Goal: Task Accomplishment & Management: Manage account settings

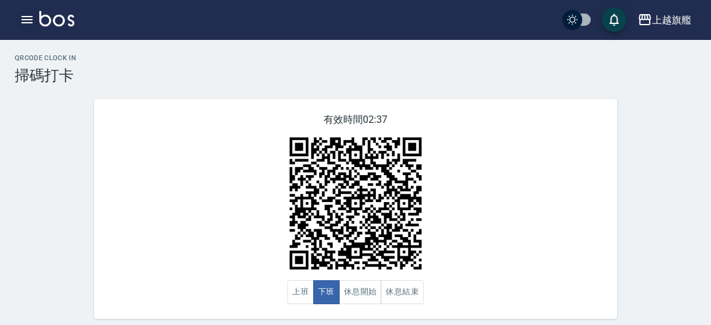
click at [26, 17] on icon "button" at bounding box center [26, 19] width 11 height 7
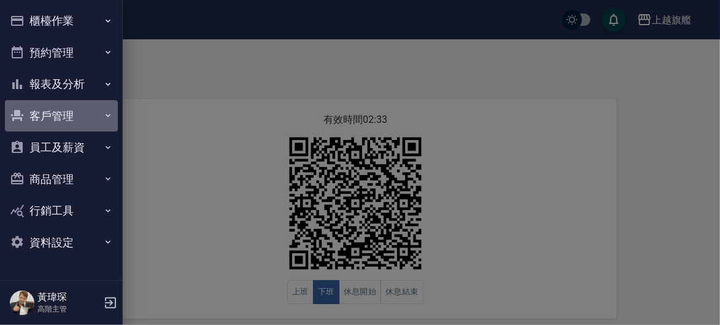
click at [78, 110] on button "客戶管理" at bounding box center [61, 116] width 113 height 32
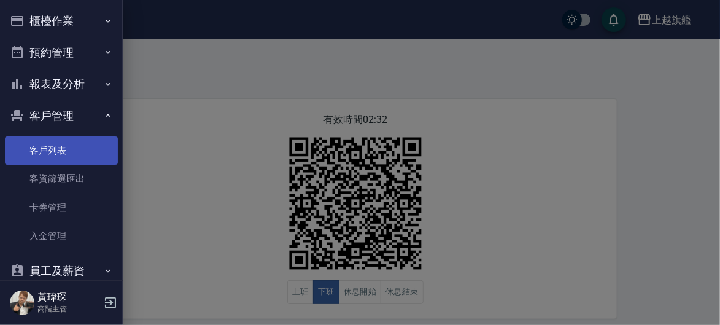
click at [56, 150] on link "客戶列表" at bounding box center [61, 150] width 113 height 28
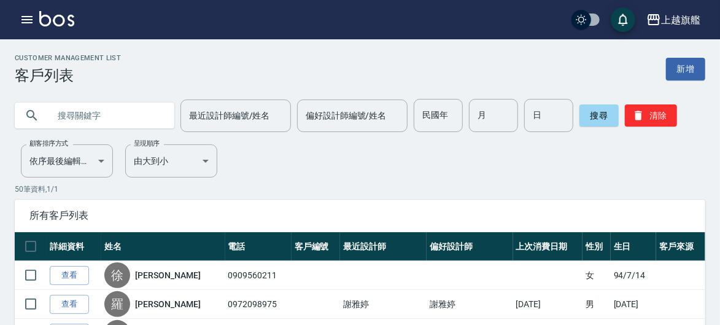
click at [98, 122] on input "text" at bounding box center [106, 115] width 115 height 33
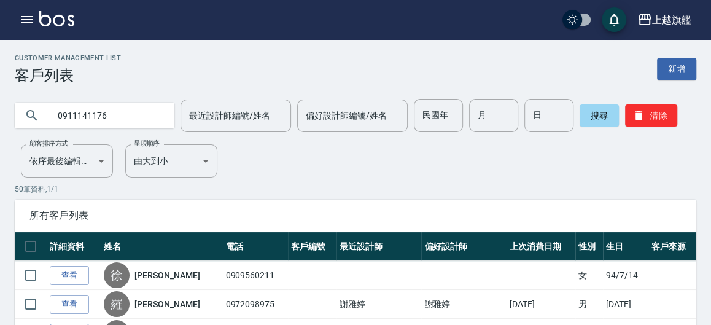
type input "0911141176"
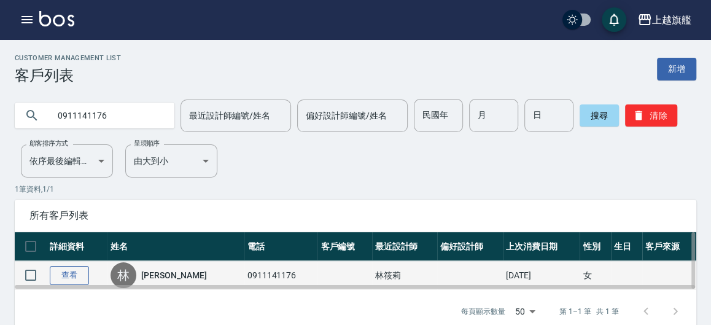
click at [69, 273] on link "查看" at bounding box center [69, 275] width 39 height 19
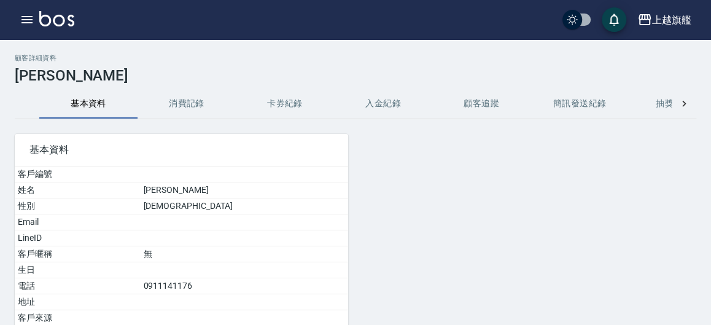
click at [386, 109] on button "入金紀錄" at bounding box center [383, 103] width 98 height 29
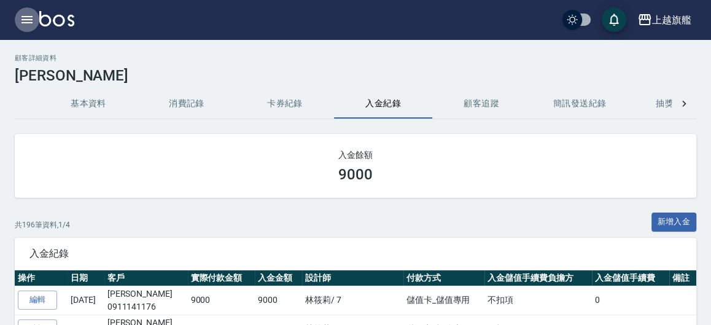
click at [23, 23] on icon "button" at bounding box center [26, 19] width 11 height 7
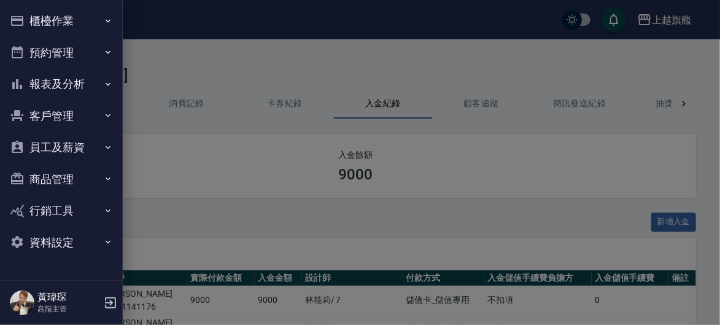
click at [60, 13] on button "櫃檯作業" at bounding box center [61, 21] width 113 height 32
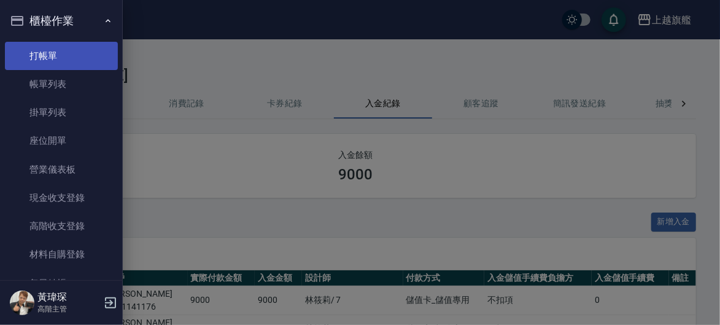
click at [82, 64] on link "打帳單" at bounding box center [61, 56] width 113 height 28
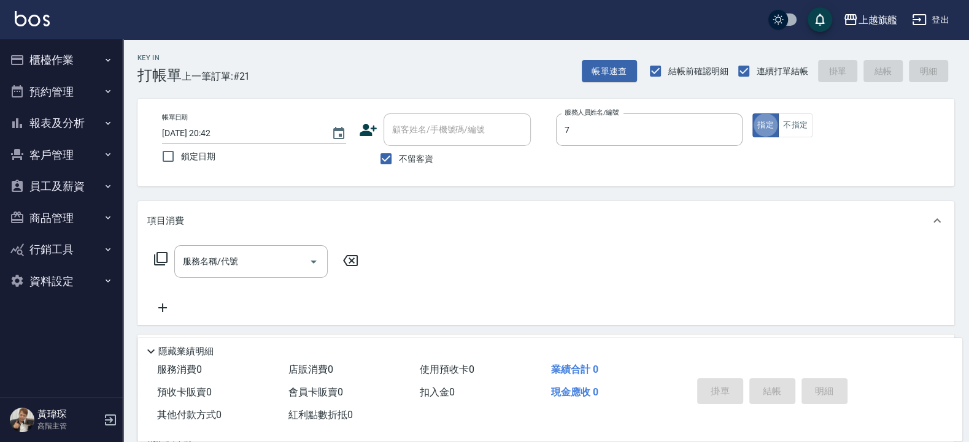
type input "林筱莉-7"
type button "true"
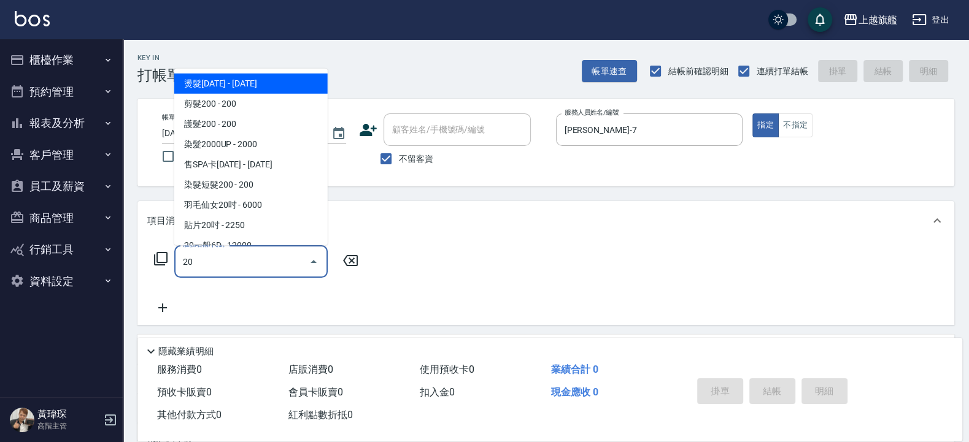
scroll to position [232, 0]
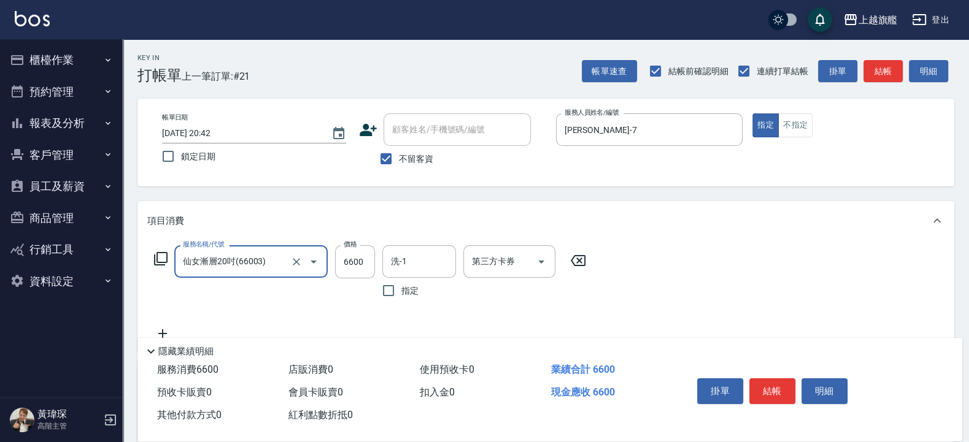
type input "仙女漸層20吋(66003)"
type input "6500"
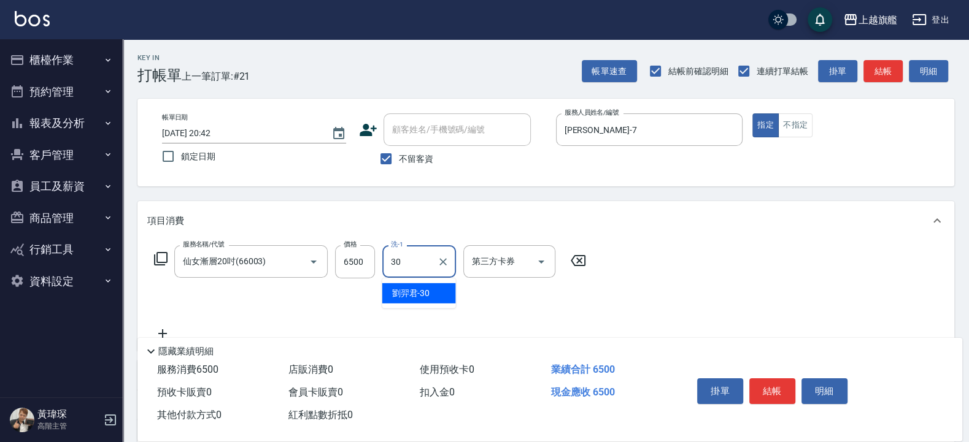
type input "劉羿君-30"
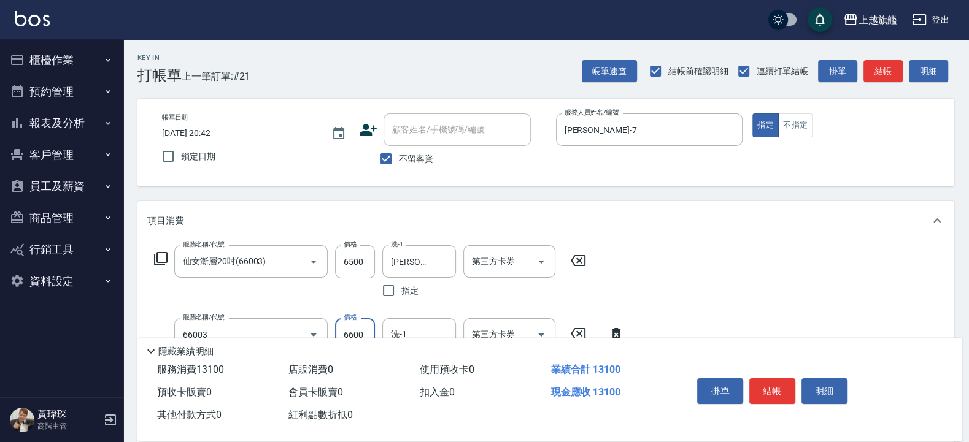
type input "仙女漸層20吋(66003)"
type input "6500"
type input "劉羿君-30"
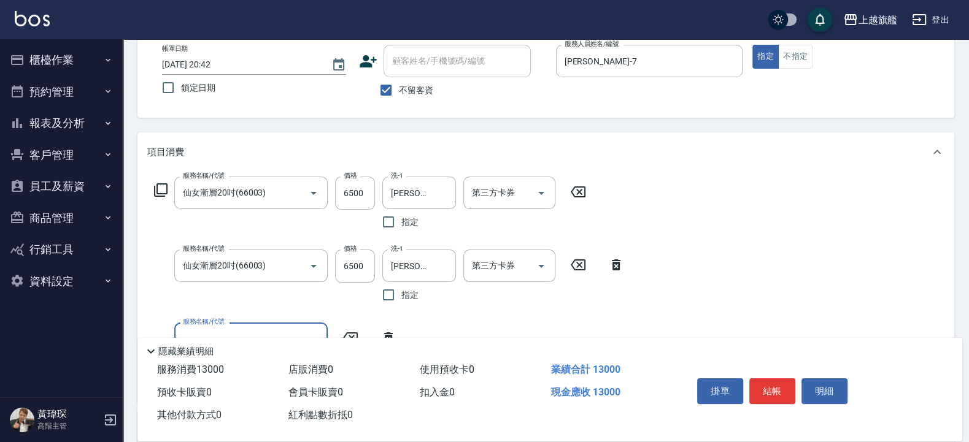
scroll to position [0, 0]
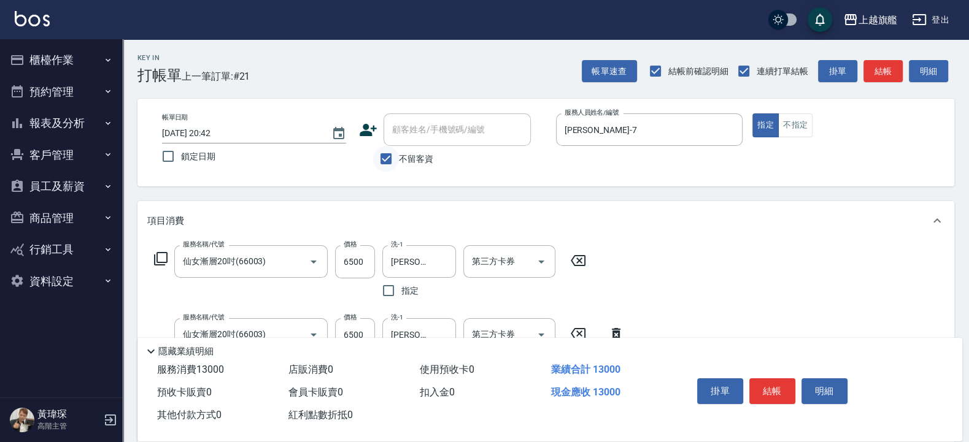
click at [392, 158] on input "不留客資" at bounding box center [386, 159] width 26 height 26
checkbox input "false"
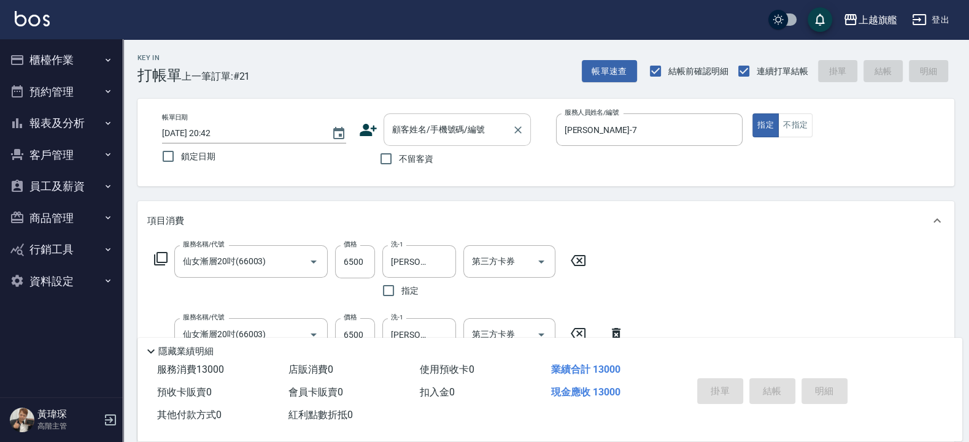
drag, startPoint x: 413, startPoint y: 122, endPoint x: 419, endPoint y: 120, distance: 6.4
click at [419, 120] on input "顧客姓名/手機號碼/編號" at bounding box center [448, 129] width 118 height 21
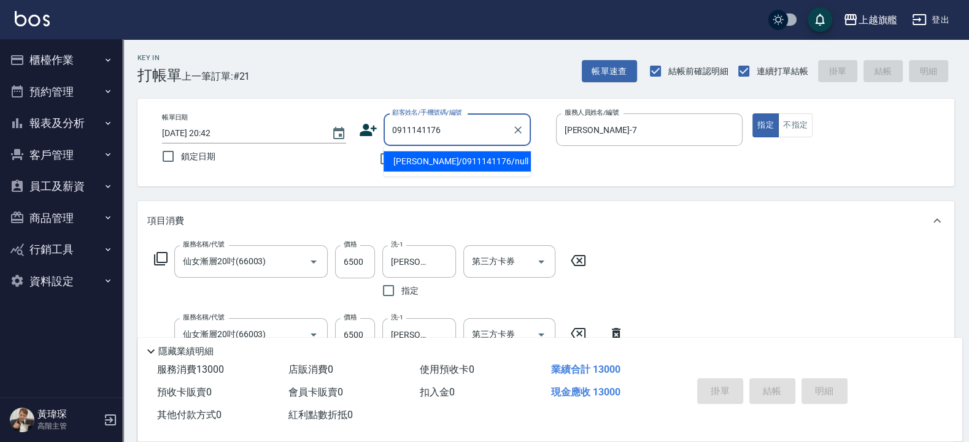
type input "林筱青/0911141176/null"
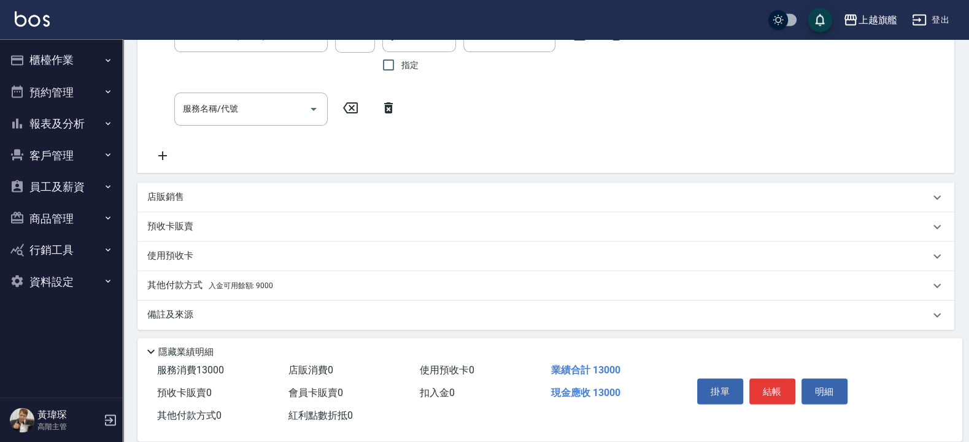
scroll to position [303, 0]
click at [288, 290] on div "其他付款方式 入金可用餘額: 9000" at bounding box center [545, 282] width 817 height 29
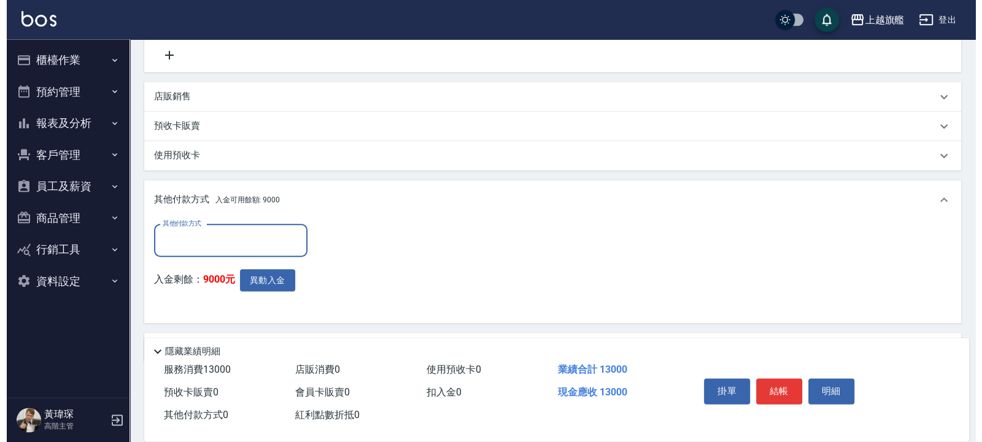
scroll to position [0, 0]
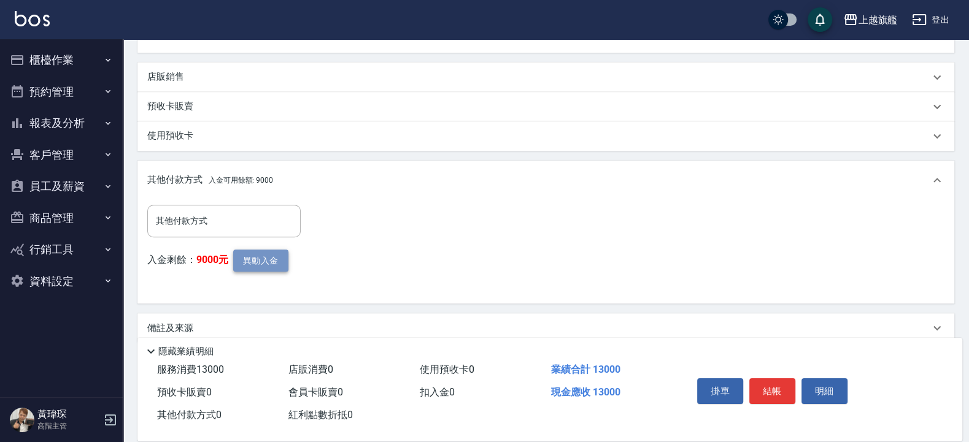
click at [269, 255] on button "異動入金" at bounding box center [260, 261] width 55 height 23
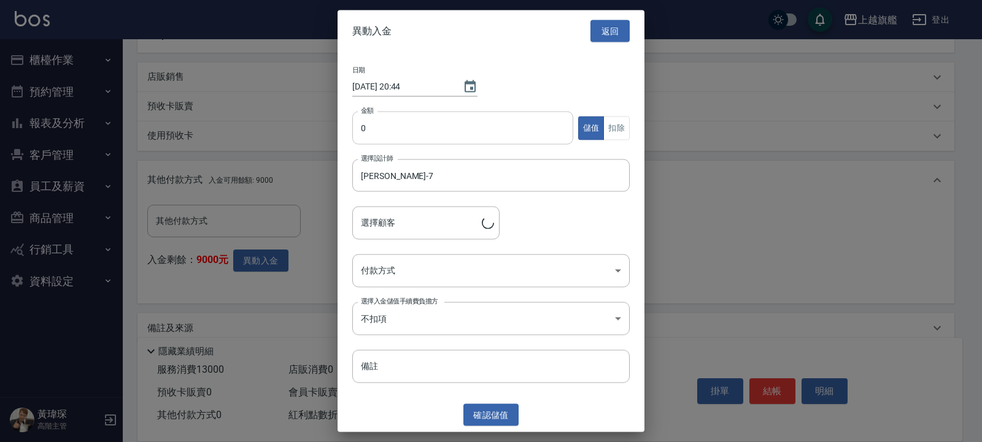
type input "林筱青/0911141176"
click at [404, 125] on input "0" at bounding box center [462, 128] width 221 height 33
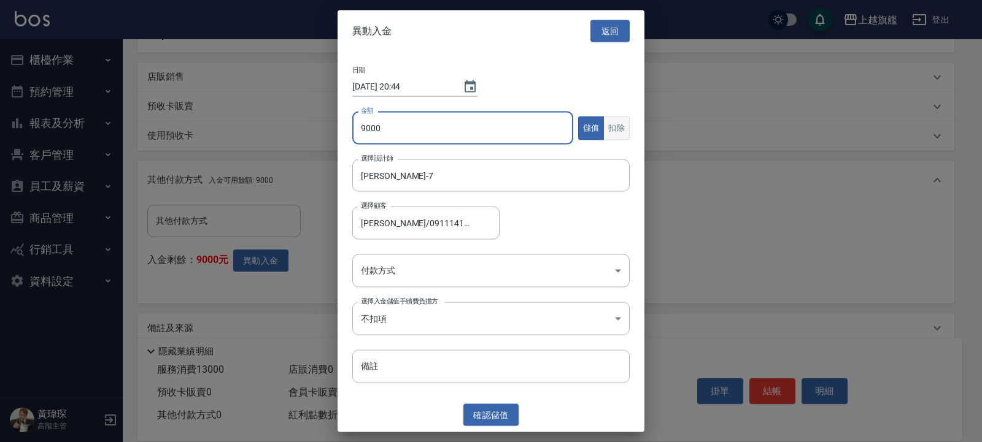
type input "9000"
click at [617, 128] on button "扣除" at bounding box center [616, 128] width 26 height 24
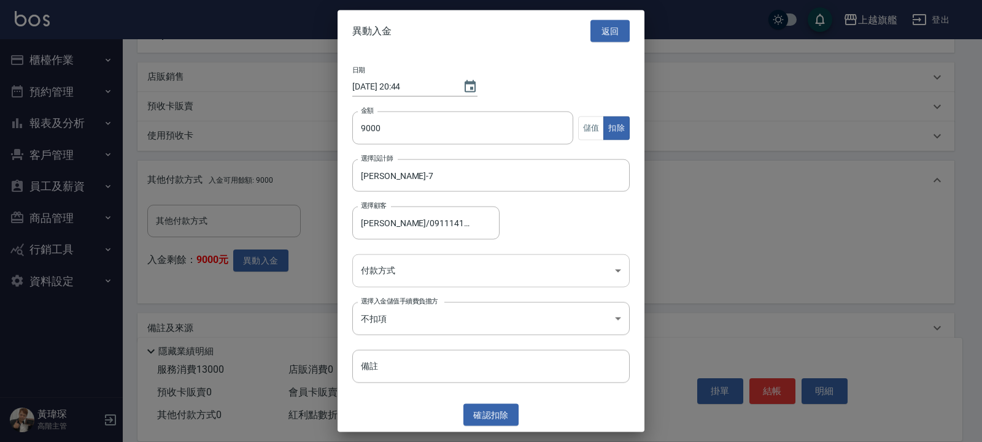
click at [411, 263] on body "上越旗艦 登出 櫃檯作業 打帳單 帳單列表 掛單列表 座位開單 營業儀表板 現金收支登錄 高階收支登錄 材料自購登錄 每日結帳 排班表 現場電腦打卡 掃碼打卡…" at bounding box center [491, 20] width 982 height 879
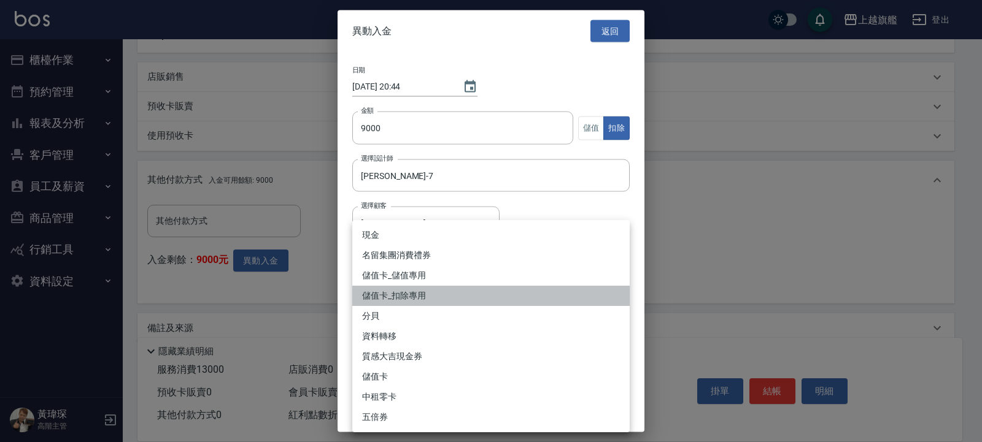
click at [407, 298] on li "儲值卡_扣除專用" at bounding box center [490, 296] width 277 height 20
type input "儲值卡_扣除專用"
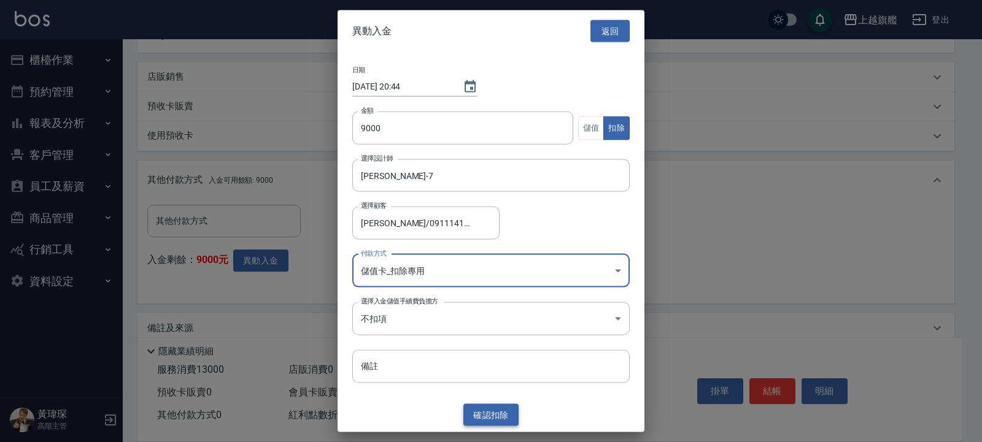
drag, startPoint x: 506, startPoint y: 414, endPoint x: 462, endPoint y: 395, distance: 47.3
click at [505, 324] on button "確認 扣除" at bounding box center [490, 415] width 55 height 23
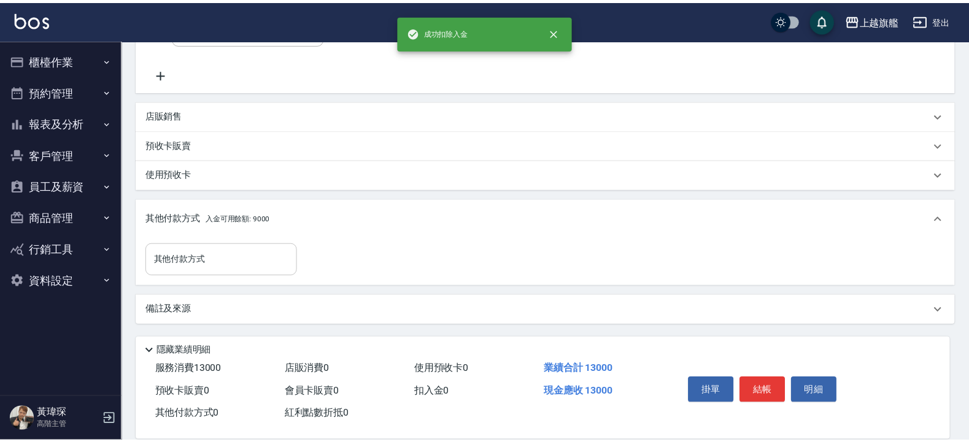
scroll to position [380, 0]
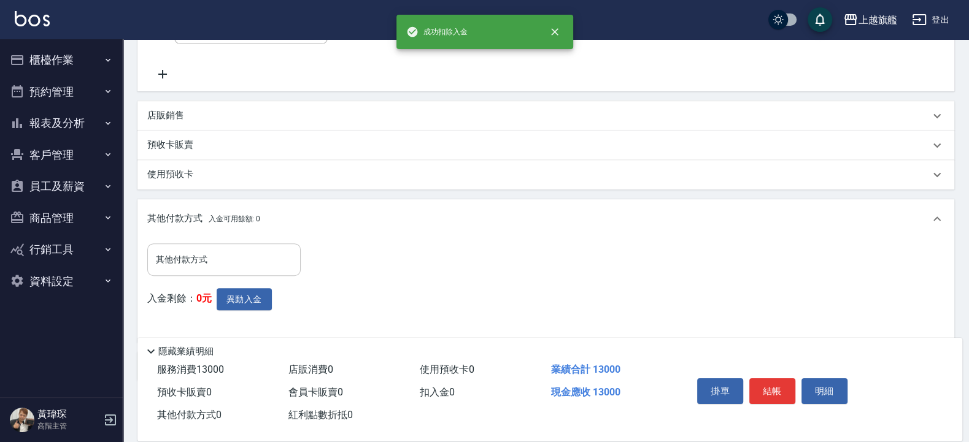
click at [255, 253] on input "其他付款方式" at bounding box center [224, 259] width 142 height 21
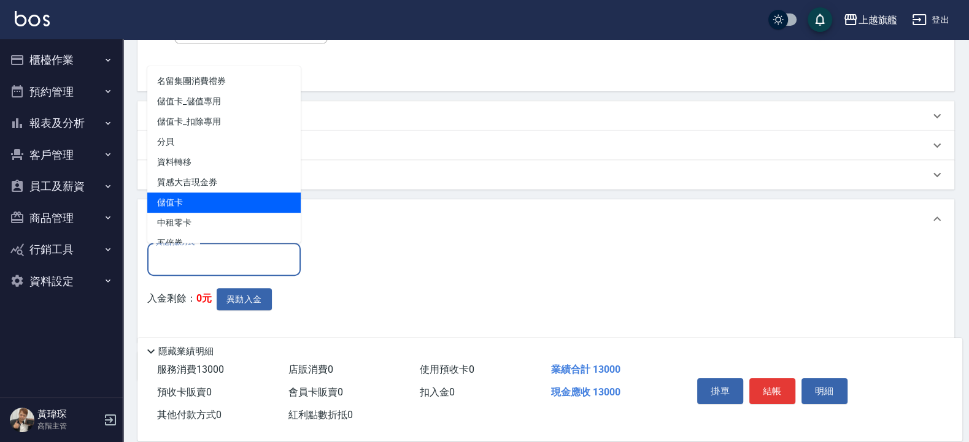
click at [246, 201] on span "儲值卡" at bounding box center [223, 203] width 153 height 20
type input "儲值卡"
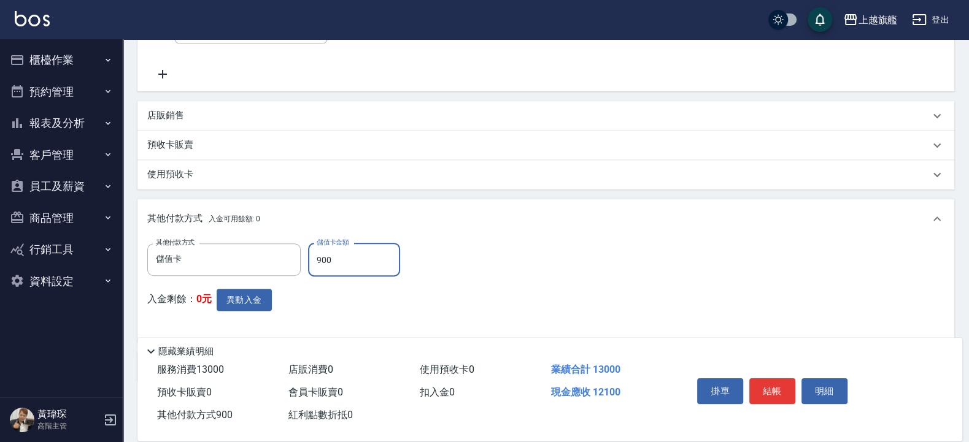
type input "9000"
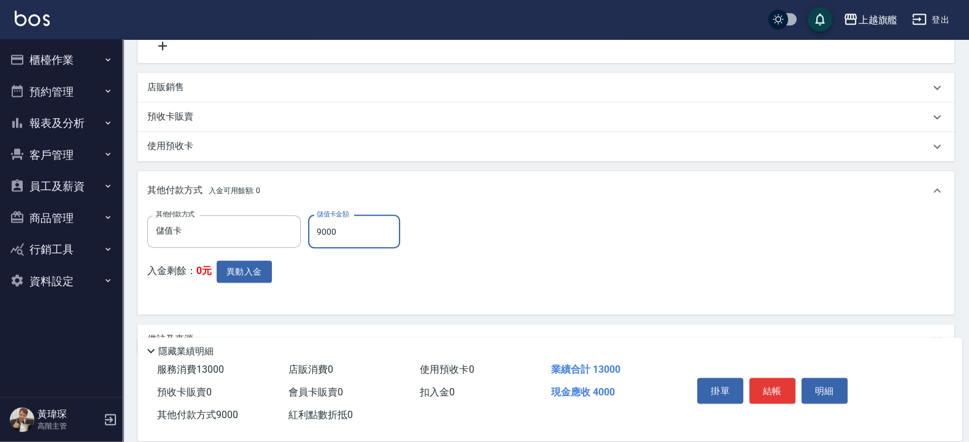
scroll to position [437, 0]
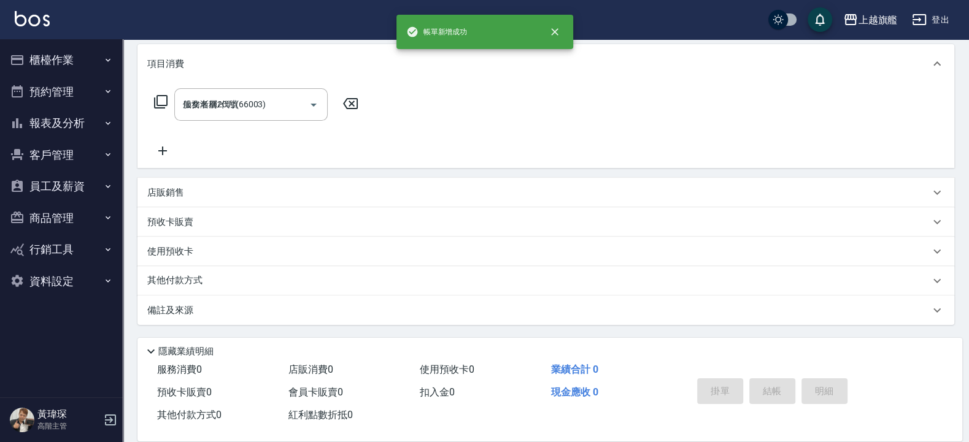
type input "2025/09/05 20:44"
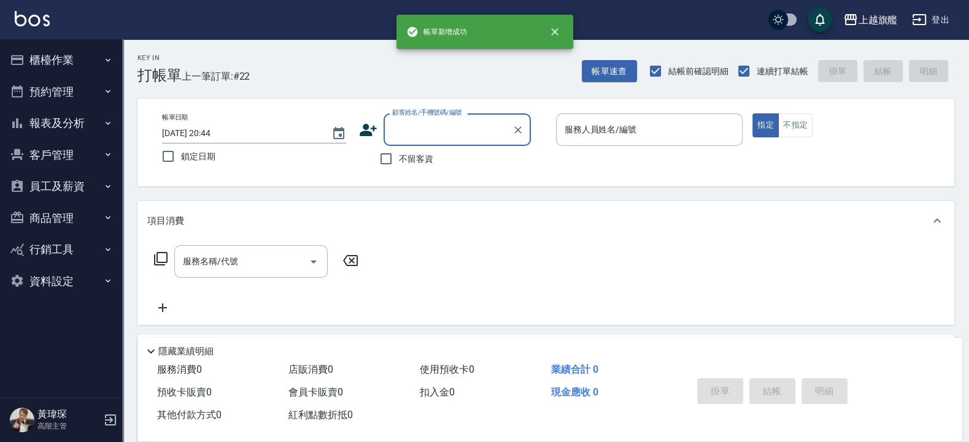
click at [408, 151] on label "不留客資" at bounding box center [403, 159] width 60 height 26
click at [399, 151] on input "不留客資" at bounding box center [386, 159] width 26 height 26
checkbox input "true"
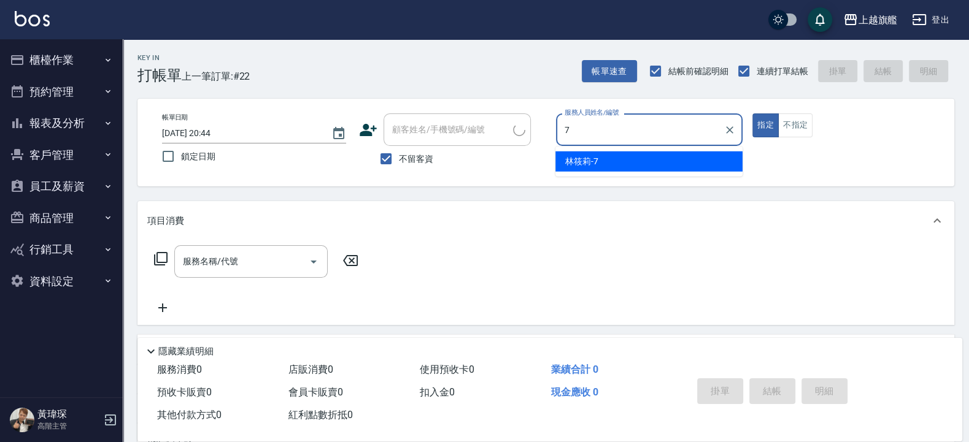
type input "林筱莉-7"
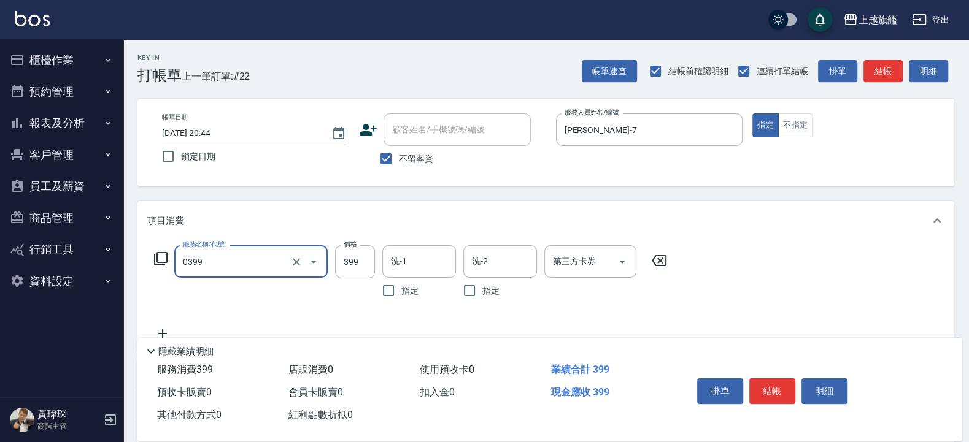
type input "海鹽SPA(0399)"
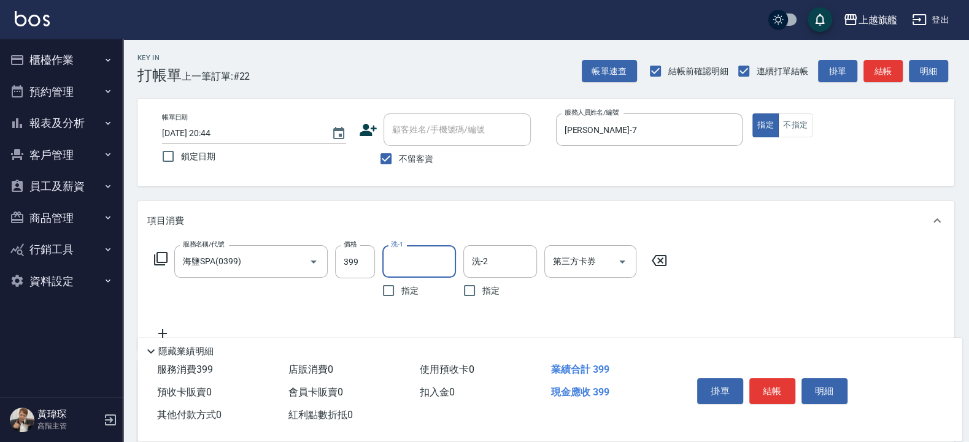
type input "7"
type input "邱靖淳-35"
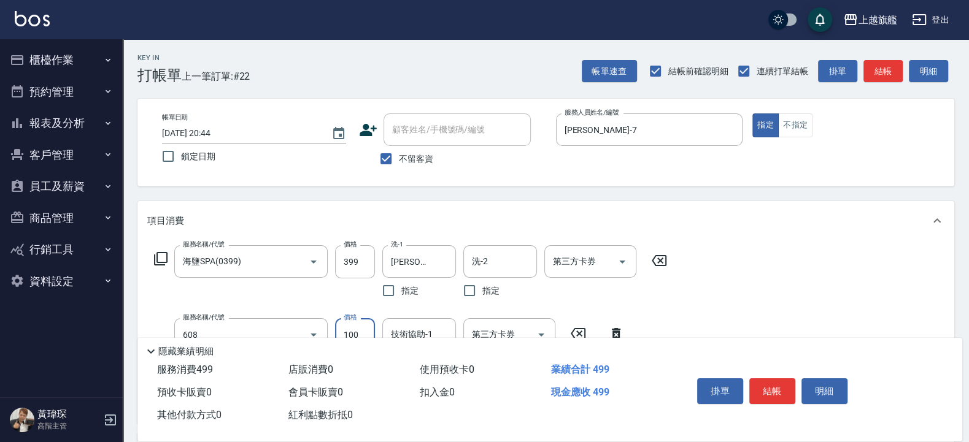
type input "專業/順護100(608)"
type input "邱靖淳-35"
type input "重整(7006)"
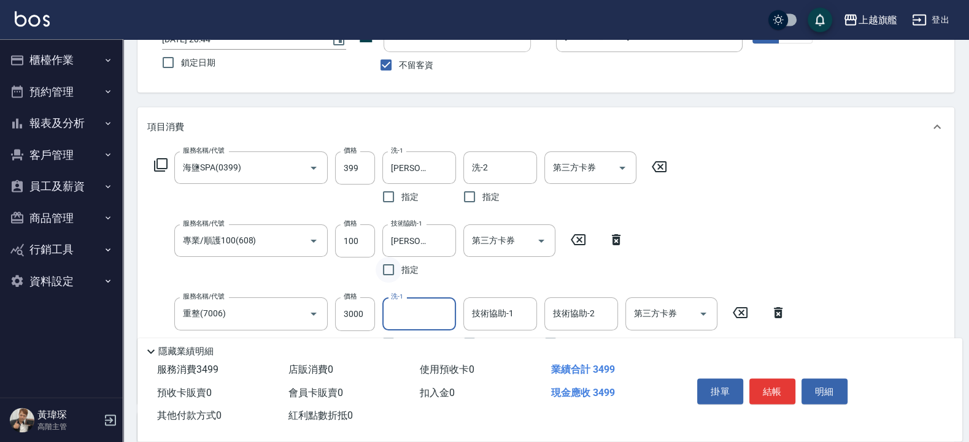
scroll to position [147, 0]
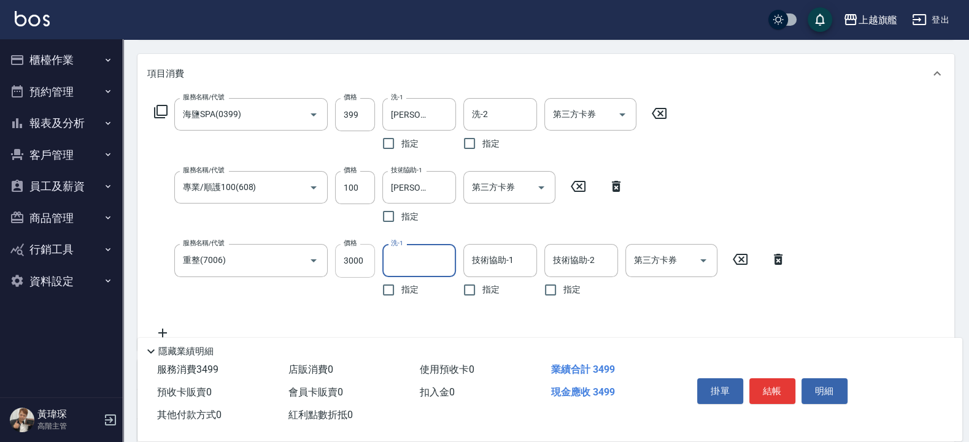
click at [362, 257] on input "3000" at bounding box center [355, 260] width 40 height 33
type input "2000"
type input "邱靖淳-35"
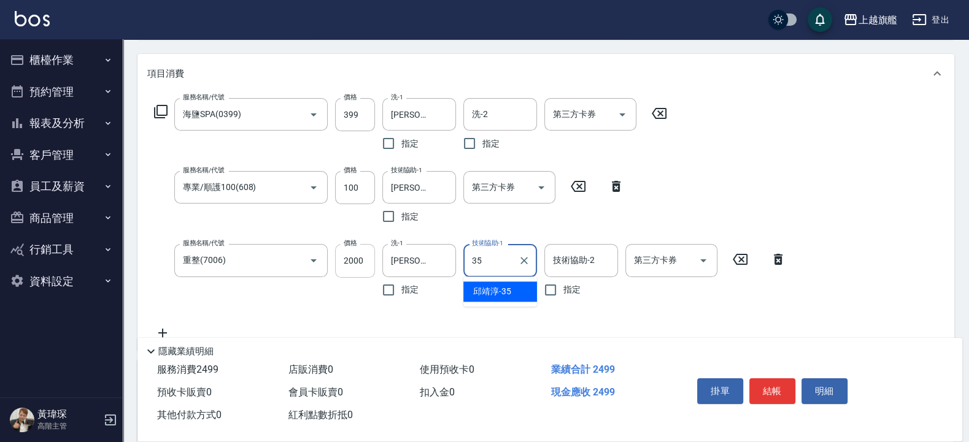
type input "邱靖淳-35"
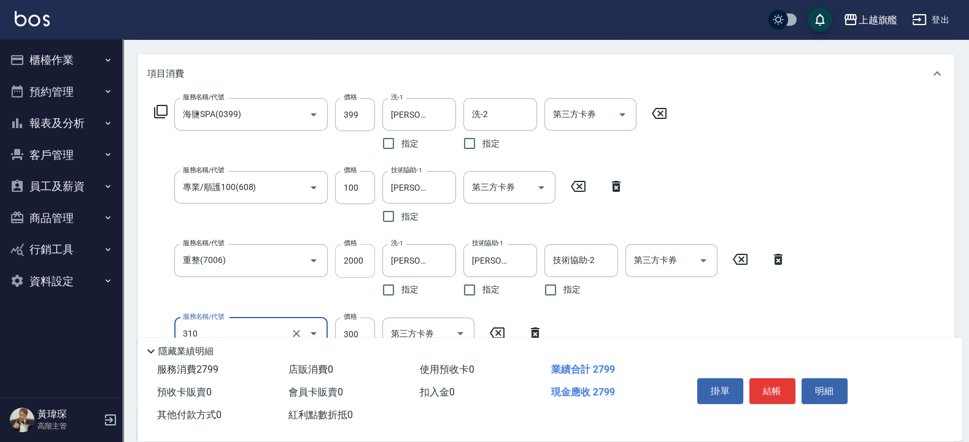
type input "剪髮300(310)"
type input "500"
click at [710, 177] on div "服務名稱/代號 海鹽SPA(0399) 服務名稱/代號 價格 399 價格 洗-1 邱靖淳-35 洗-1 指定 洗-2 洗-2 指定 第三方卡券 第三方卡券 …" at bounding box center [470, 243] width 646 height 290
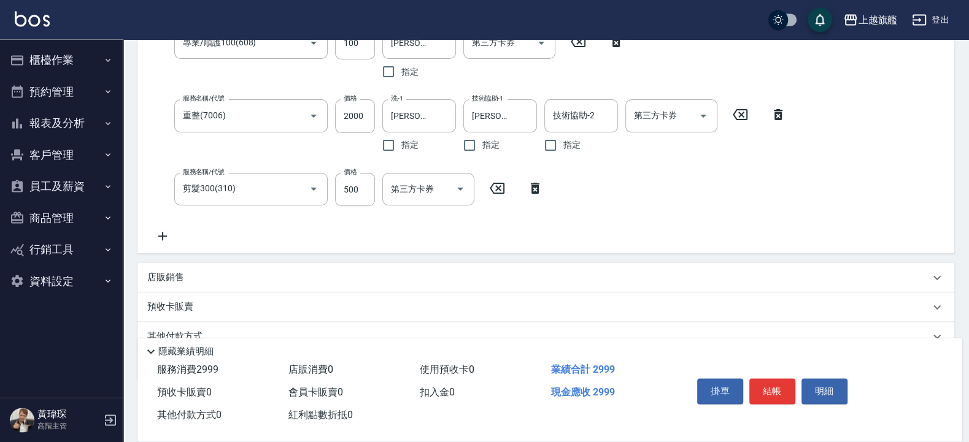
scroll to position [295, 0]
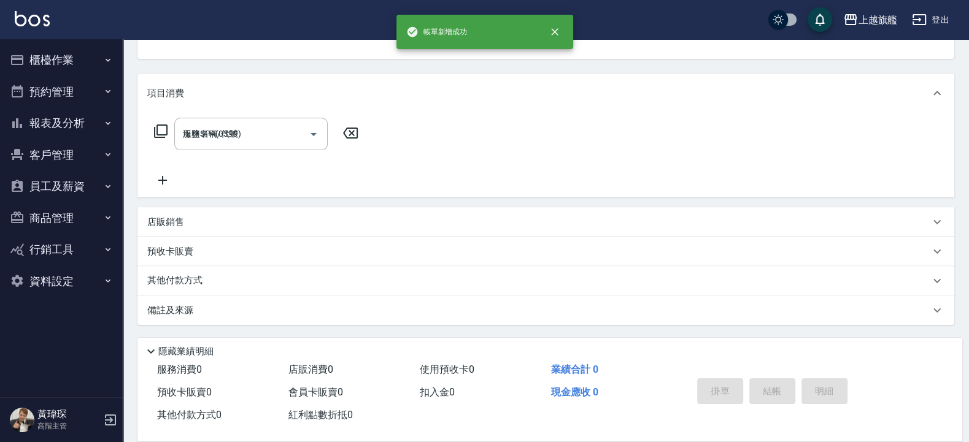
type input "2025/09/05 20:46"
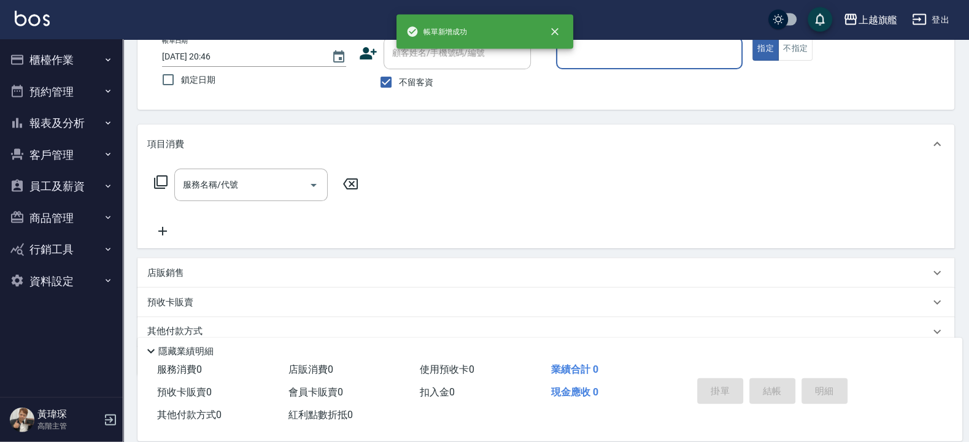
scroll to position [50, 0]
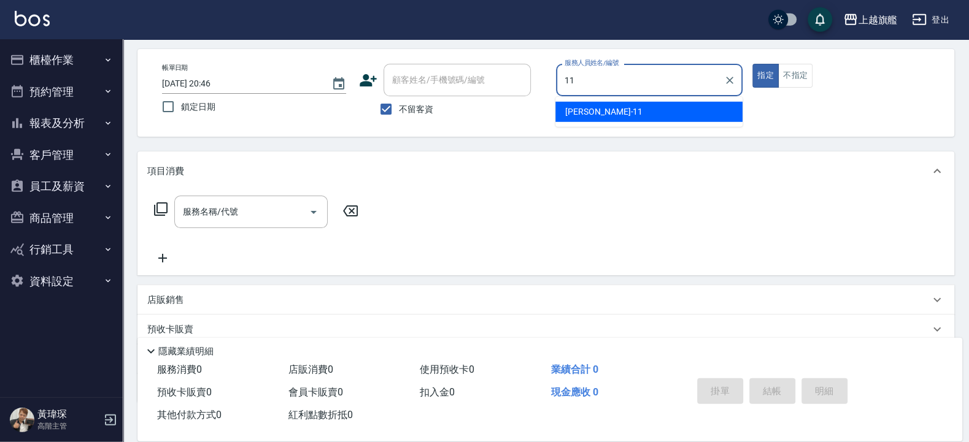
type input "蔡美秀-11"
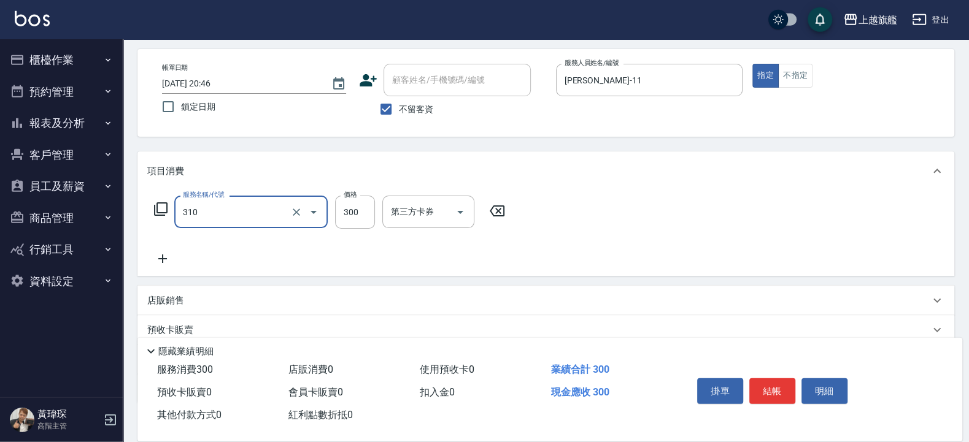
type input "剪髮300(310)"
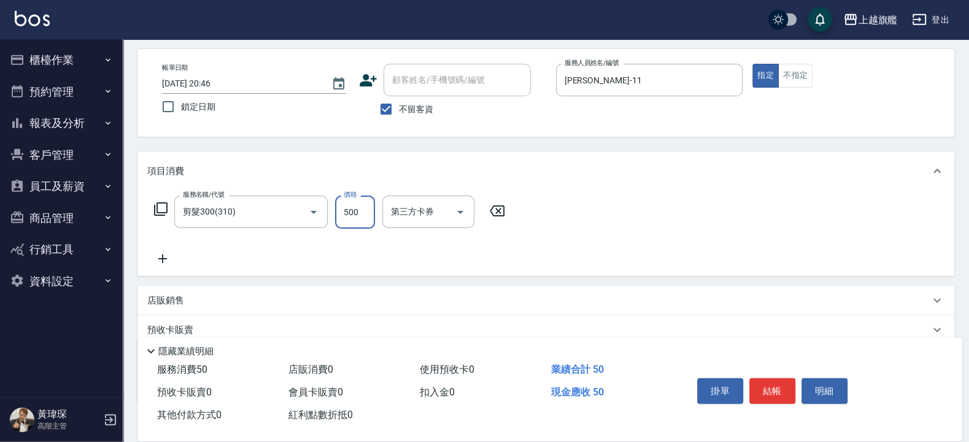
type input "500"
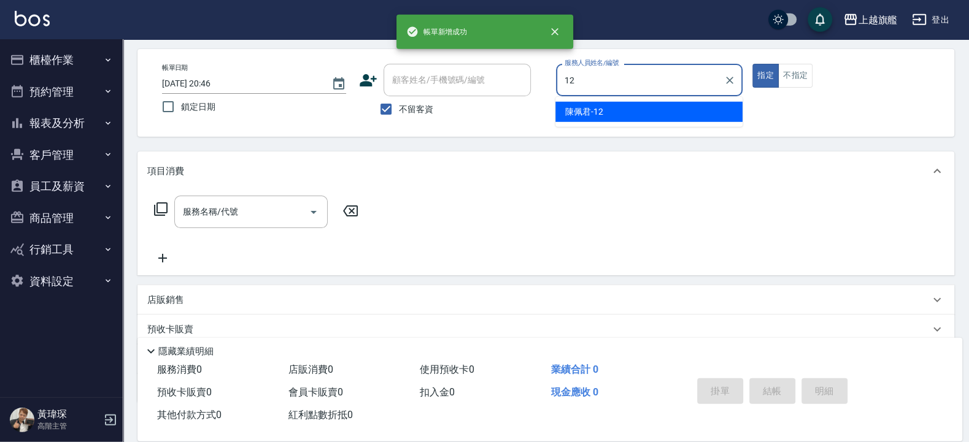
type input "陳佩君-12"
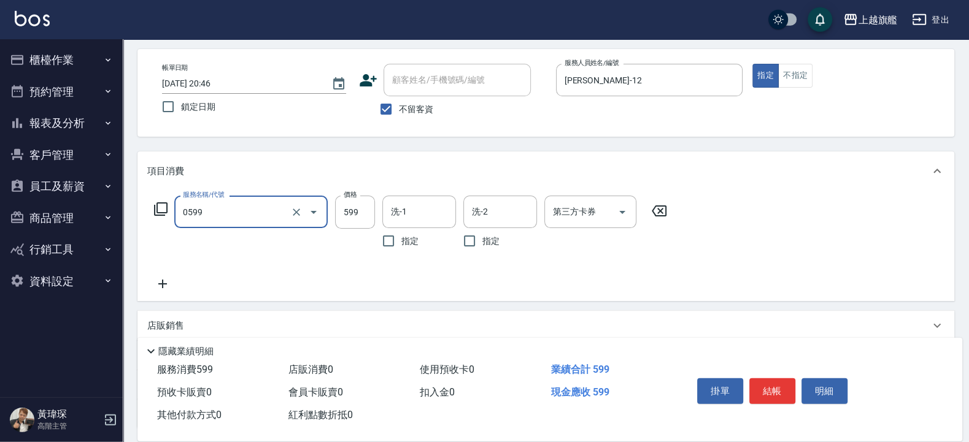
type input "去角質ITELY.(0599)"
type input "799"
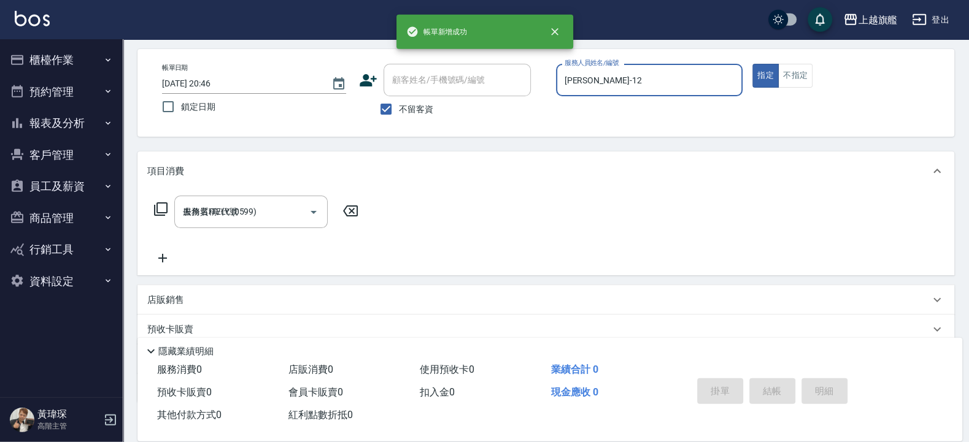
type input "2025/09/05 20:47"
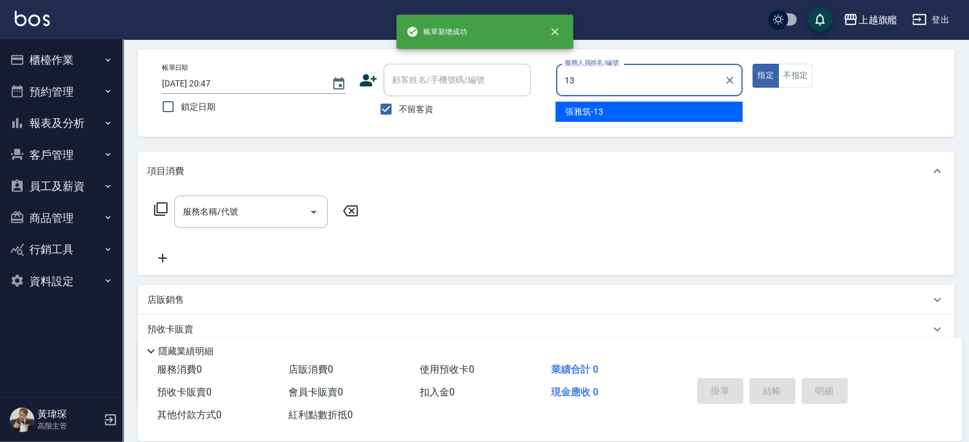
type input "張雅筑-13"
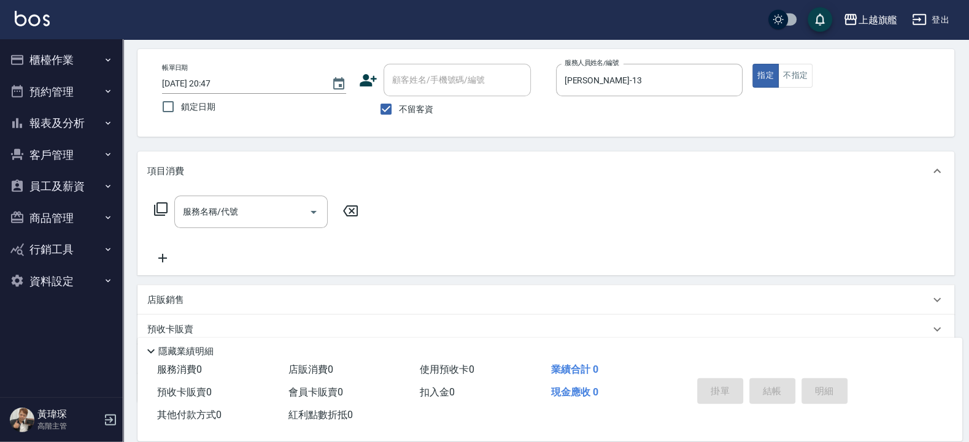
click at [421, 102] on label "不留客資" at bounding box center [403, 109] width 60 height 26
click at [399, 102] on input "不留客資" at bounding box center [386, 109] width 26 height 26
checkbox input "false"
click at [453, 90] on input "顧客姓名/手機號碼/編號" at bounding box center [448, 79] width 118 height 21
click at [413, 78] on input "092060970" at bounding box center [448, 79] width 118 height 21
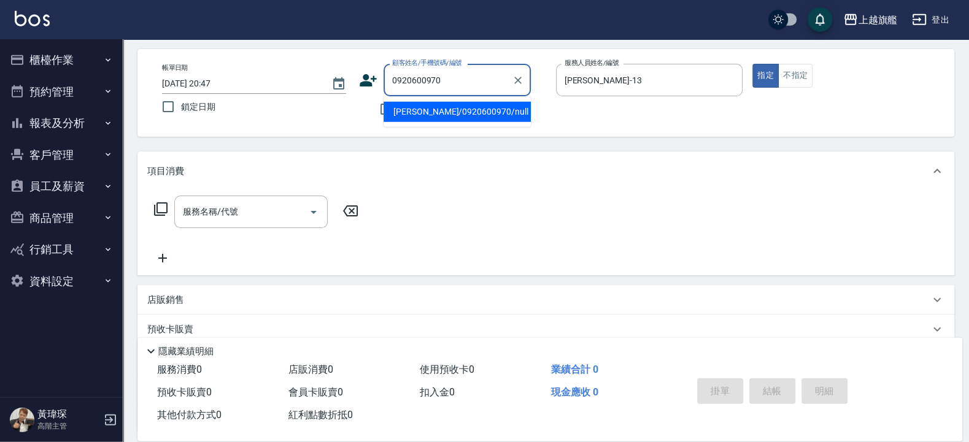
type input "吳佩蓁/0920600970/null"
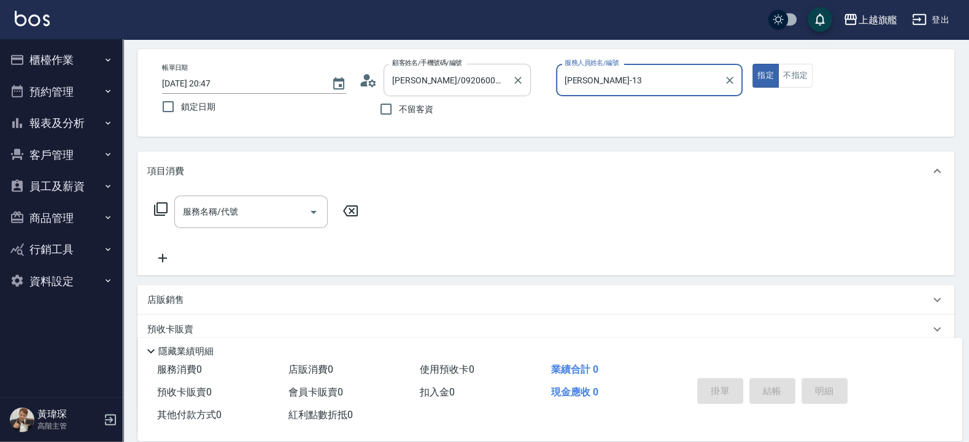
click at [710, 64] on button "指定" at bounding box center [765, 76] width 26 height 24
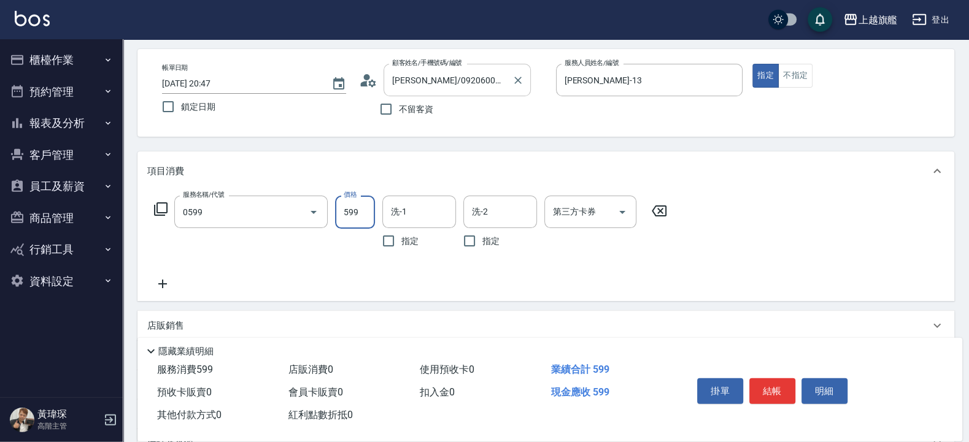
type input "去角質ITELY.(0599)"
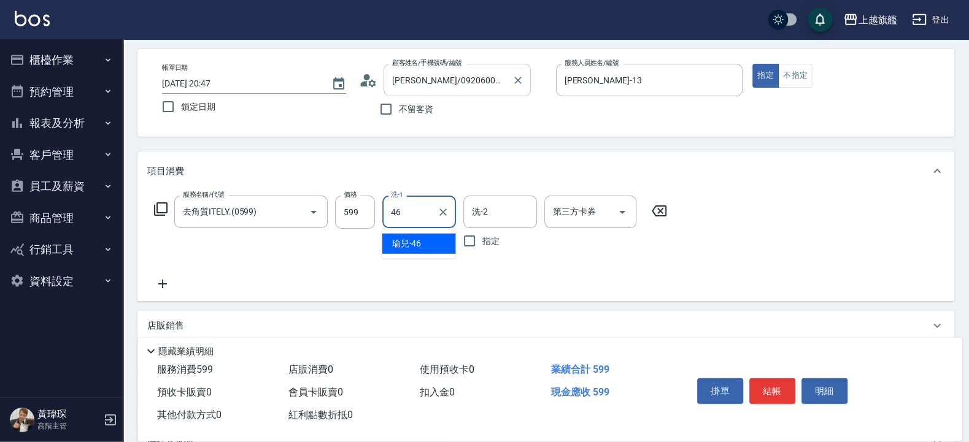
type input "瑜兒-46"
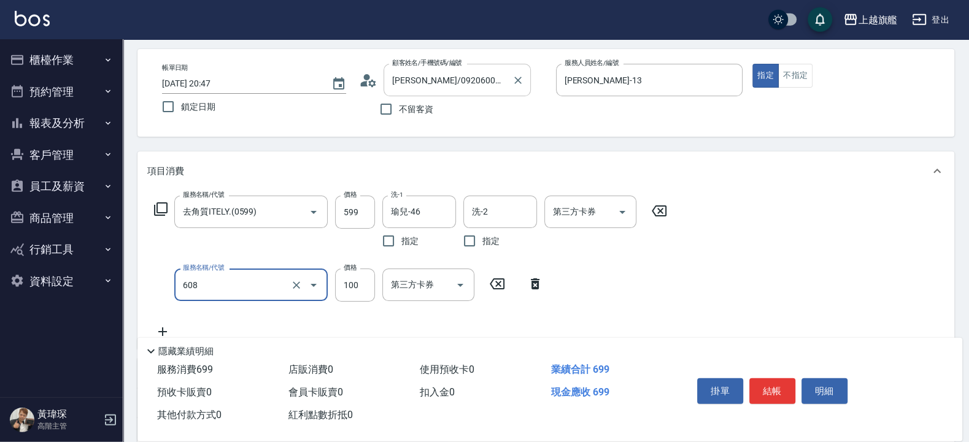
type input "專業/順護100(608)"
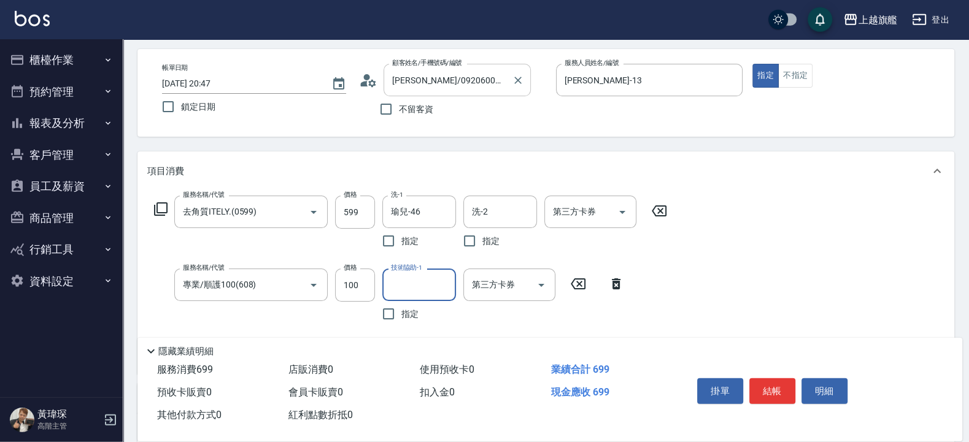
type input "3"
type input "瑜兒-46"
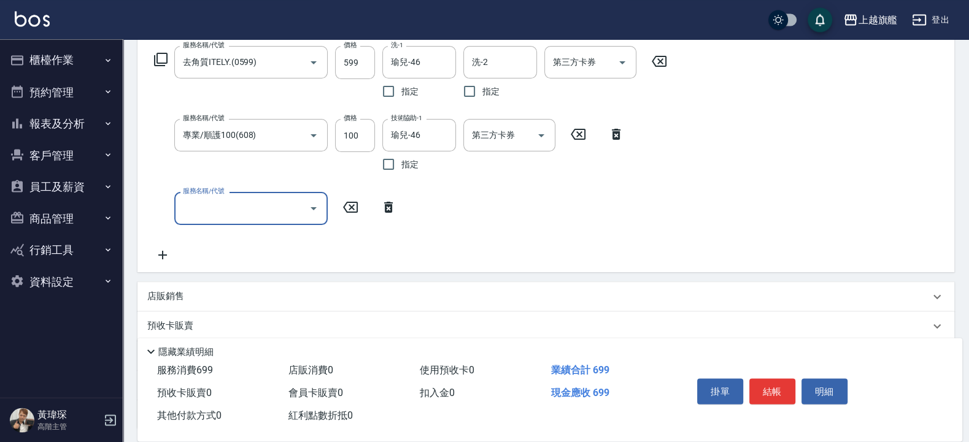
scroll to position [303, 0]
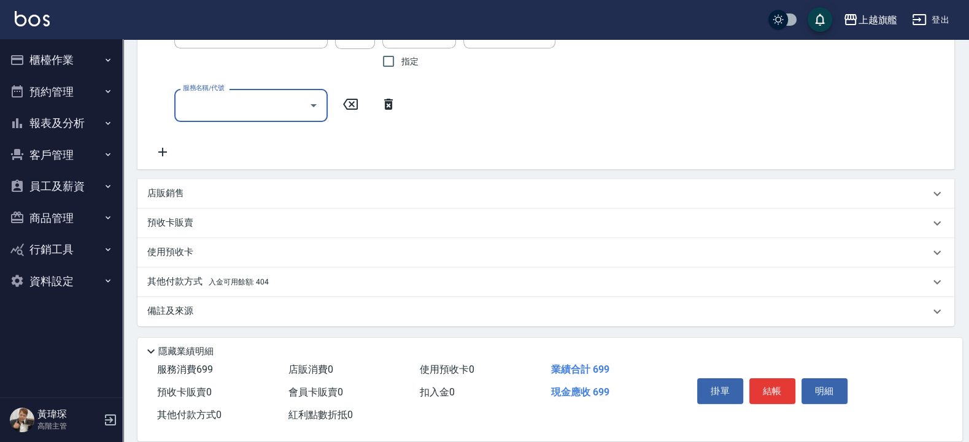
click at [320, 282] on div "其他付款方式 入金可用餘額: 404" at bounding box center [538, 283] width 782 height 14
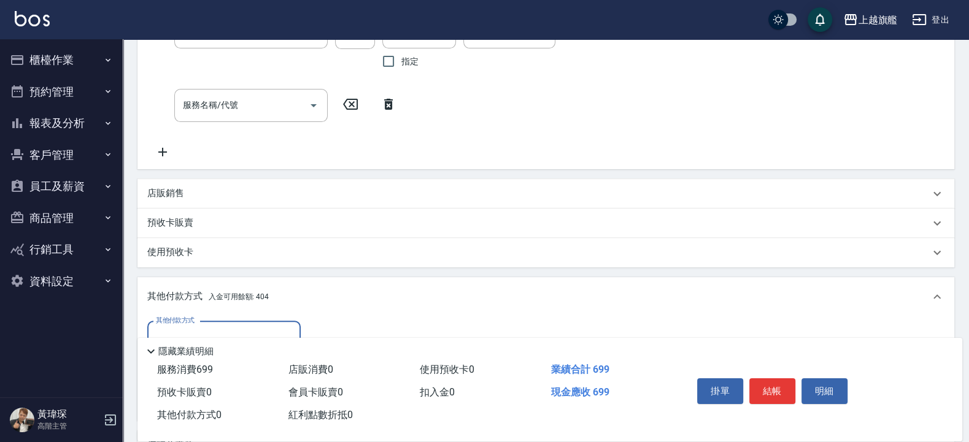
scroll to position [376, 0]
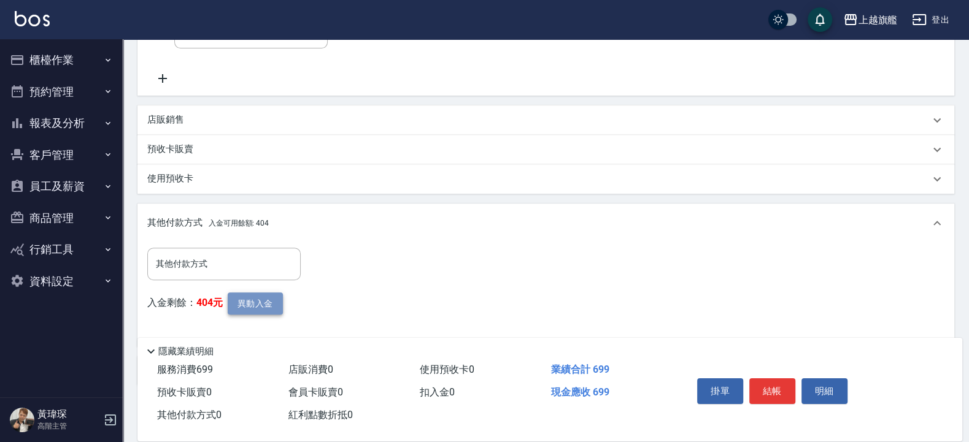
click at [257, 303] on button "異動入金" at bounding box center [255, 304] width 55 height 23
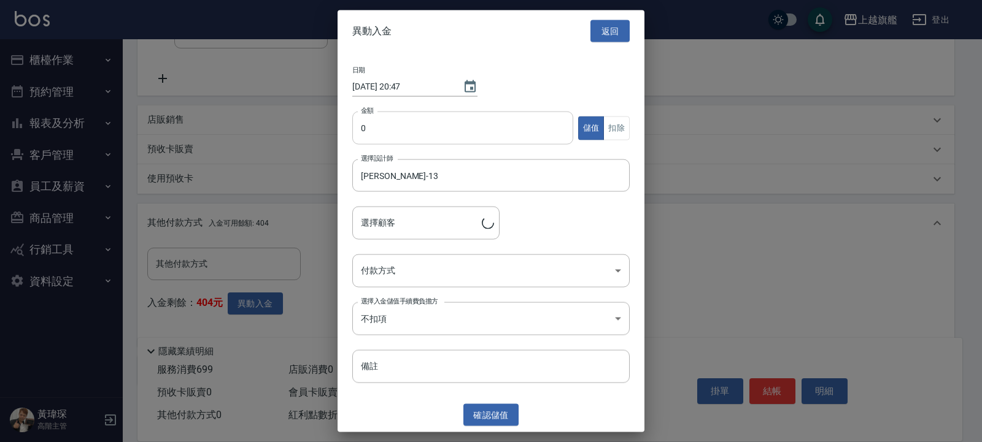
type input "吳佩蓁/0920600970"
click at [438, 129] on input "0" at bounding box center [462, 128] width 221 height 33
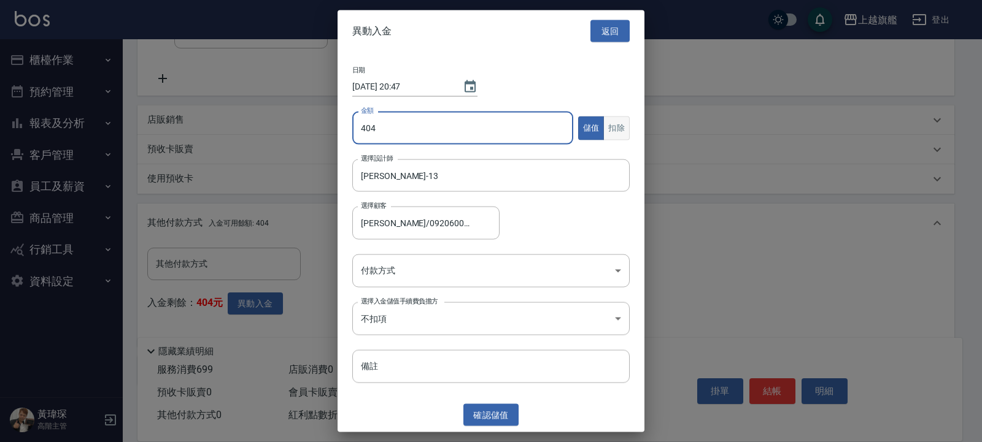
type input "404"
click at [623, 125] on button "扣除" at bounding box center [616, 128] width 26 height 24
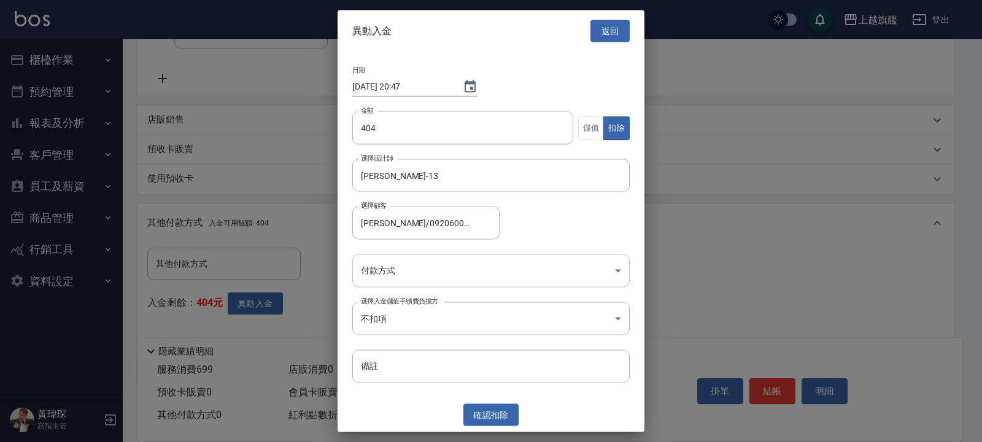
click at [489, 273] on body "上越旗艦 登出 櫃檯作業 打帳單 帳單列表 掛單列表 座位開單 營業儀表板 現金收支登錄 高階收支登錄 材料自購登錄 每日結帳 排班表 現場電腦打卡 掃碼打卡…" at bounding box center [491, 63] width 982 height 879
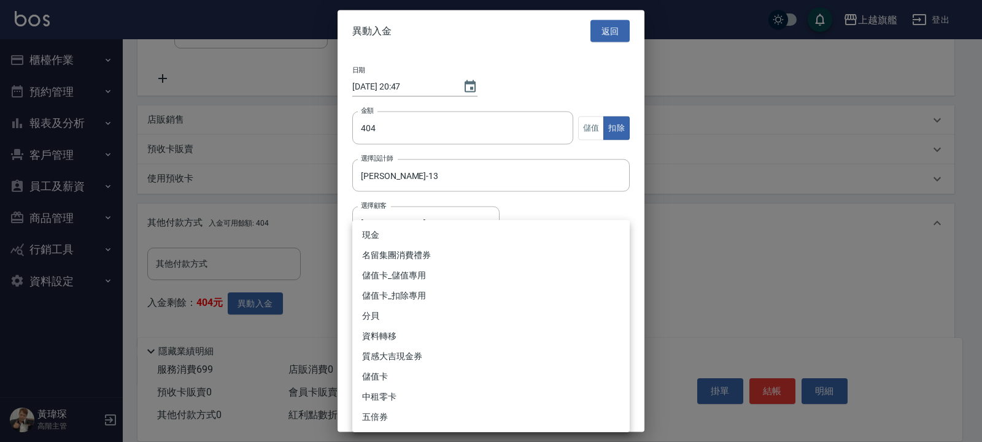
click at [430, 293] on li "儲值卡_扣除專用" at bounding box center [490, 296] width 277 height 20
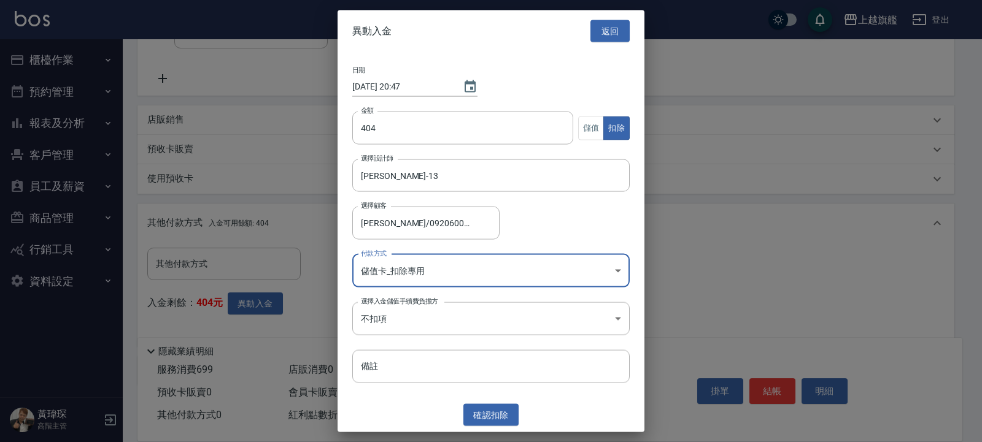
type input "儲值卡_扣除專用"
click at [497, 324] on button "確認 扣除" at bounding box center [490, 415] width 55 height 23
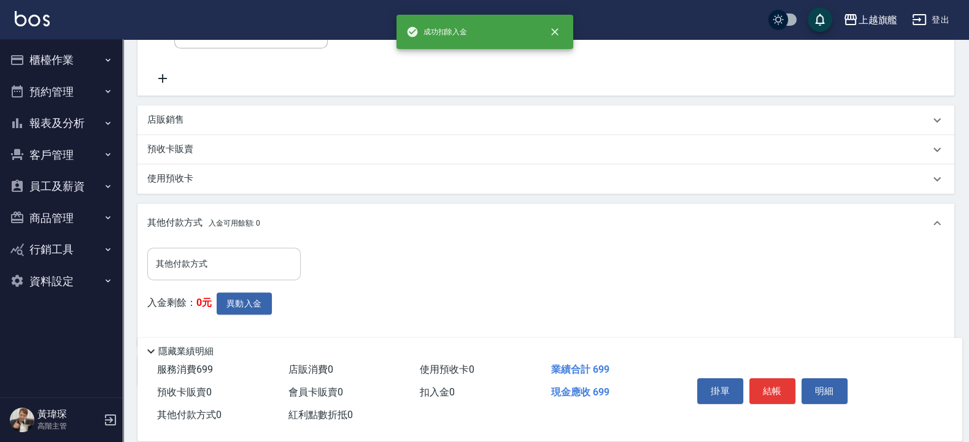
click at [237, 251] on div "其他付款方式" at bounding box center [223, 264] width 153 height 33
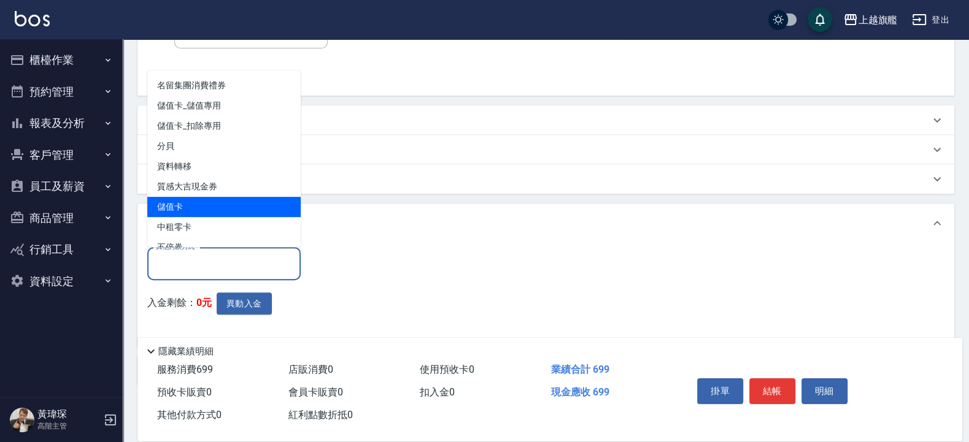
click at [223, 202] on span "儲值卡" at bounding box center [223, 207] width 153 height 20
type input "儲值卡"
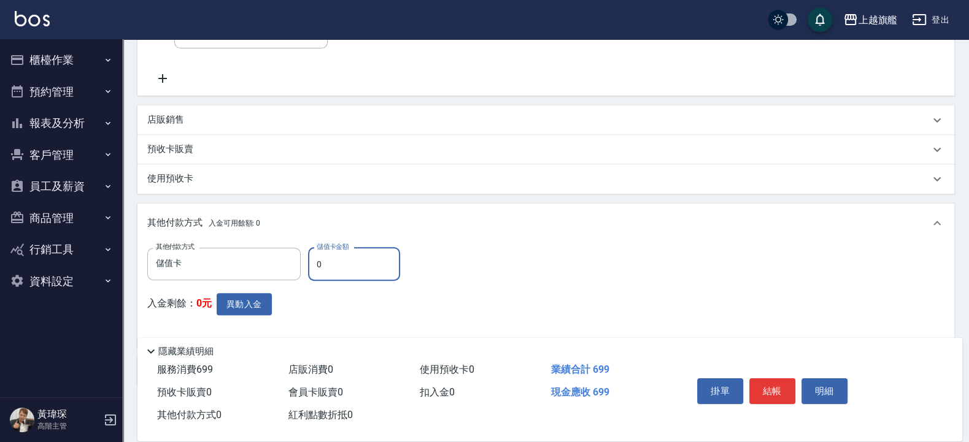
drag, startPoint x: 341, startPoint y: 261, endPoint x: 240, endPoint y: 267, distance: 101.4
click at [308, 267] on input "0" at bounding box center [354, 264] width 92 height 33
type input "404"
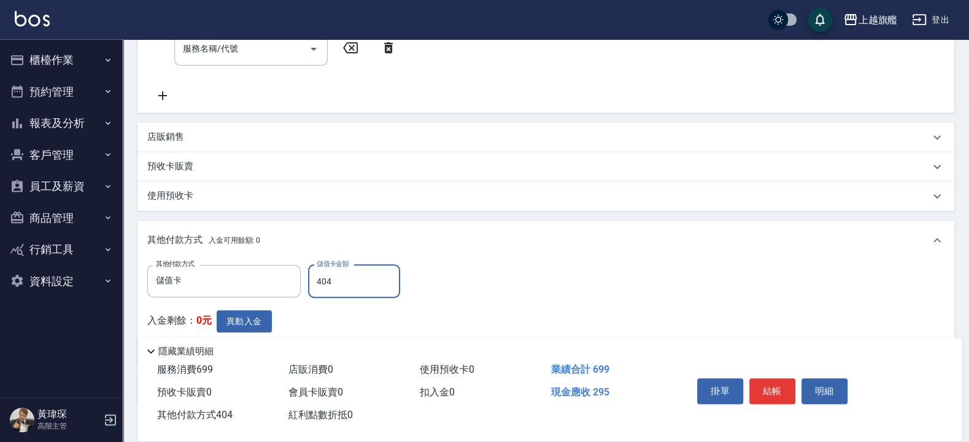
scroll to position [290, 0]
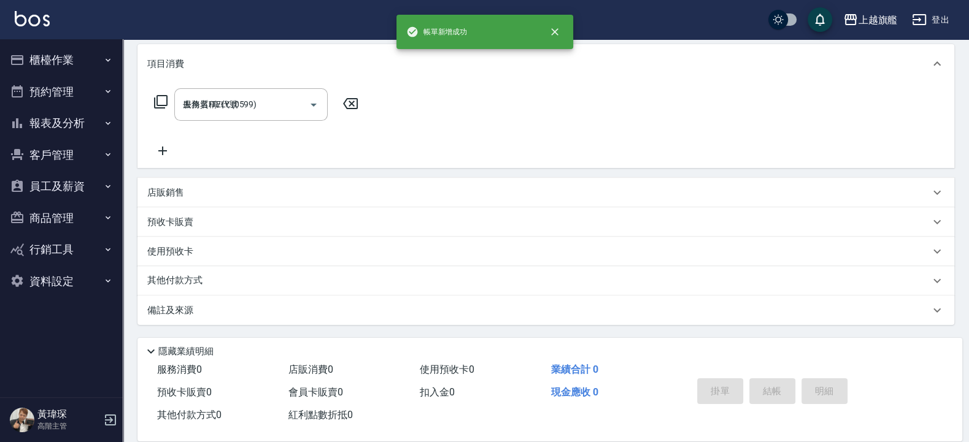
type input "2025/09/05 20:48"
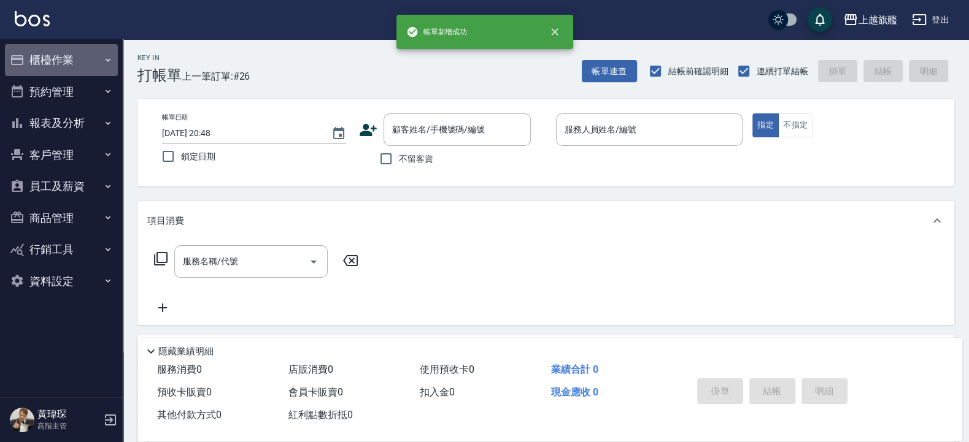
click at [42, 62] on button "櫃檯作業" at bounding box center [61, 60] width 113 height 32
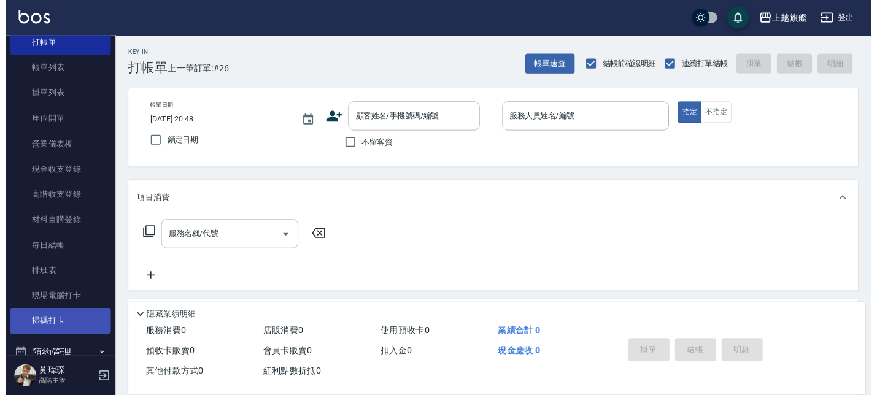
scroll to position [74, 0]
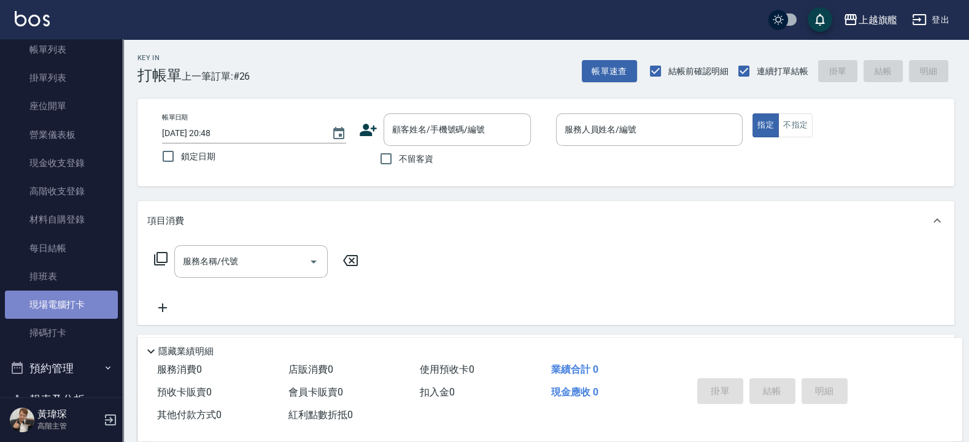
click at [79, 303] on link "現場電腦打卡" at bounding box center [61, 305] width 113 height 28
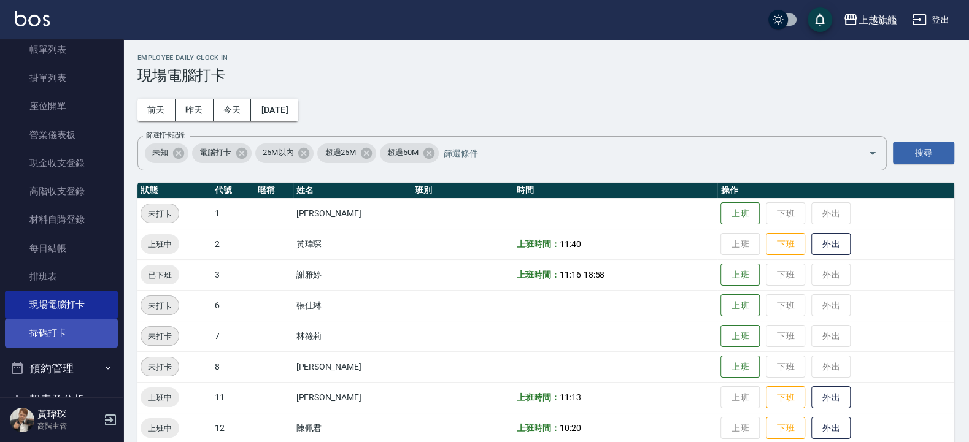
click at [59, 324] on link "掃碼打卡" at bounding box center [61, 333] width 113 height 28
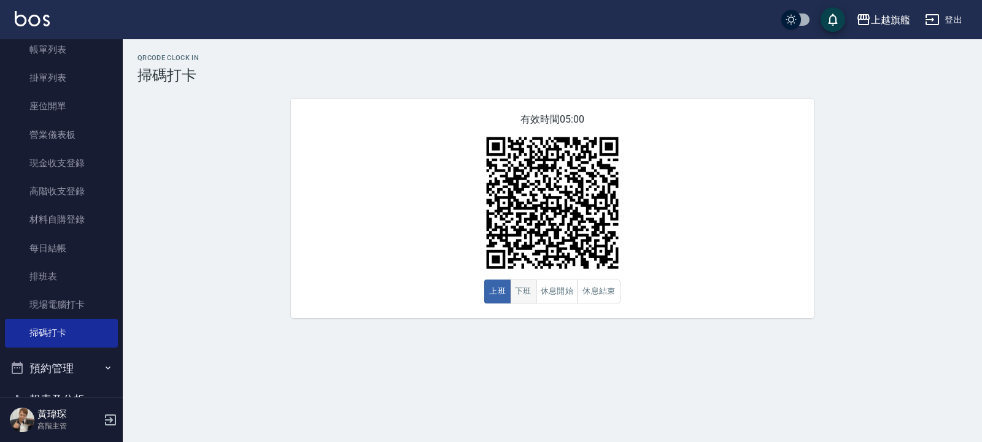
click at [528, 298] on button "下班" at bounding box center [523, 292] width 26 height 24
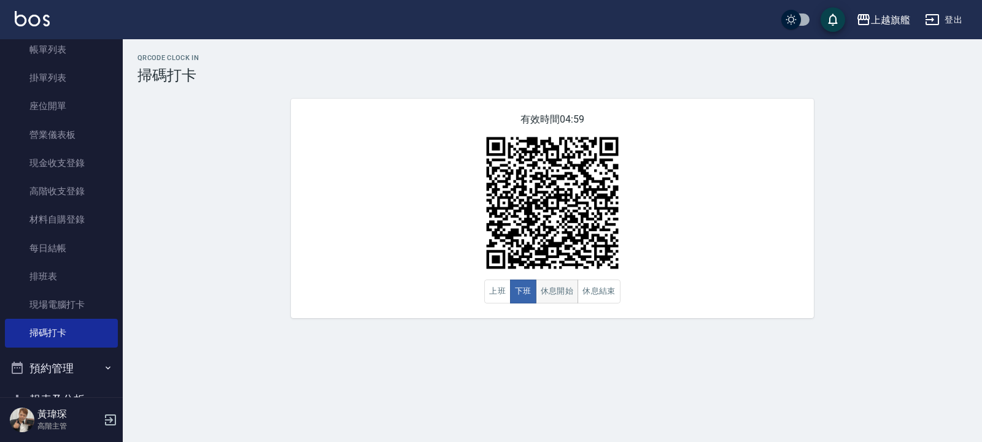
type button "CLOCKOUT"
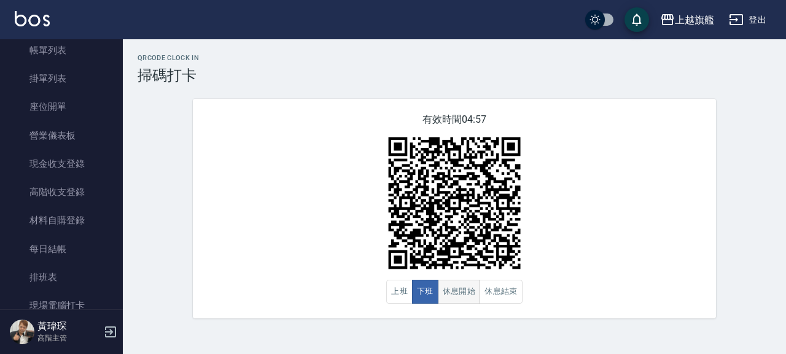
scroll to position [74, 0]
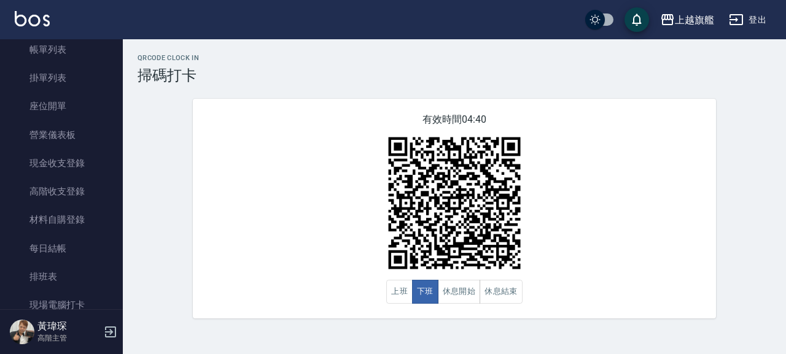
drag, startPoint x: 322, startPoint y: 63, endPoint x: 320, endPoint y: 56, distance: 7.2
click at [322, 62] on div "QRcode Clock In 掃碼打卡" at bounding box center [453, 69] width 633 height 30
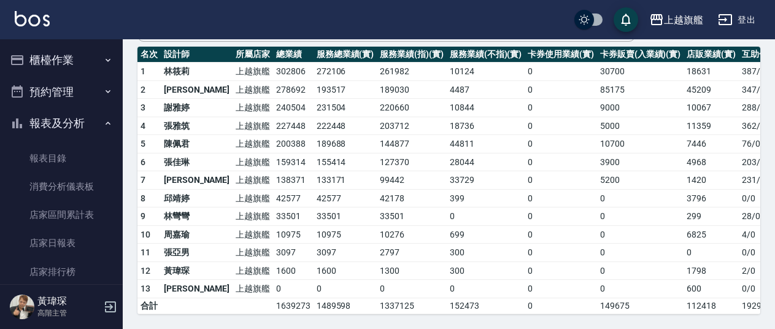
scroll to position [26, 0]
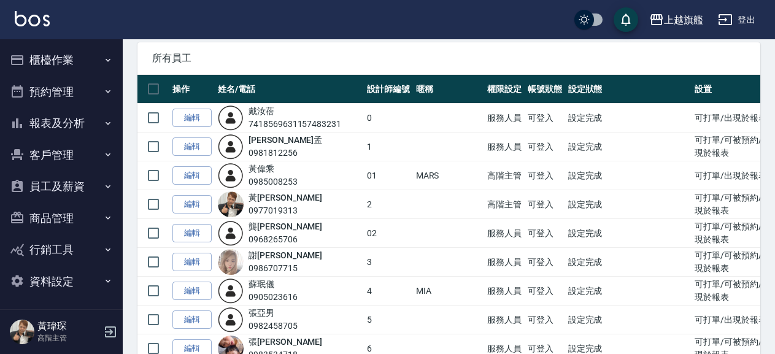
scroll to position [68, 0]
click at [82, 127] on button "報表及分析" at bounding box center [61, 123] width 113 height 32
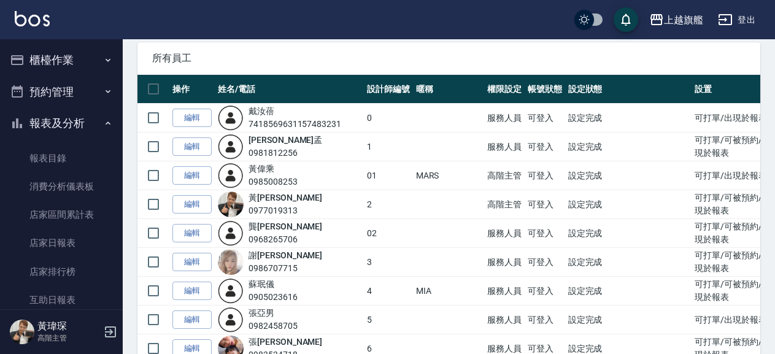
click at [82, 127] on button "報表及分析" at bounding box center [61, 123] width 113 height 32
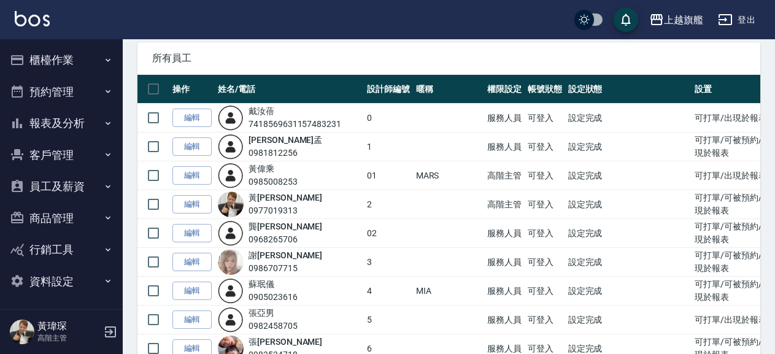
click at [79, 177] on button "員工及薪資" at bounding box center [61, 187] width 113 height 32
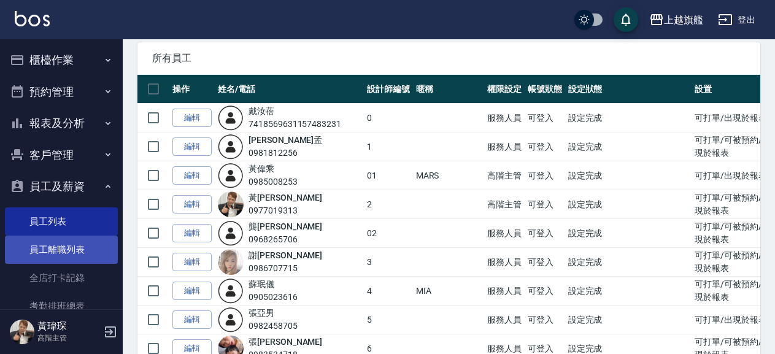
scroll to position [210, 0]
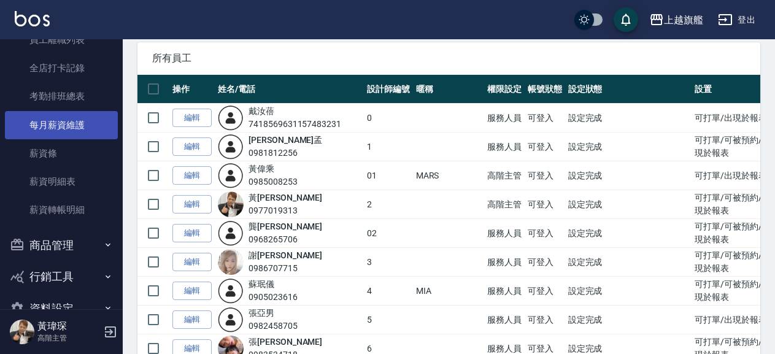
click at [86, 122] on link "每月薪資維護" at bounding box center [61, 125] width 113 height 28
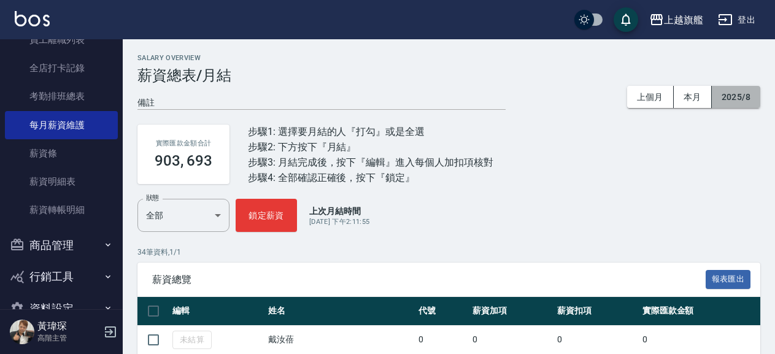
click at [741, 108] on button "2025/8" at bounding box center [736, 97] width 48 height 23
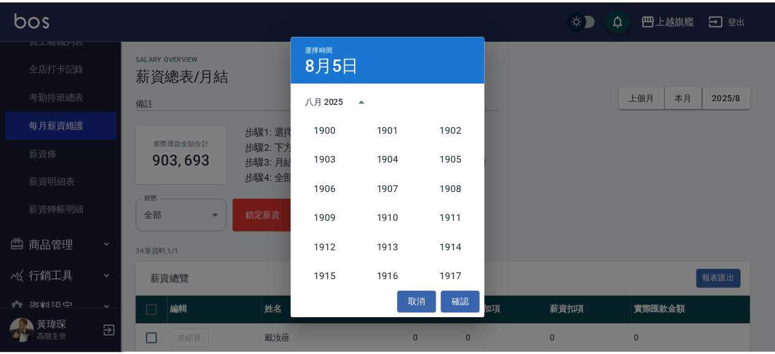
scroll to position [1137, 0]
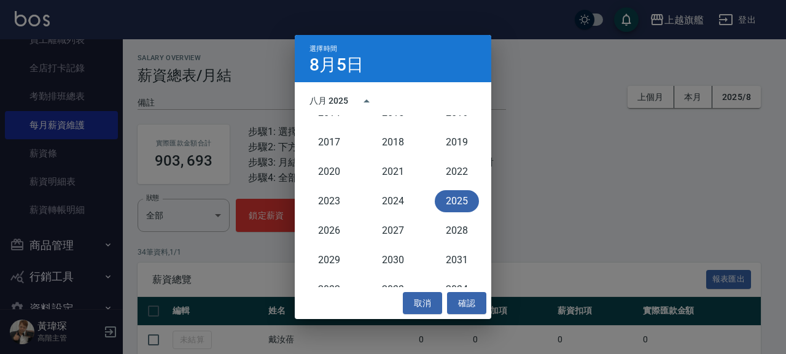
click at [452, 204] on button "2025" at bounding box center [457, 201] width 44 height 22
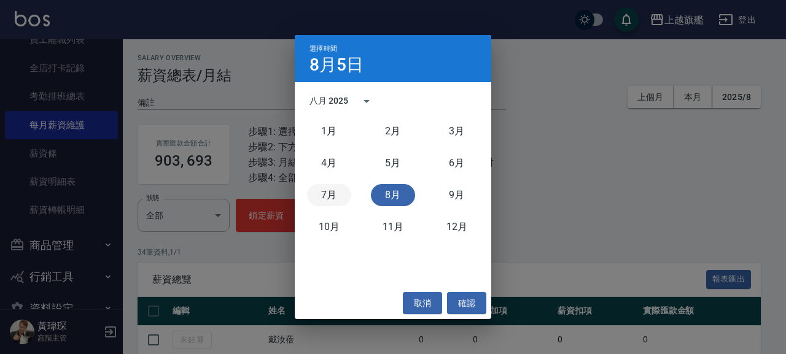
click at [333, 196] on button "7月" at bounding box center [329, 195] width 44 height 22
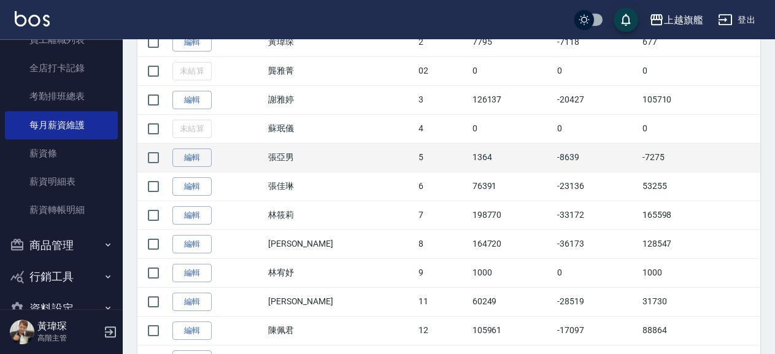
scroll to position [464, 0]
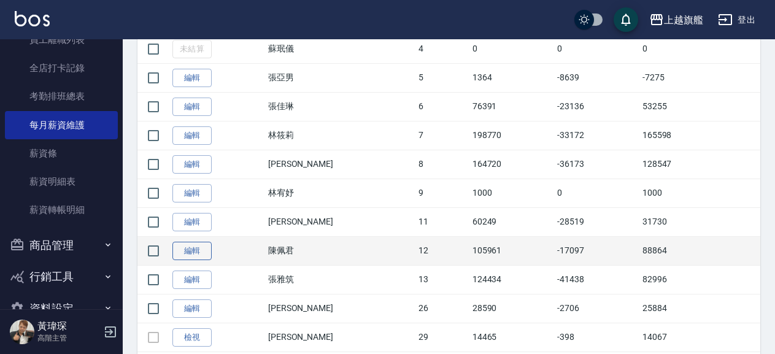
click at [201, 257] on link "編輯" at bounding box center [191, 251] width 39 height 19
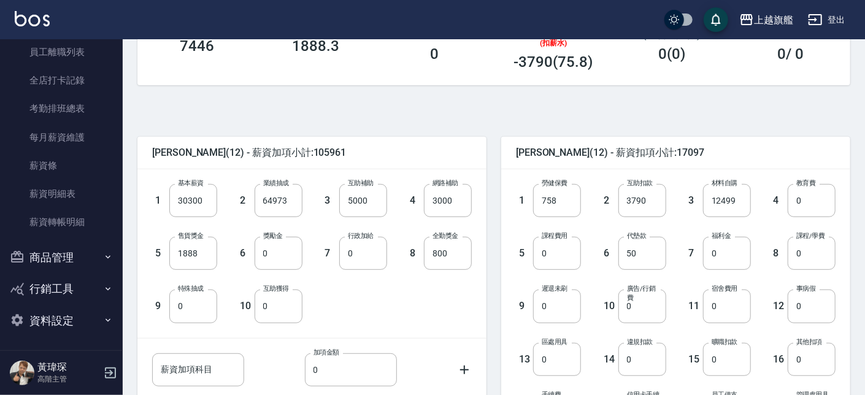
scroll to position [402, 0]
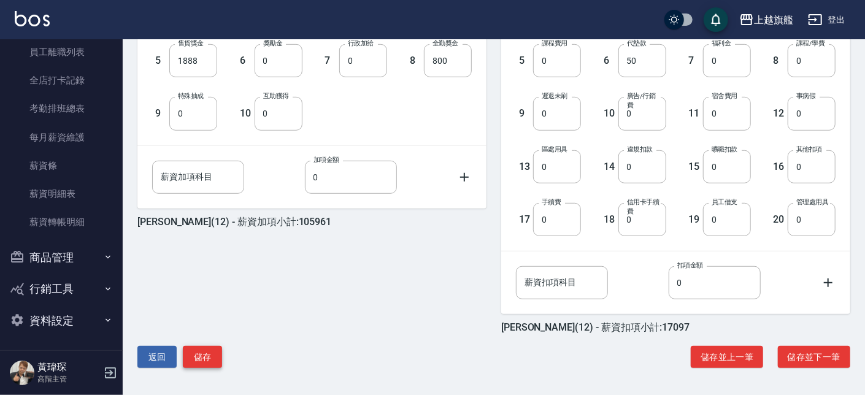
click at [192, 353] on button "儲存" at bounding box center [202, 357] width 39 height 23
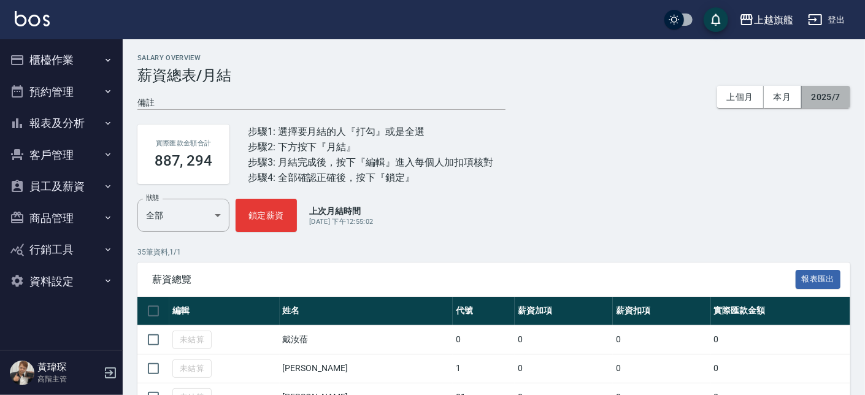
click at [835, 94] on button "2025/7" at bounding box center [826, 97] width 48 height 23
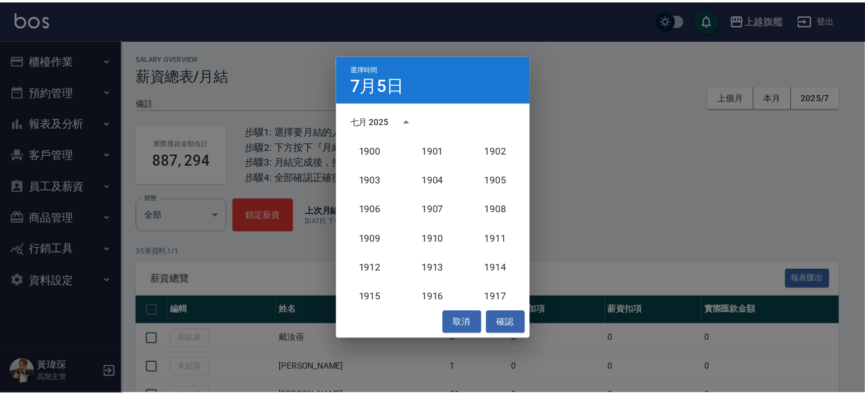
scroll to position [1137, 0]
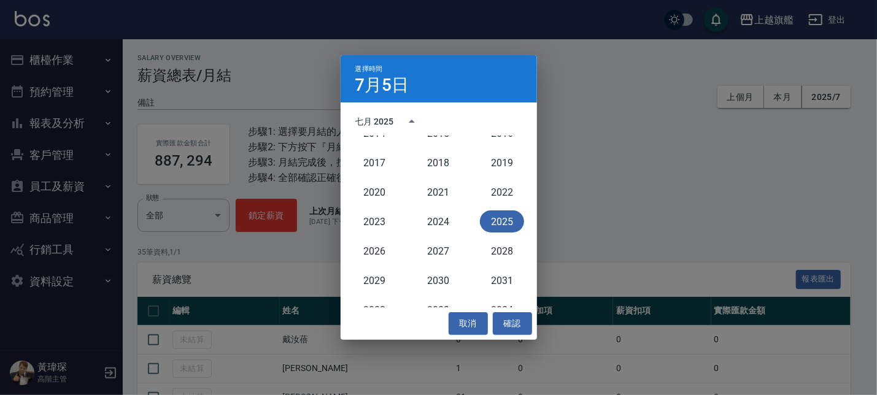
click at [487, 224] on button "2025" at bounding box center [502, 222] width 44 height 22
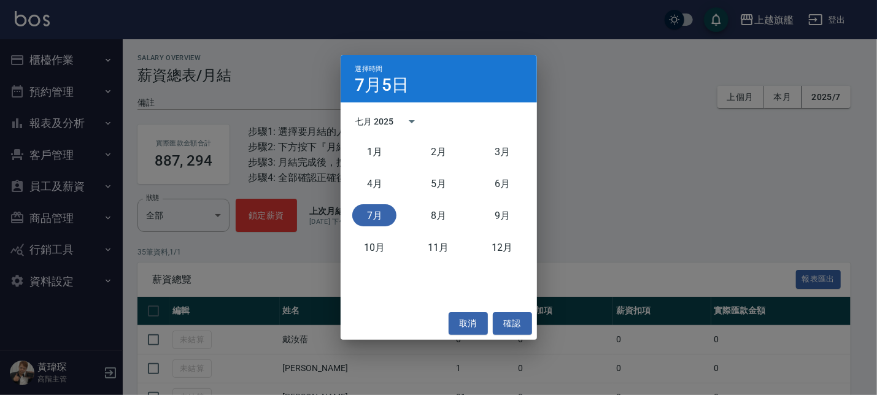
click at [434, 169] on div "5月" at bounding box center [438, 184] width 64 height 32
click at [437, 180] on button "5月" at bounding box center [438, 183] width 44 height 22
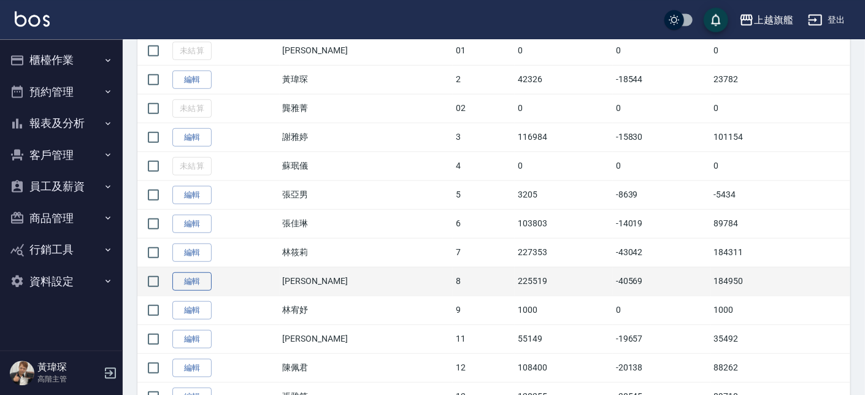
scroll to position [419, 0]
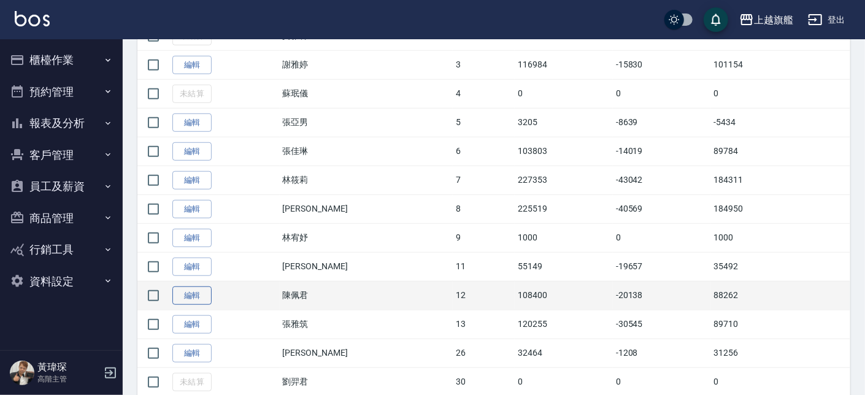
click at [184, 292] on link "編輯" at bounding box center [191, 296] width 39 height 19
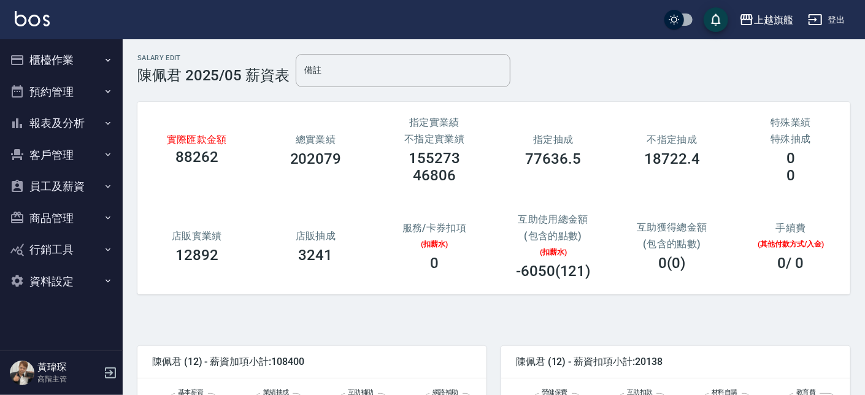
scroll to position [402, 0]
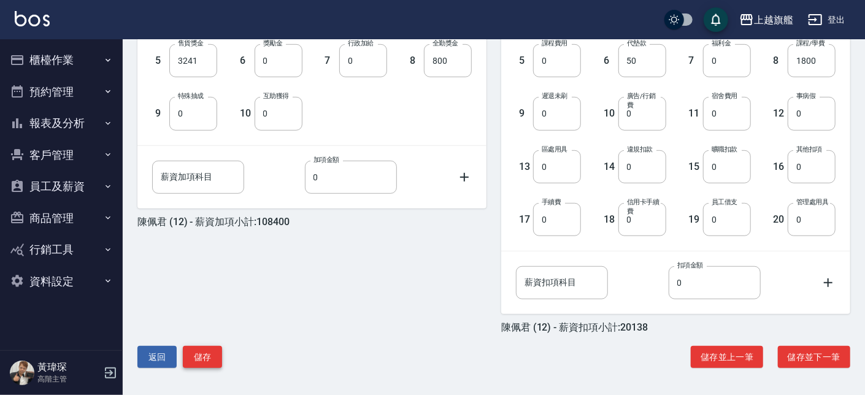
click at [214, 351] on button "儲存" at bounding box center [202, 357] width 39 height 23
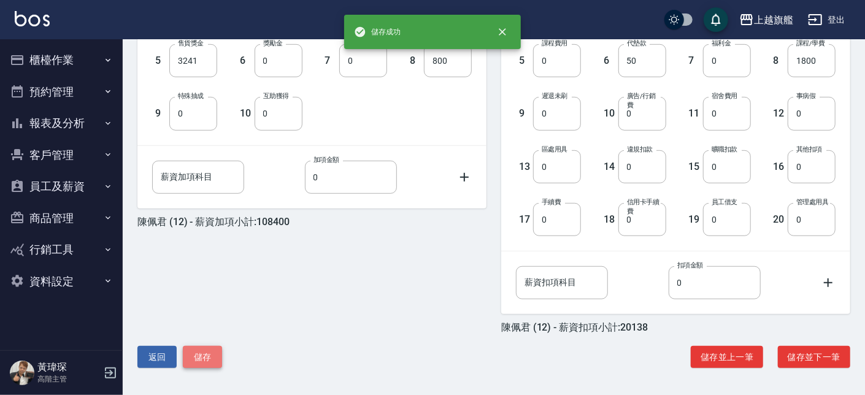
click at [208, 352] on button "儲存" at bounding box center [202, 357] width 39 height 23
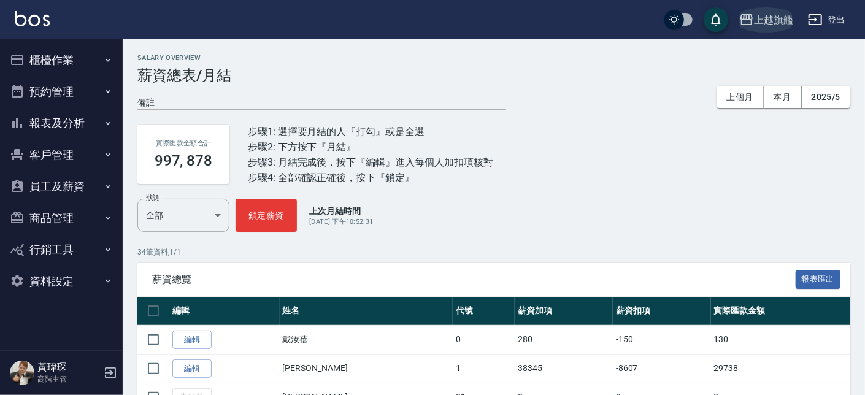
click at [782, 15] on div "上越旗艦" at bounding box center [773, 19] width 39 height 15
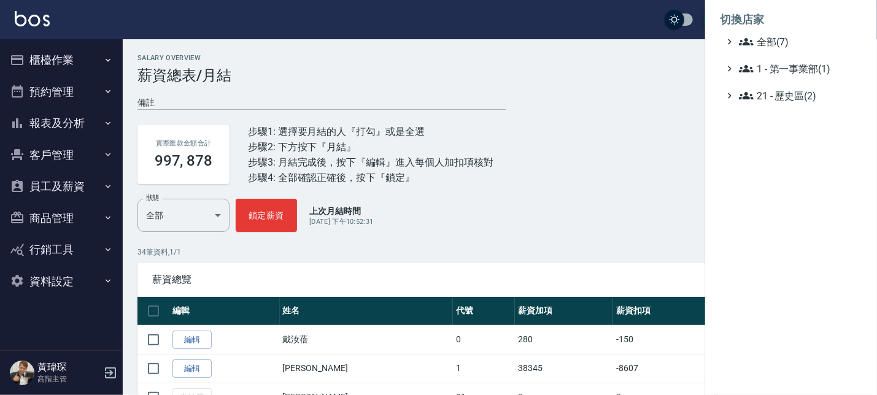
click at [615, 147] on div at bounding box center [438, 197] width 877 height 395
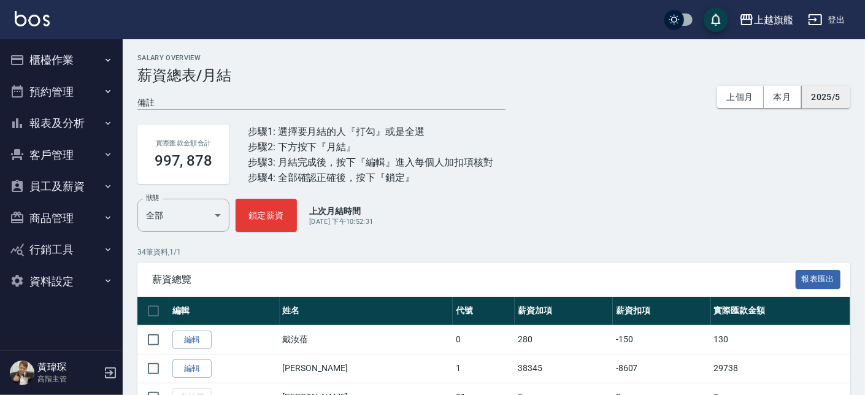
click at [843, 107] on button "2025/5" at bounding box center [826, 97] width 48 height 23
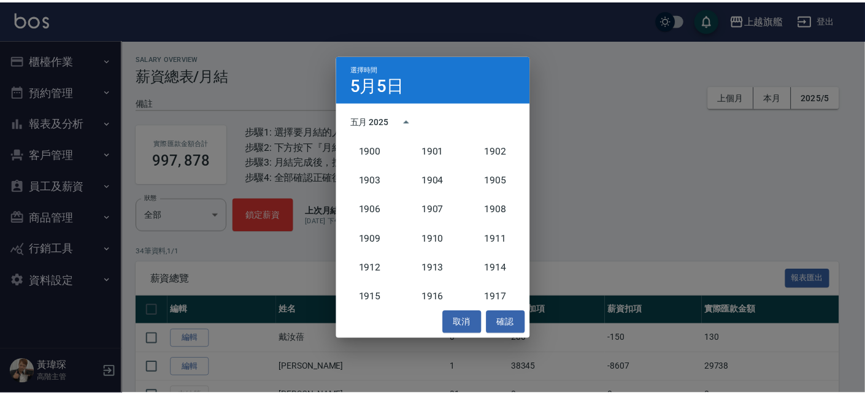
scroll to position [1137, 0]
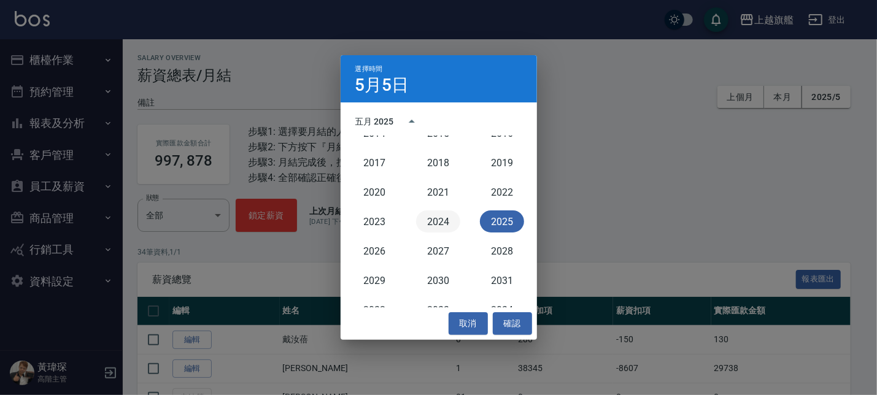
click at [440, 222] on button "2024" at bounding box center [438, 222] width 44 height 22
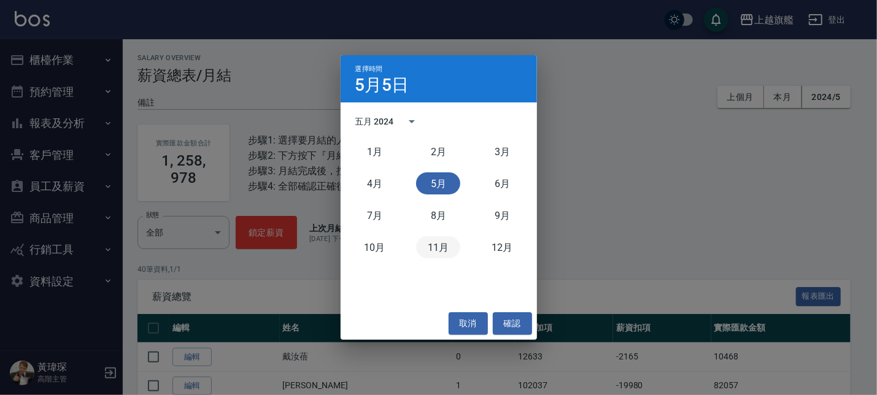
click at [433, 241] on button "11月" at bounding box center [438, 247] width 44 height 22
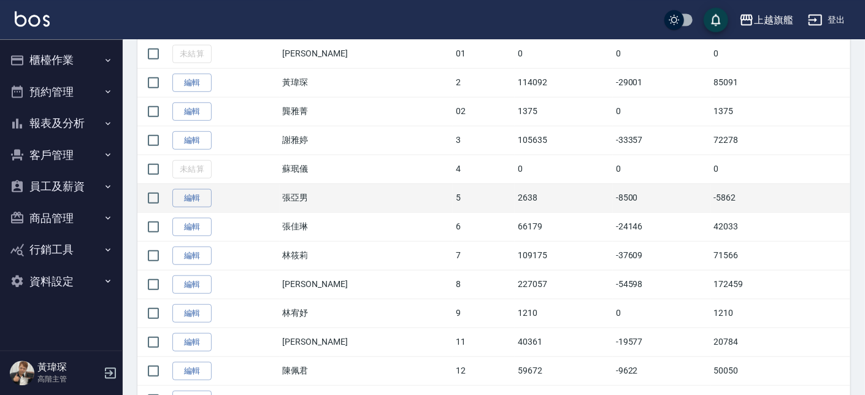
scroll to position [419, 0]
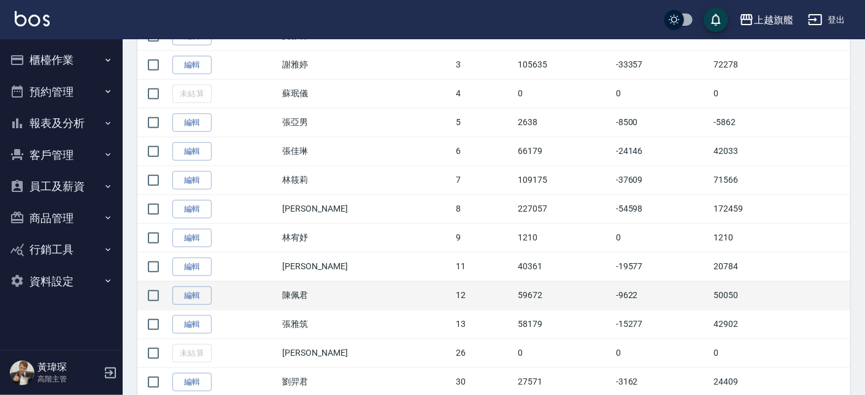
click at [321, 310] on td "陳佩君" at bounding box center [366, 295] width 173 height 29
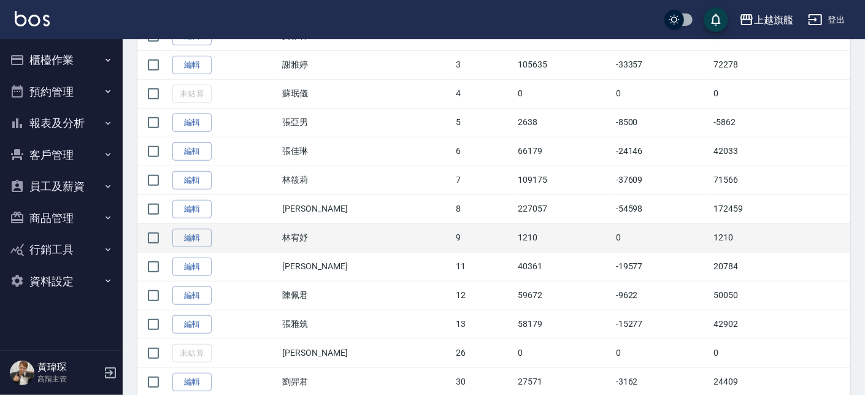
click at [453, 249] on td "9" at bounding box center [484, 237] width 62 height 29
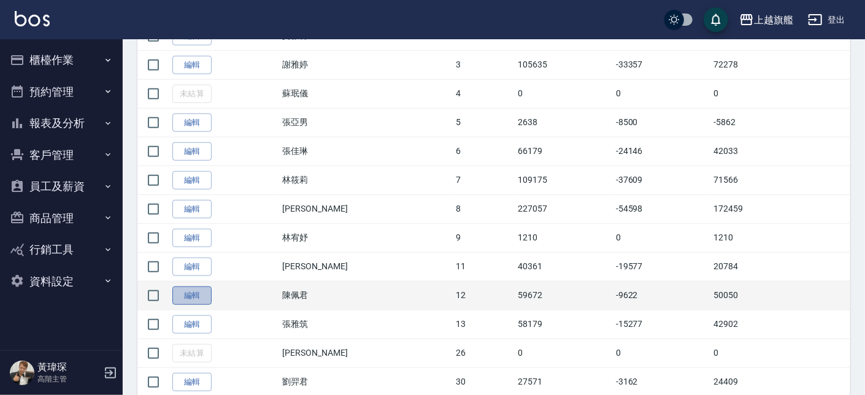
click at [179, 299] on link "編輯" at bounding box center [191, 296] width 39 height 19
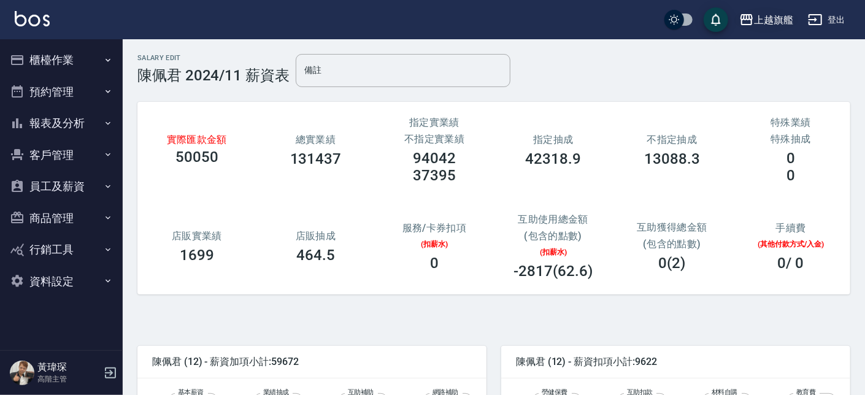
click at [747, 20] on icon "button" at bounding box center [747, 19] width 12 height 11
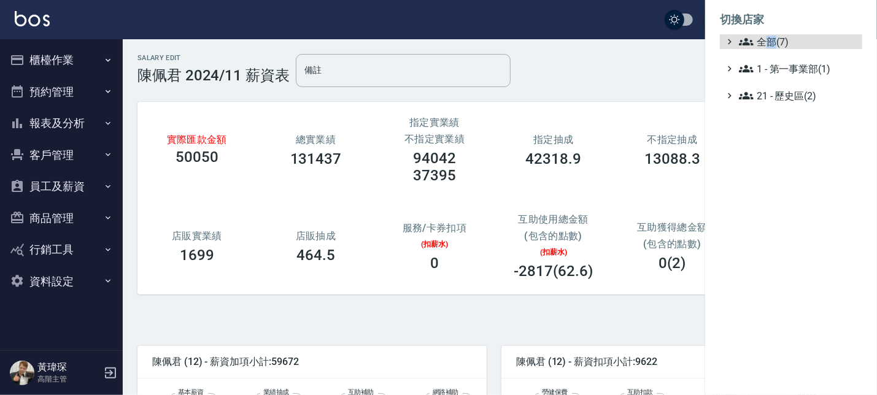
click at [771, 52] on ul "全部(7) 1 - 第一事業部(1) 21 - 歷史區(2)" at bounding box center [791, 68] width 142 height 69
click at [775, 37] on span "全部(7)" at bounding box center [798, 41] width 118 height 15
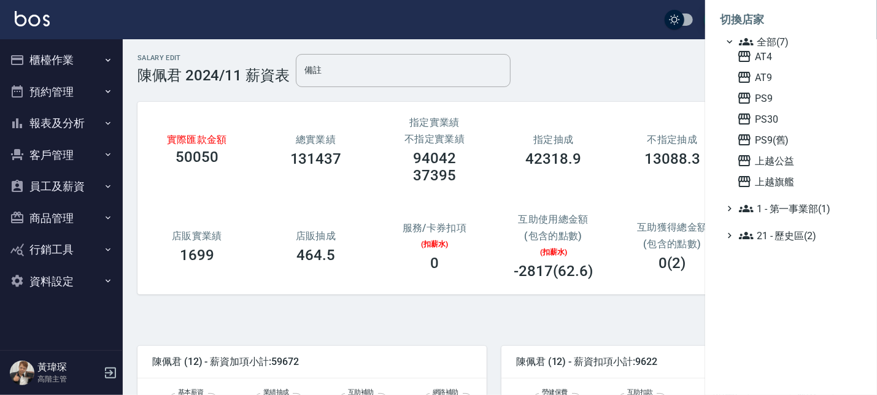
drag, startPoint x: 620, startPoint y: 137, endPoint x: 627, endPoint y: 128, distance: 11.1
click at [622, 134] on div at bounding box center [438, 197] width 877 height 395
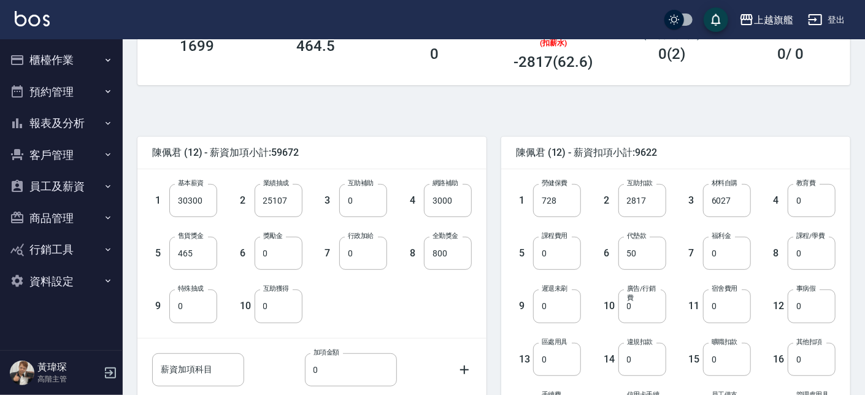
scroll to position [402, 0]
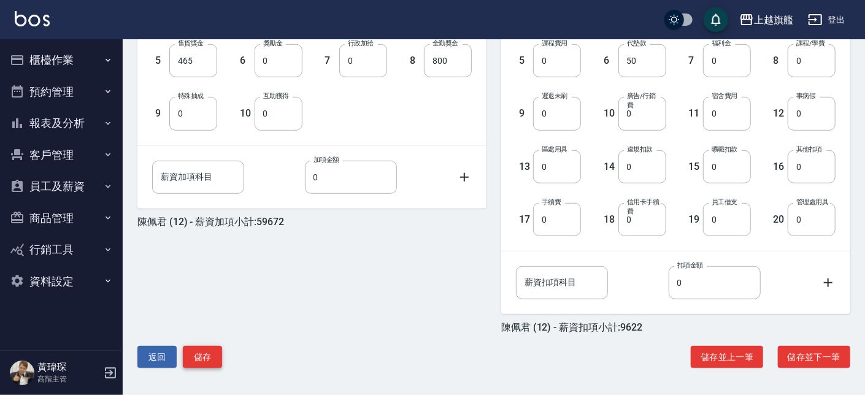
drag, startPoint x: 235, startPoint y: 354, endPoint x: 211, endPoint y: 360, distance: 25.2
click at [220, 359] on div "返回 儲存 儲存並上一筆 儲存並下一筆" at bounding box center [493, 357] width 713 height 23
click at [211, 360] on button "儲存" at bounding box center [202, 357] width 39 height 23
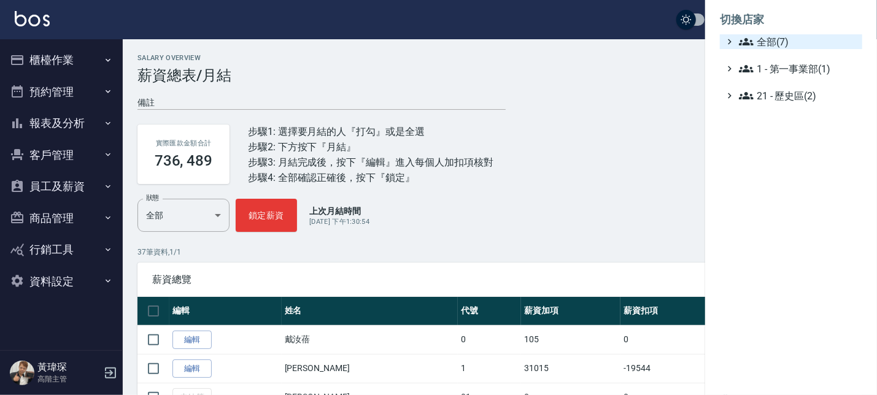
click at [768, 45] on span "全部(7)" at bounding box center [798, 41] width 118 height 15
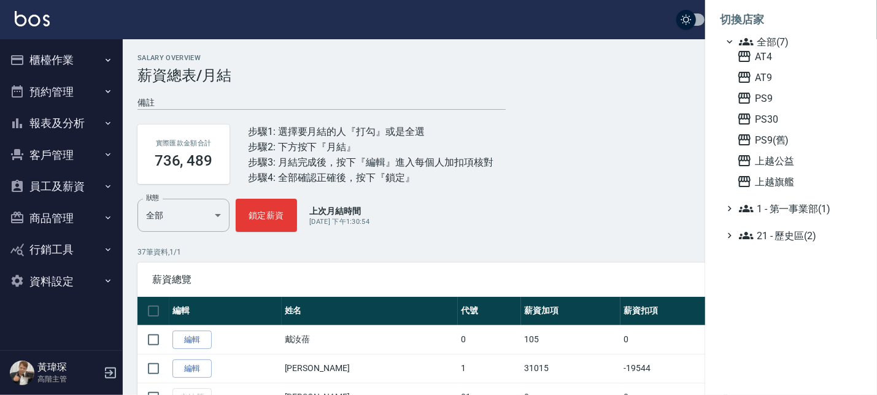
drag, startPoint x: 585, startPoint y: 253, endPoint x: 616, endPoint y: 233, distance: 37.3
click at [587, 253] on div at bounding box center [438, 197] width 877 height 395
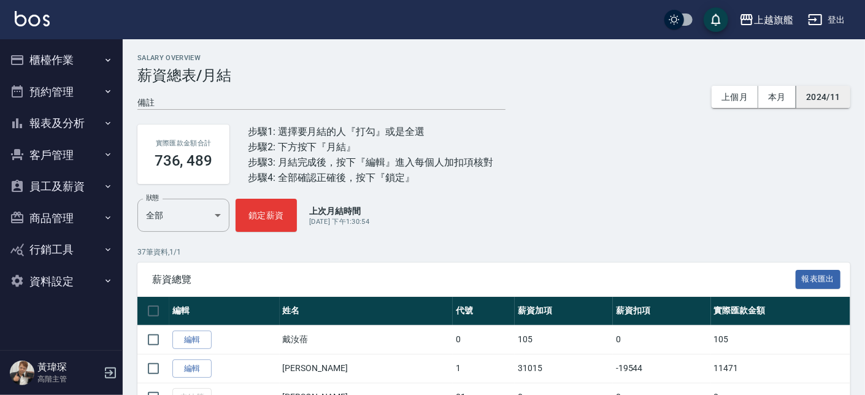
click at [809, 99] on button "2024/11" at bounding box center [824, 97] width 54 height 23
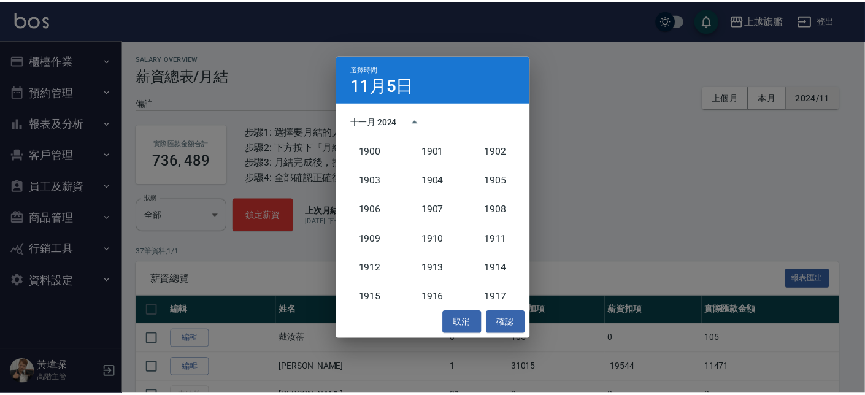
scroll to position [1137, 0]
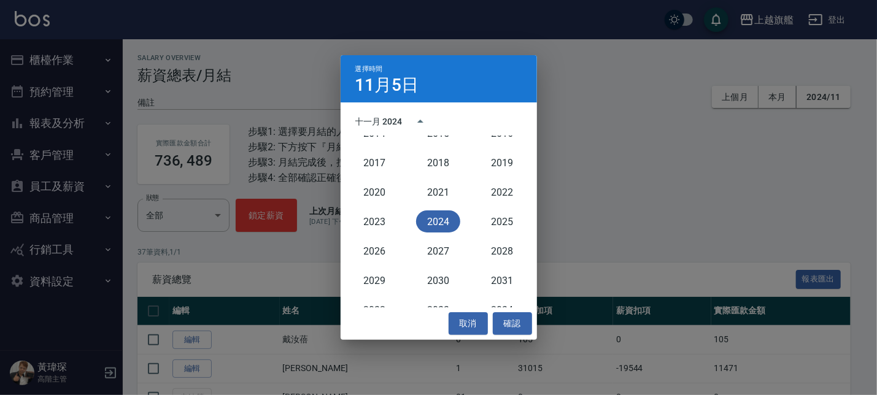
click at [427, 224] on button "2024" at bounding box center [438, 222] width 44 height 22
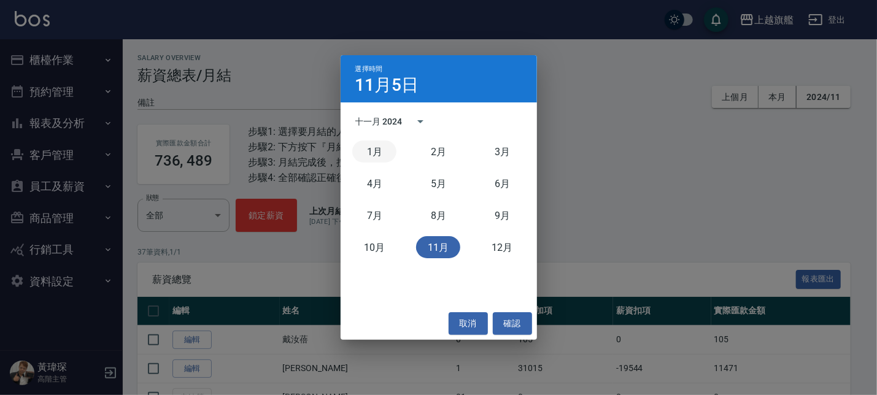
click at [383, 145] on button "1月" at bounding box center [374, 152] width 44 height 22
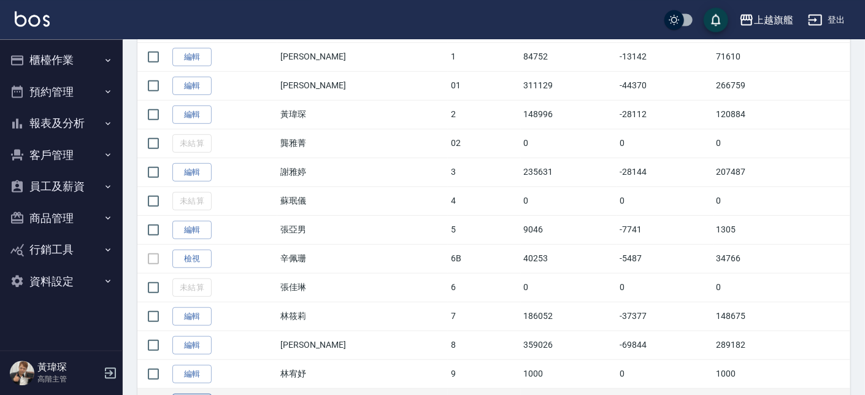
scroll to position [419, 0]
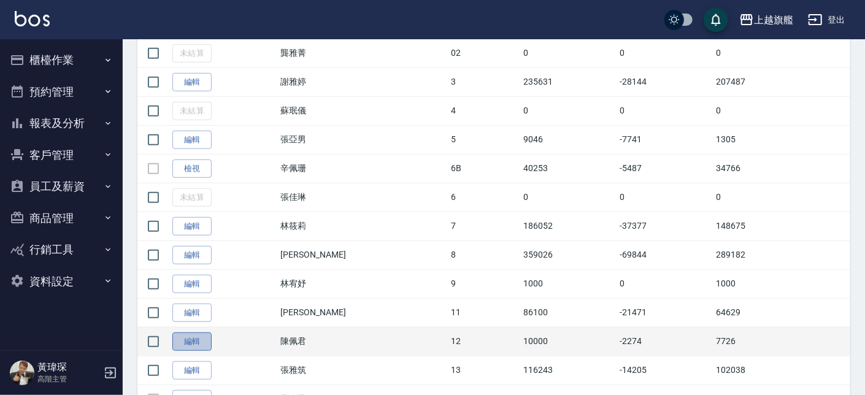
click at [180, 345] on link "編輯" at bounding box center [191, 342] width 39 height 19
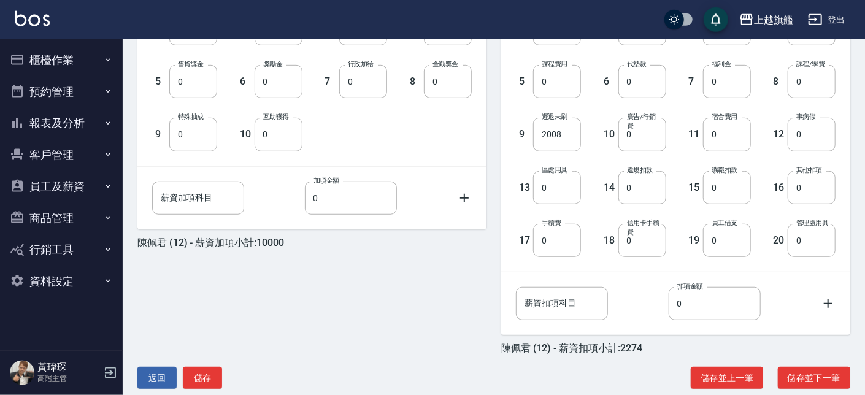
scroll to position [402, 0]
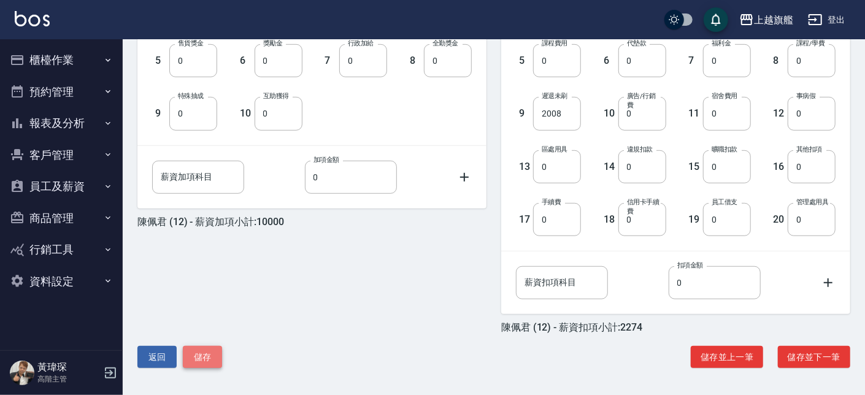
click at [209, 355] on button "儲存" at bounding box center [202, 357] width 39 height 23
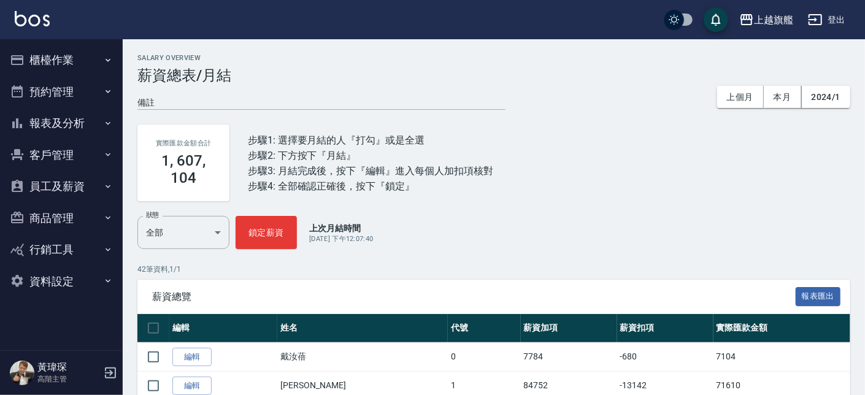
click at [776, 199] on div "實際匯款金額合計 1, 607, 104 步驟1: 選擇要月結的人『打勾』或是全選 步驟2: 下方按下『月結』 步驟3: 月結完成後，按下『編輯』進入每個人加…" at bounding box center [493, 163] width 713 height 106
click at [51, 66] on button "櫃檯作業" at bounding box center [61, 60] width 113 height 32
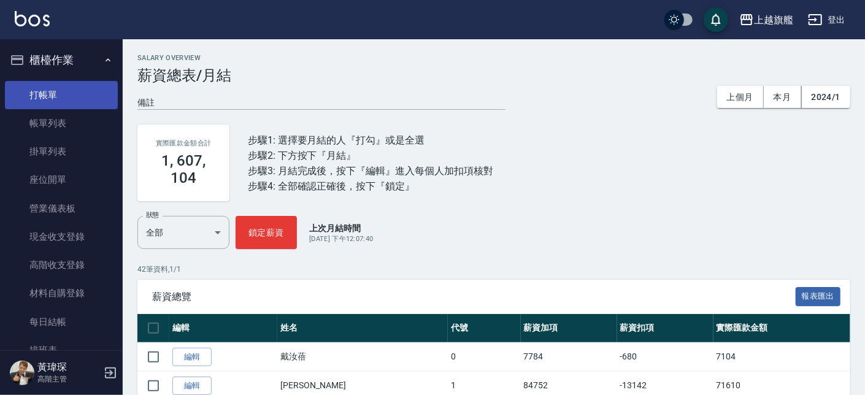
click at [48, 82] on link "打帳單" at bounding box center [61, 95] width 113 height 28
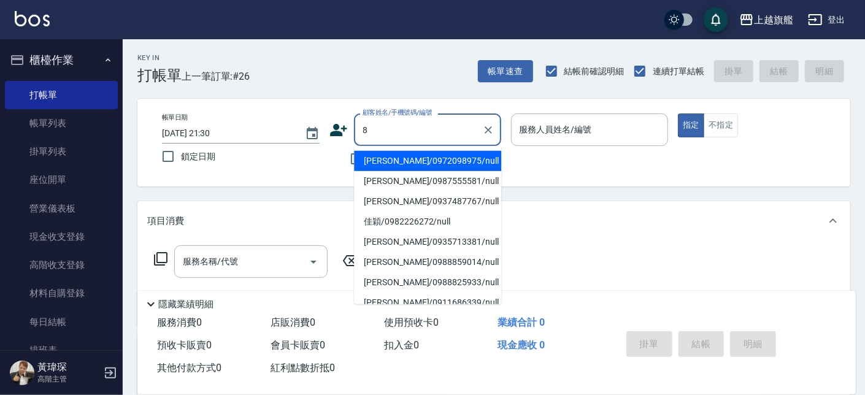
type input "羅勝鴻/0972098975/null"
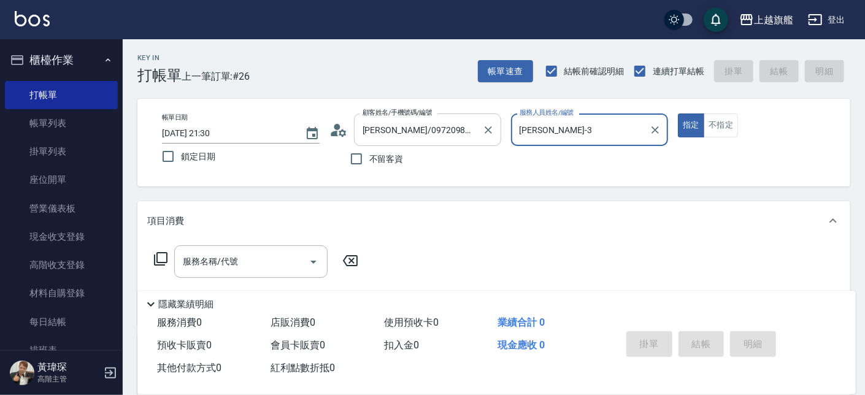
type input "謝雅婷-3"
click at [489, 133] on icon "Clear" at bounding box center [488, 130] width 12 height 12
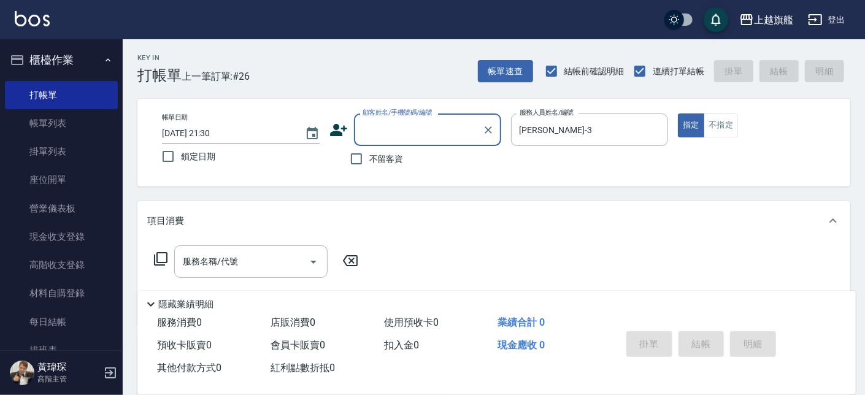
click at [374, 165] on span "不留客資" at bounding box center [386, 159] width 34 height 13
click at [369, 165] on input "不留客資" at bounding box center [357, 159] width 26 height 26
checkbox input "true"
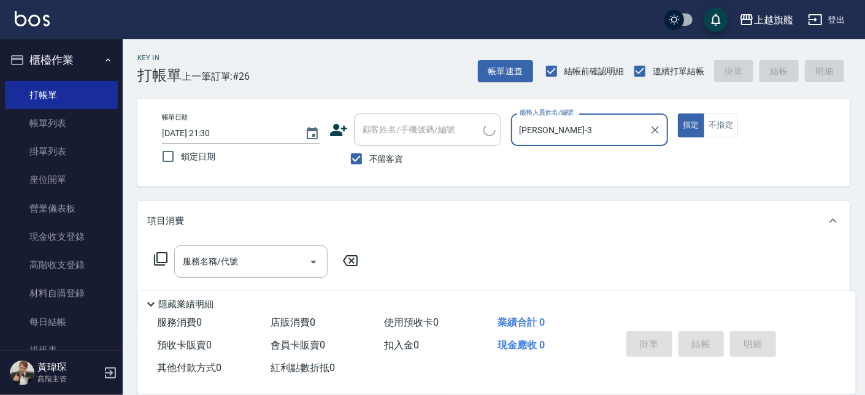
click at [525, 131] on input "謝雅婷-3" at bounding box center [581, 129] width 128 height 21
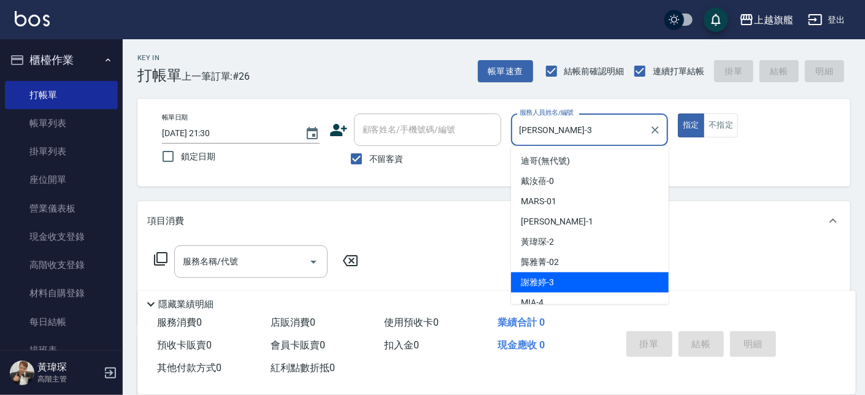
drag, startPoint x: 548, startPoint y: 124, endPoint x: 589, endPoint y: 131, distance: 41.7
click at [517, 141] on input "謝雅婷-3" at bounding box center [581, 129] width 128 height 21
drag, startPoint x: 280, startPoint y: 125, endPoint x: 264, endPoint y: 125, distance: 16.6
click at [517, 125] on input "謝雅婷-3" at bounding box center [581, 129] width 128 height 21
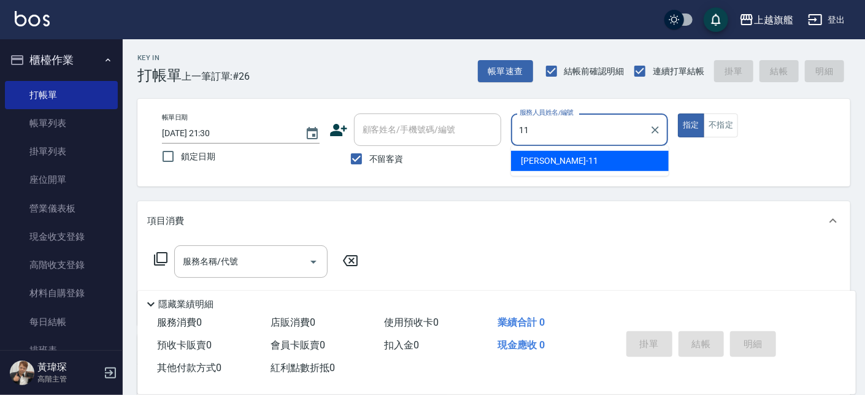
type input "蔡美秀-11"
type button "true"
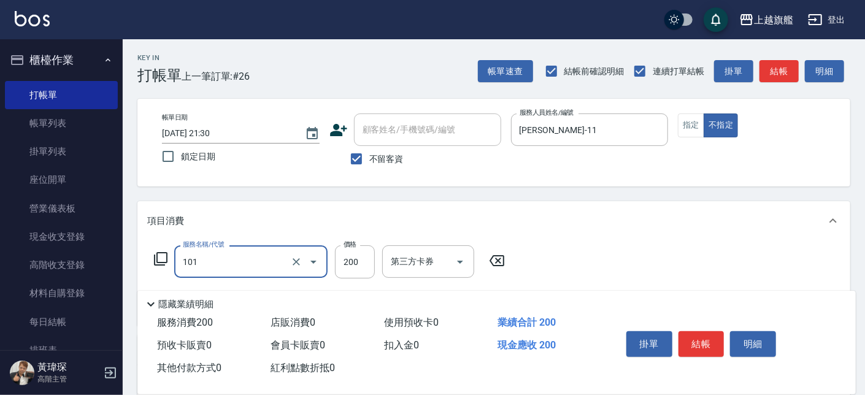
type input "一般洗(101)"
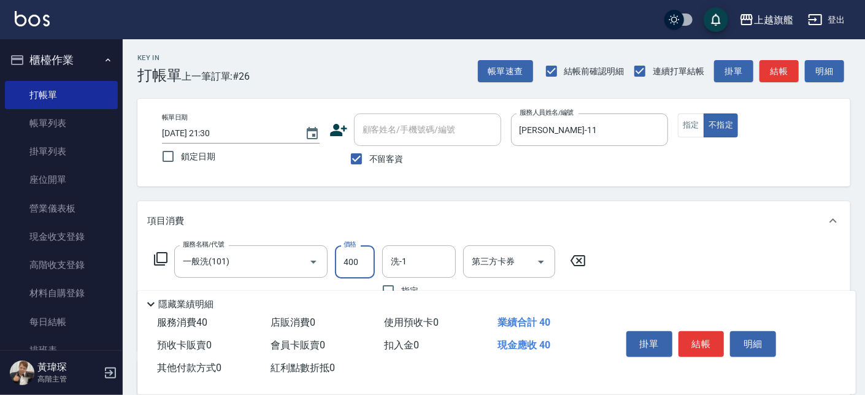
type input "400"
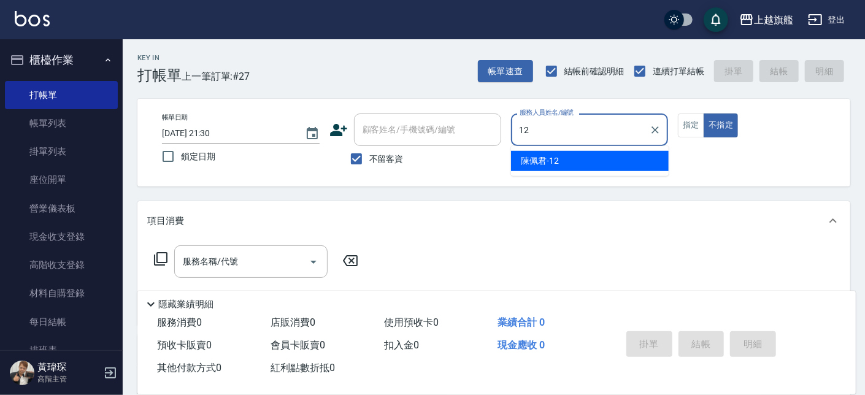
type input "陳佩君-12"
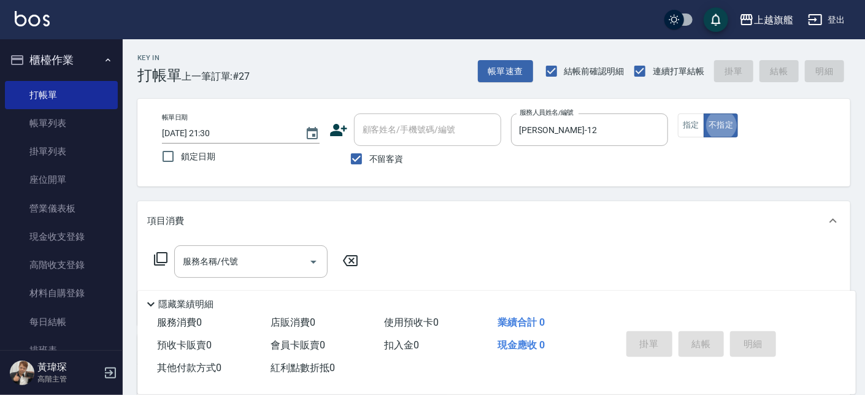
type button "false"
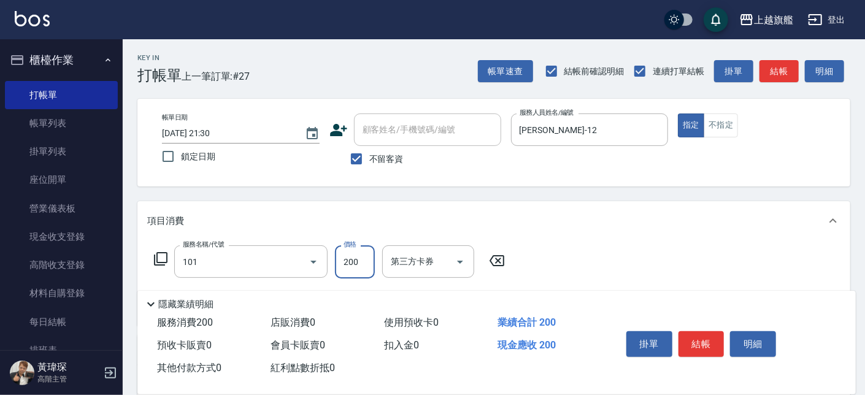
type input "一般洗(101)"
type input "400"
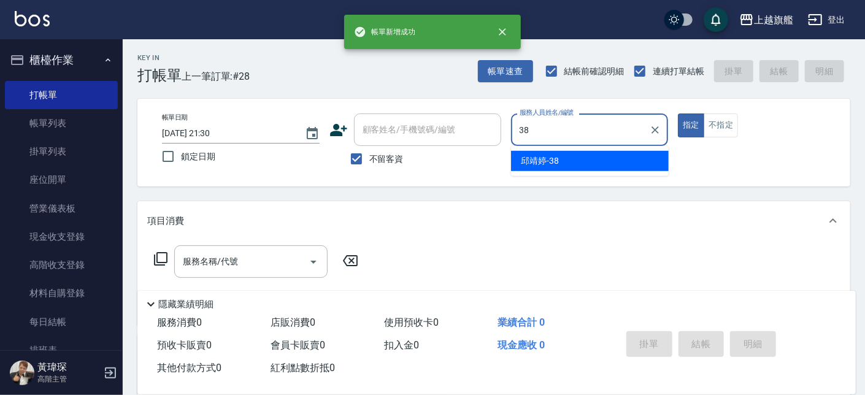
type input "邱靖婷-38"
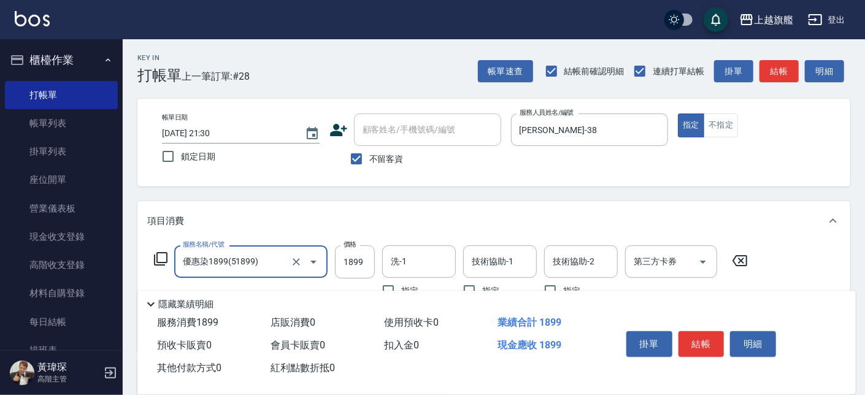
type input "優惠染1899(51899)"
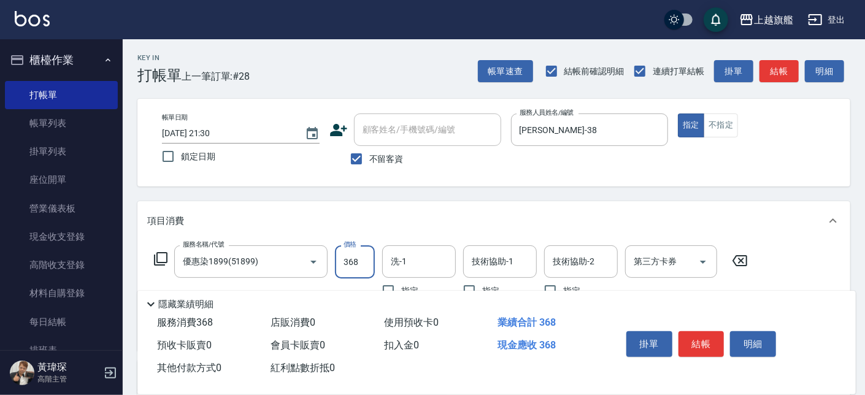
type input "3680"
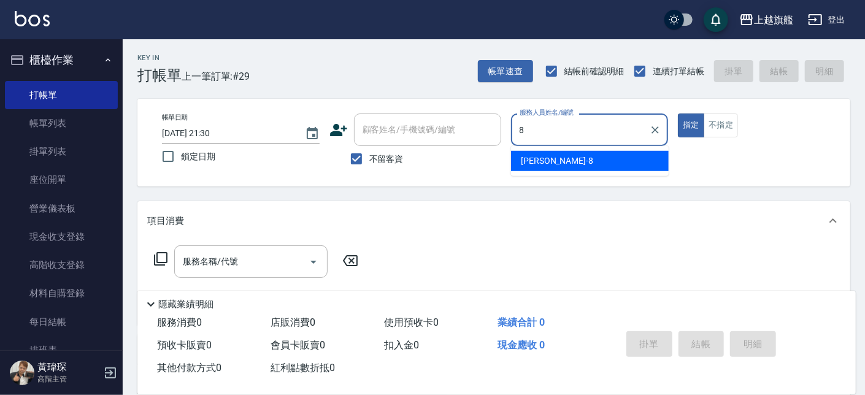
type input "周秀娟-8"
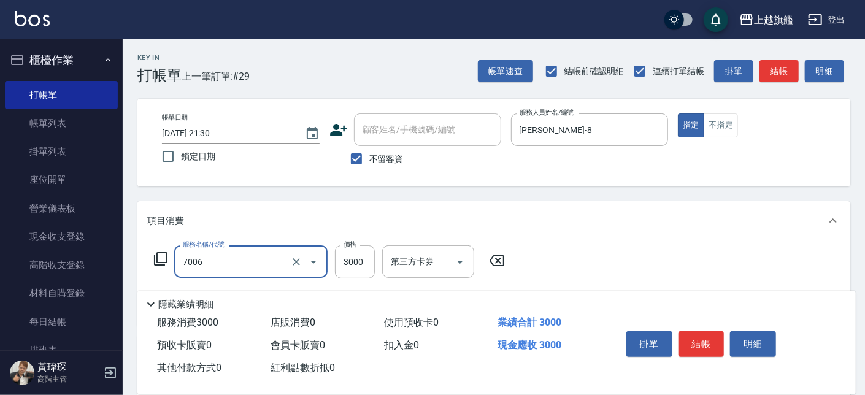
type input "重整(7006)"
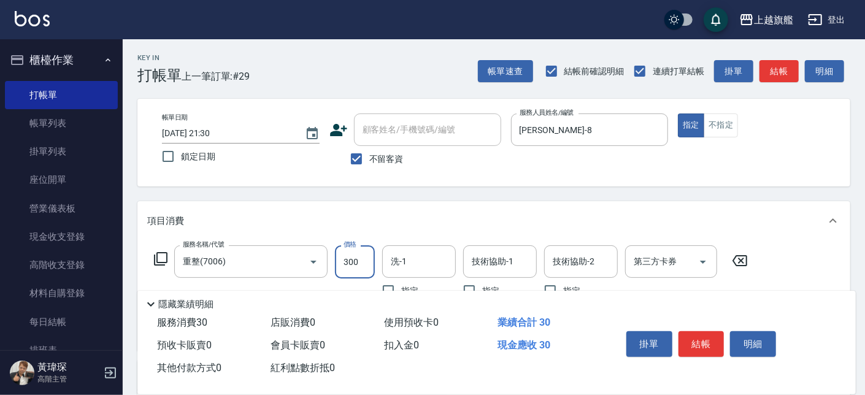
type input "3000"
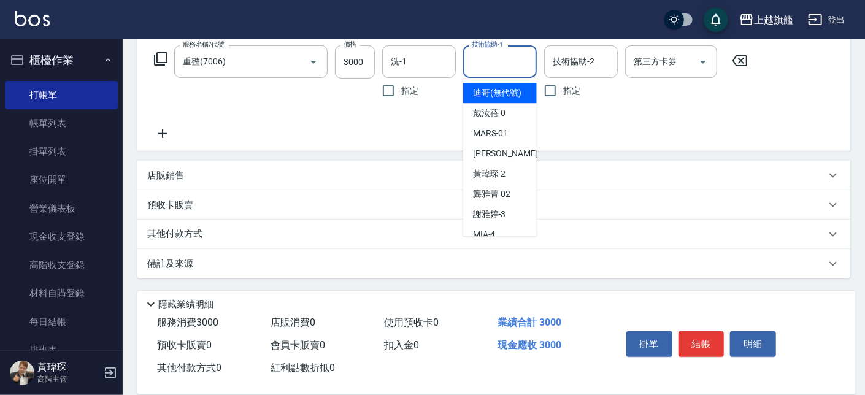
click at [483, 59] on input "技術協助-1" at bounding box center [500, 61] width 63 height 21
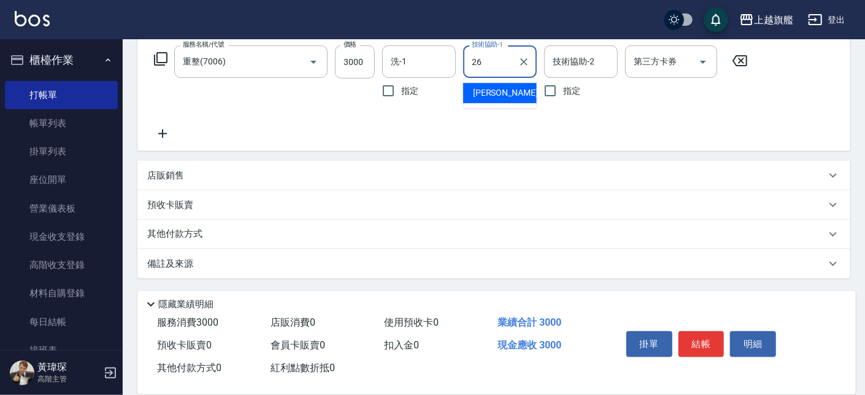
type input "陳祈聿-26"
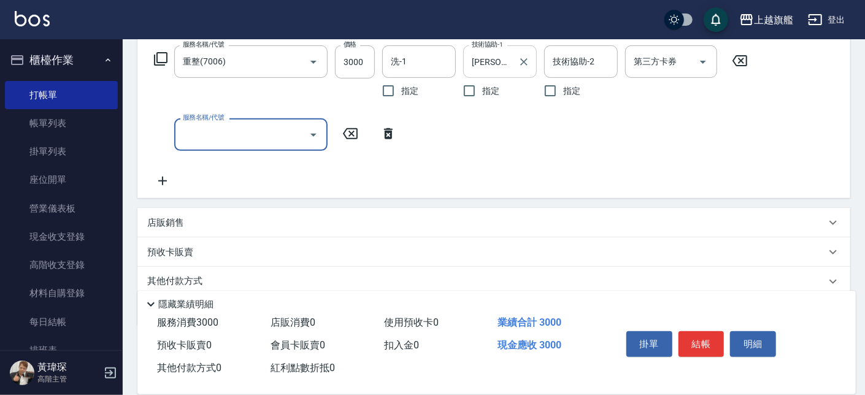
type input "6"
type input "水漾護1000(406)"
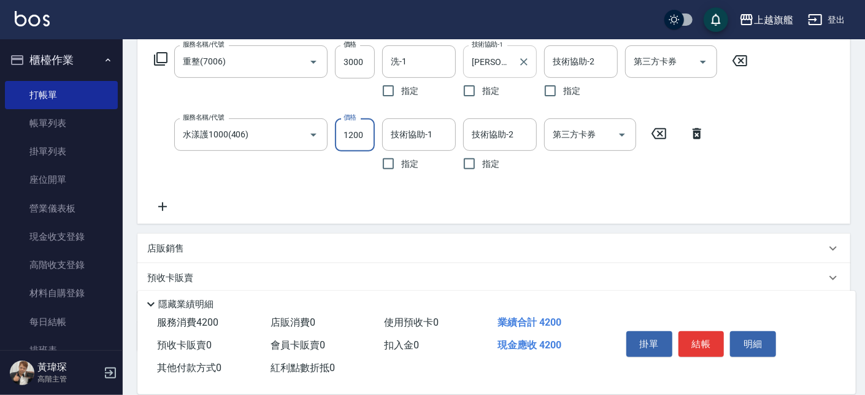
type input "1200"
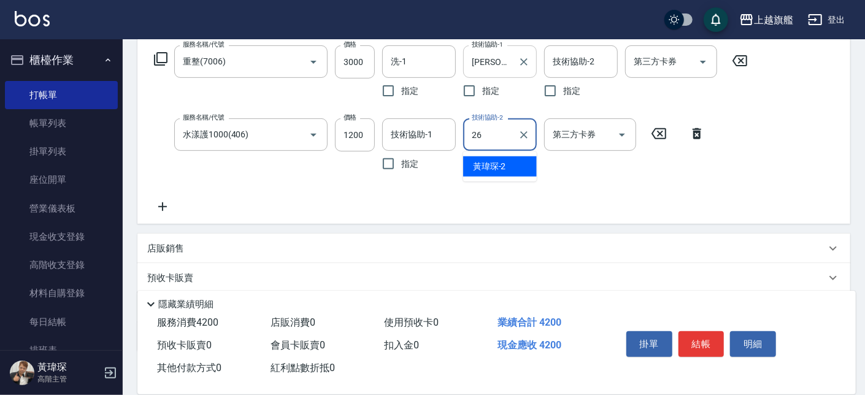
type input "陳祈聿-26"
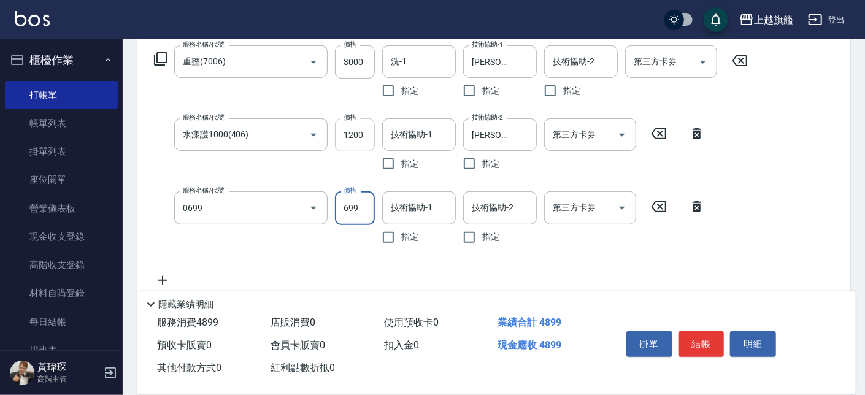
type input "精油SPA(0699)"
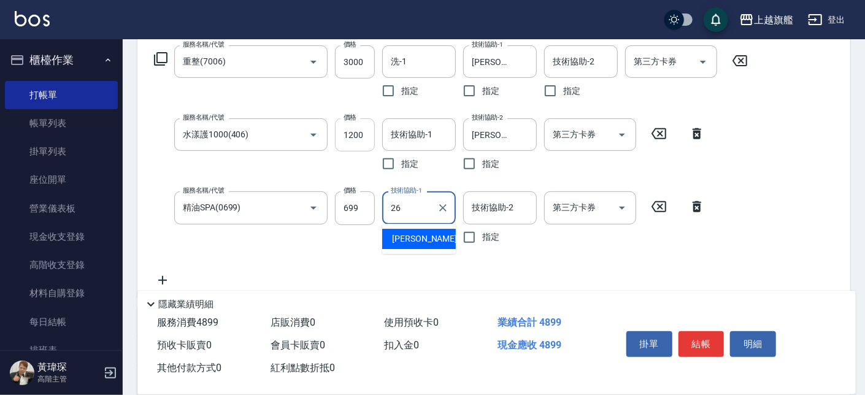
type input "陳祈聿-26"
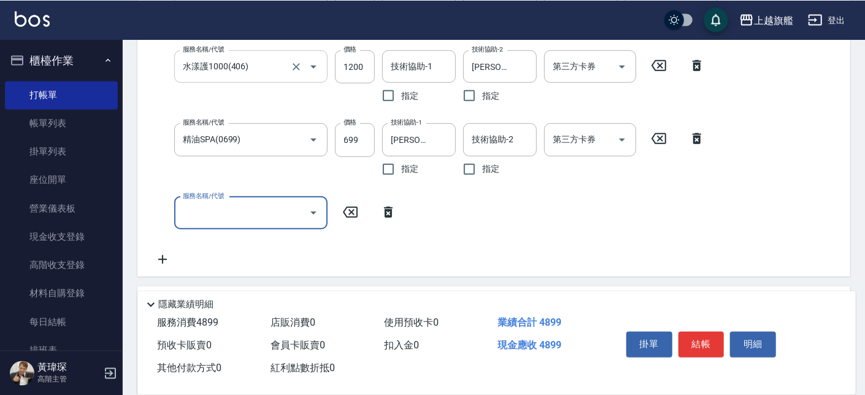
scroll to position [339, 0]
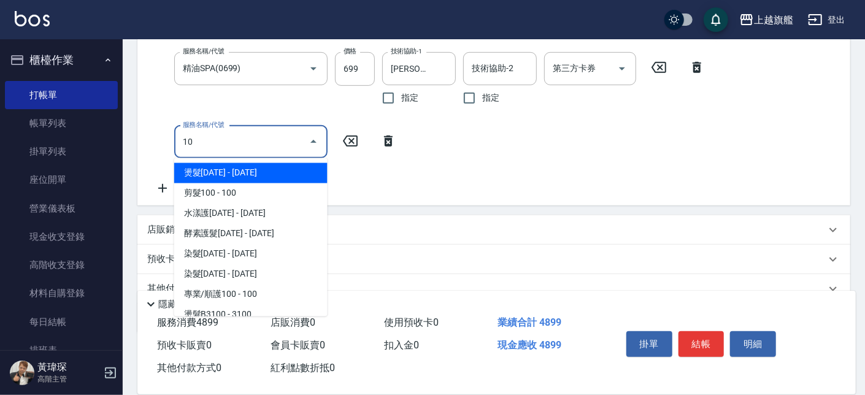
type input "1"
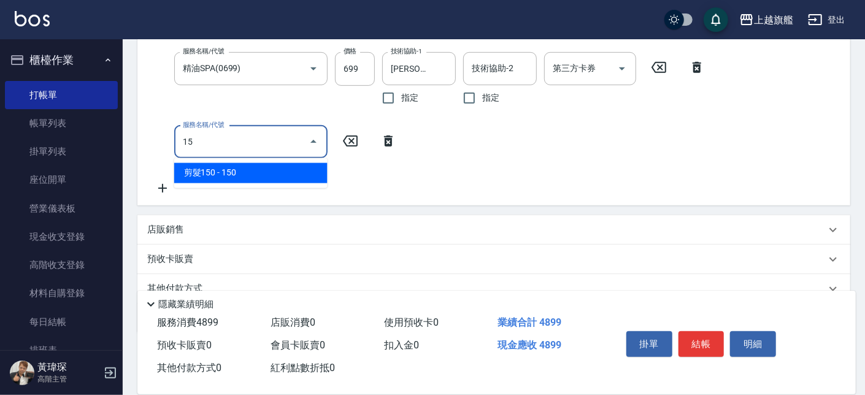
type input "1"
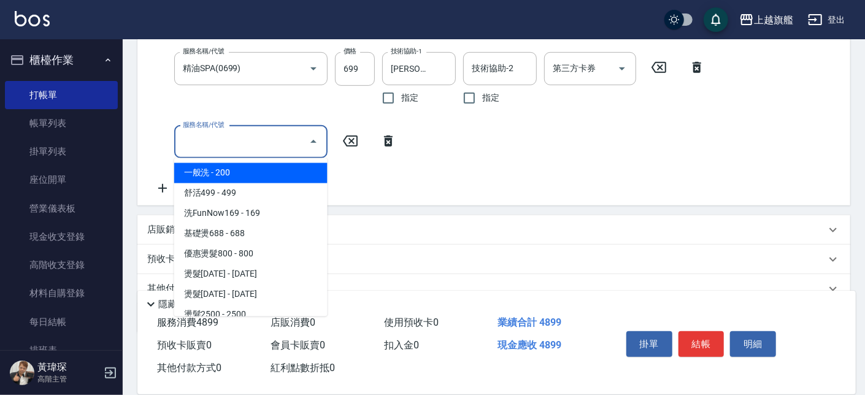
type input "B"
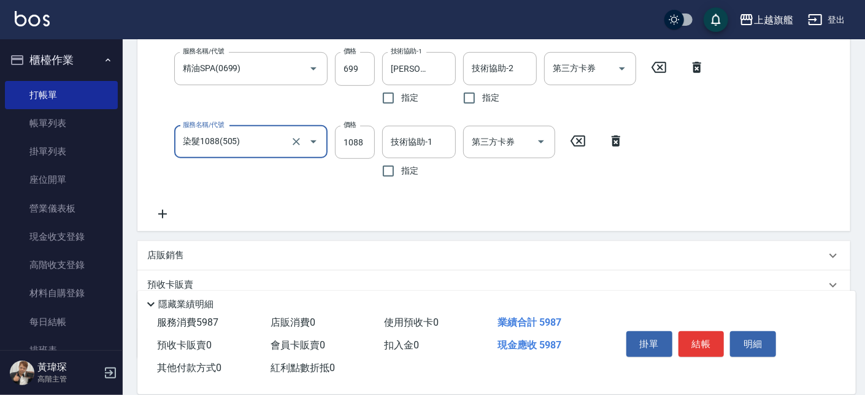
type input "染髮1088(505)"
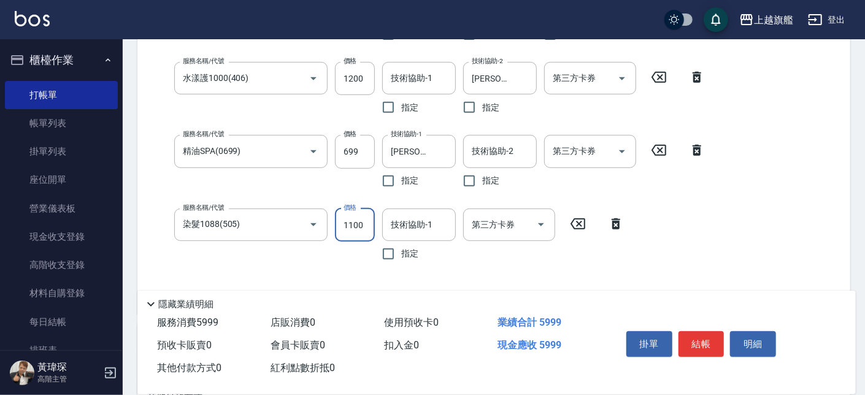
type input "1100"
click at [414, 223] on input "技術協助-1" at bounding box center [419, 224] width 63 height 21
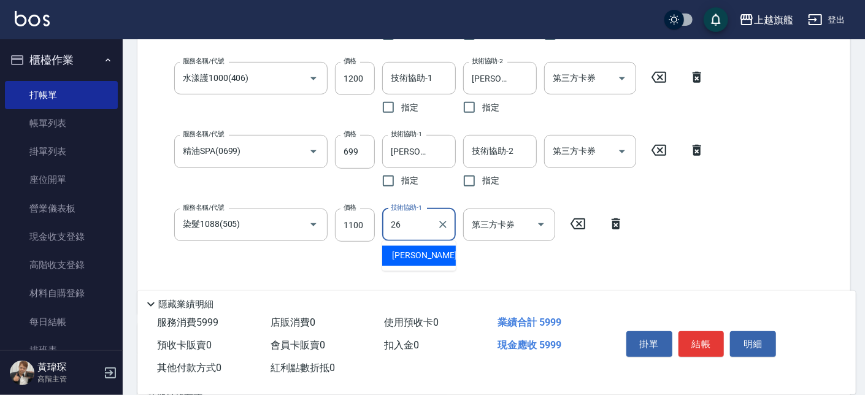
type input "陳祈聿-26"
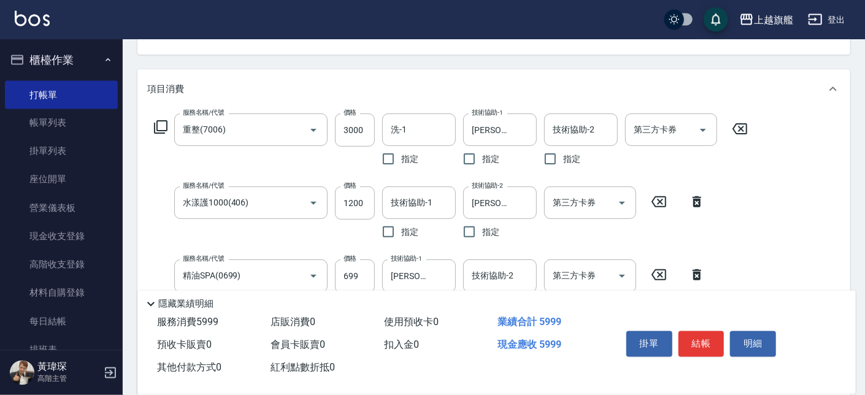
scroll to position [69, 0]
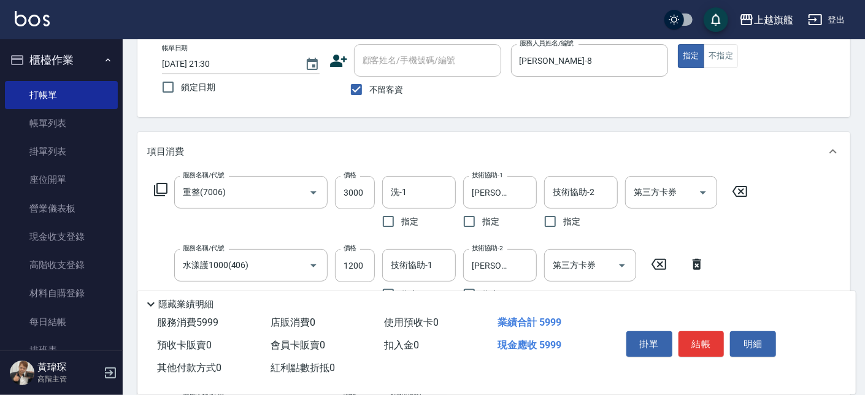
click at [739, 191] on icon at bounding box center [740, 191] width 31 height 15
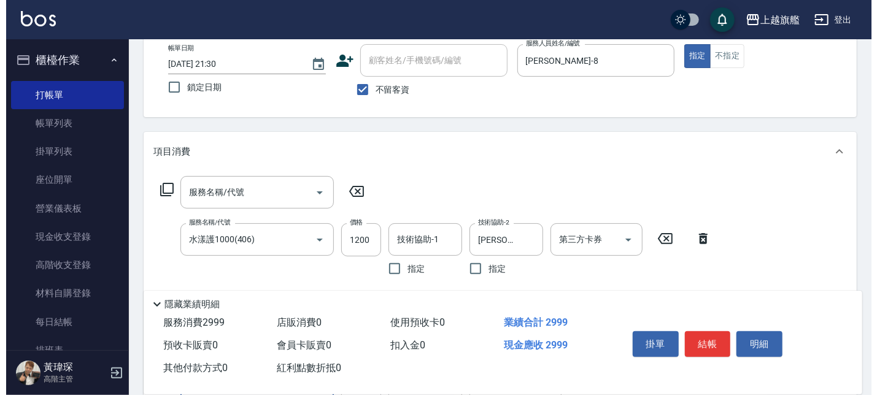
scroll to position [0, 0]
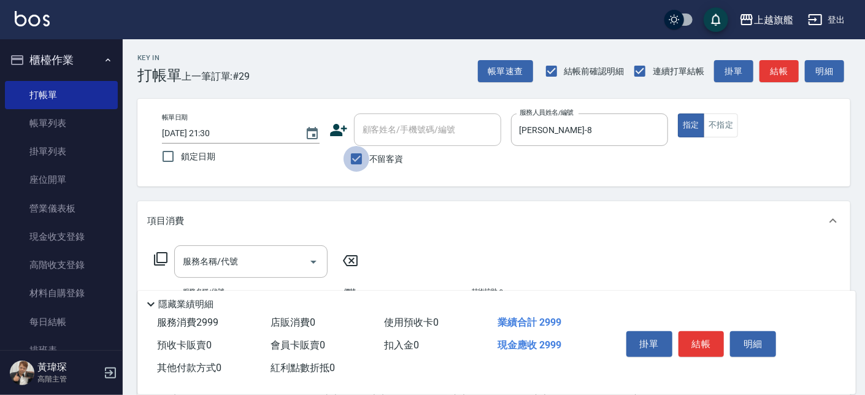
click at [364, 158] on input "不留客資" at bounding box center [357, 159] width 26 height 26
checkbox input "false"
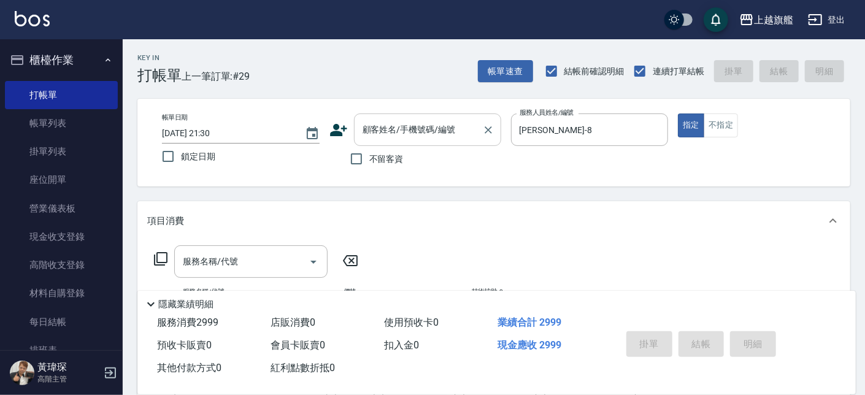
click at [427, 129] on input "顧客姓名/手機號碼/編號" at bounding box center [419, 129] width 118 height 21
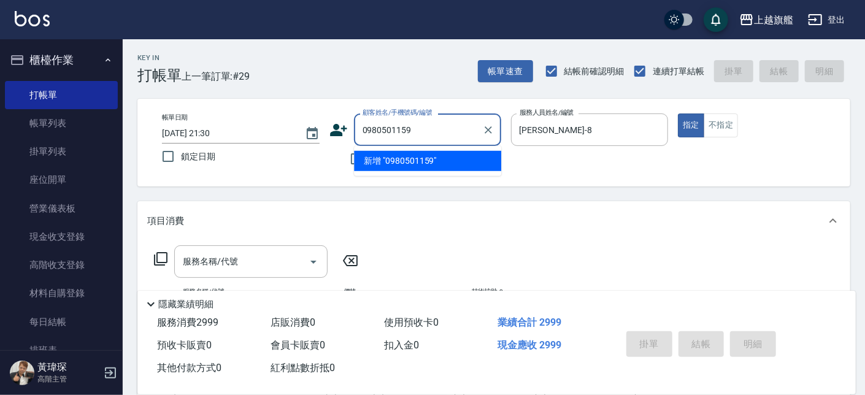
click at [457, 157] on li "新增 "0980501159"" at bounding box center [427, 161] width 147 height 20
type input "0980501159"
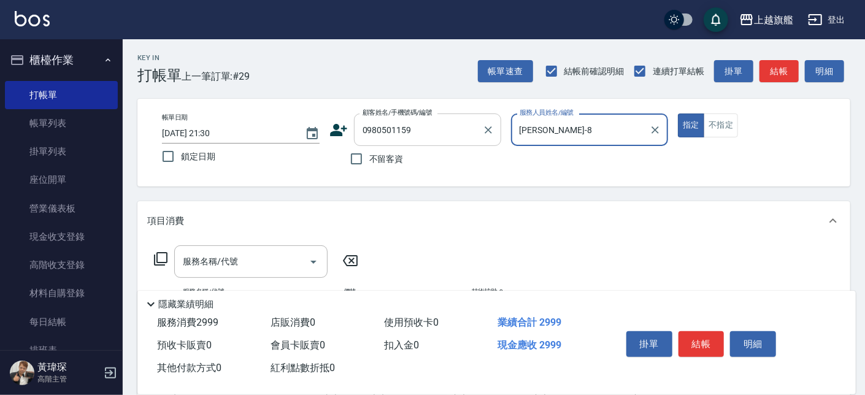
click at [361, 134] on div "0980501159 顧客姓名/手機號碼/編號" at bounding box center [427, 130] width 147 height 33
click at [346, 134] on icon at bounding box center [339, 130] width 18 height 18
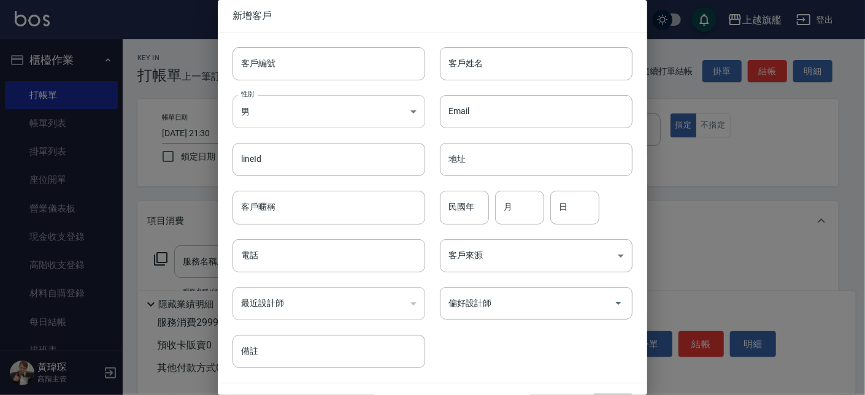
type input "0980501159"
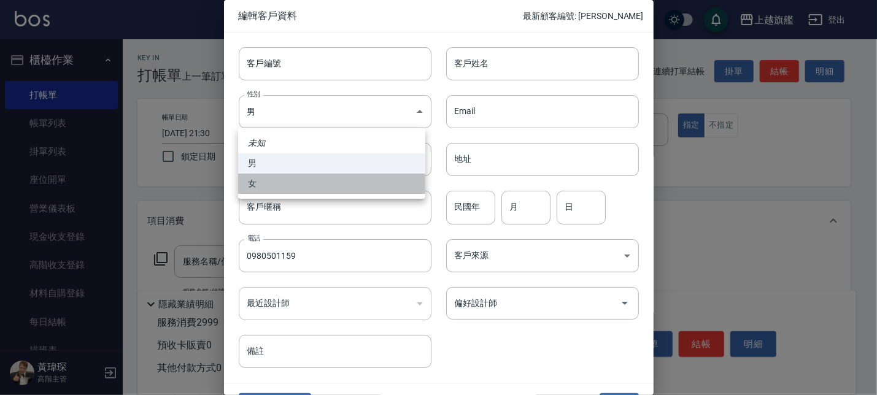
click at [296, 182] on li "女" at bounding box center [331, 184] width 187 height 20
type input "FEMALE"
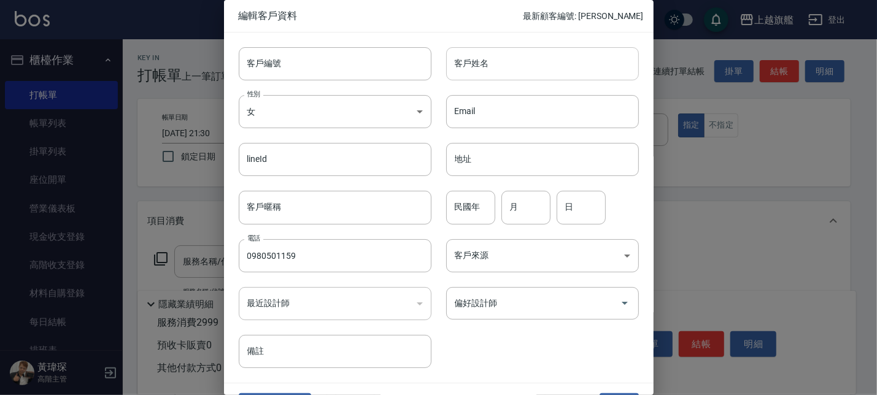
click at [518, 61] on input "客戶姓名" at bounding box center [542, 63] width 193 height 33
type input "沉"
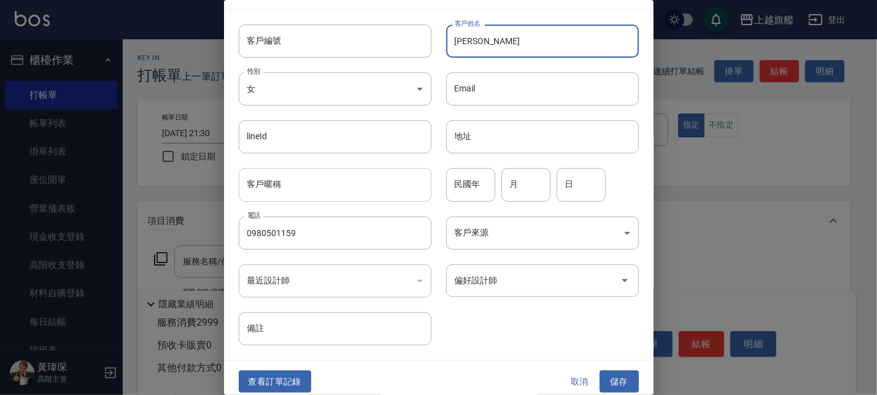
scroll to position [30, 0]
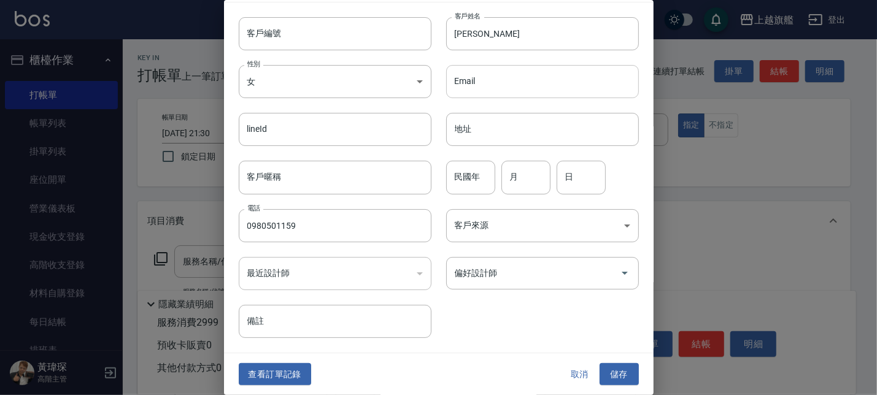
drag, startPoint x: 608, startPoint y: 371, endPoint x: 532, endPoint y: 83, distance: 298.2
click at [554, 96] on div "編輯客戶資料 最新顧客編號: 盧浤 客戶編號 客戶編號 客戶姓名 陳雅祥 客戶姓名 性別 女 FEMALE 性別 Email Email lineId lin…" at bounding box center [439, 197] width 430 height 395
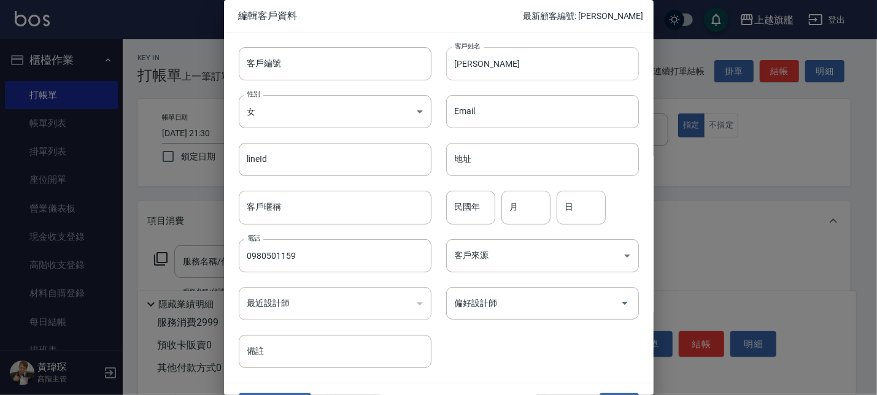
click at [519, 77] on input "陳雅祥" at bounding box center [542, 63] width 193 height 33
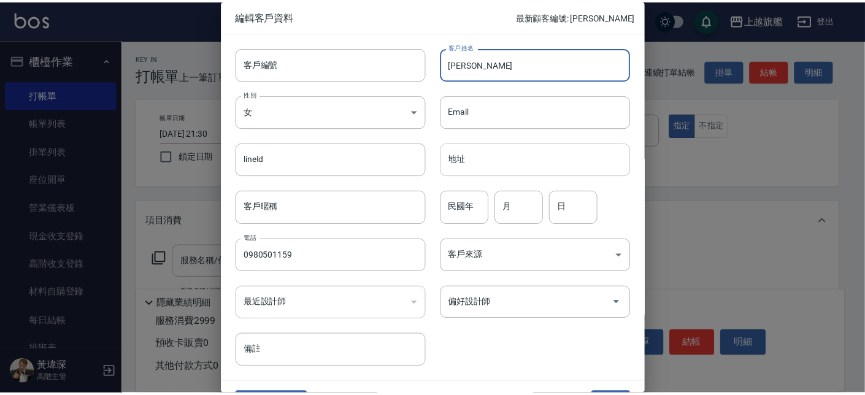
scroll to position [30, 0]
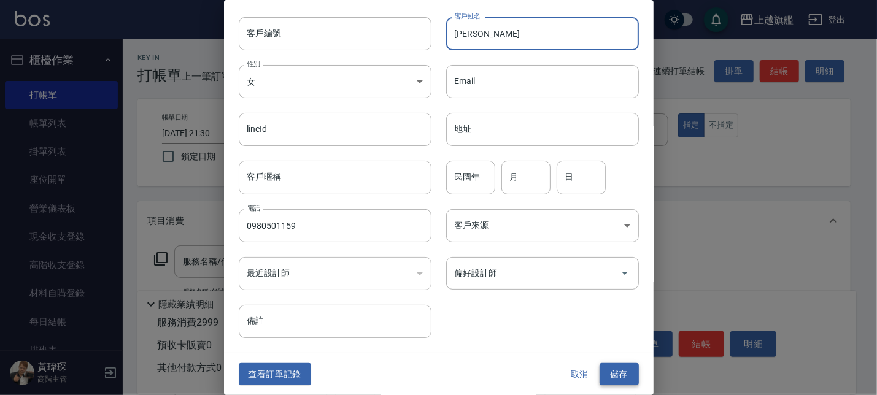
type input "陳雅萍"
click at [617, 371] on button "儲存" at bounding box center [619, 374] width 39 height 23
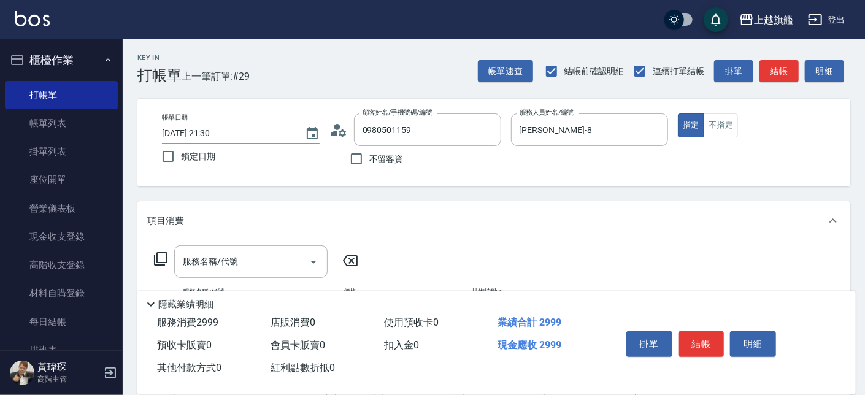
drag, startPoint x: 439, startPoint y: 215, endPoint x: 445, endPoint y: 210, distance: 8.3
click at [441, 215] on div "項目消費" at bounding box center [486, 221] width 679 height 13
click at [457, 141] on div "0980501159 顧客姓名/手機號碼/編號" at bounding box center [427, 130] width 147 height 33
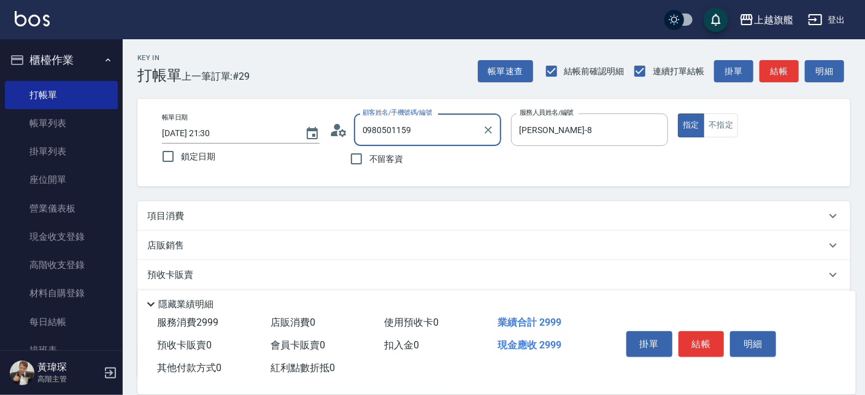
click at [640, 149] on p at bounding box center [590, 152] width 158 height 13
click at [325, 225] on div "項目消費" at bounding box center [493, 215] width 713 height 29
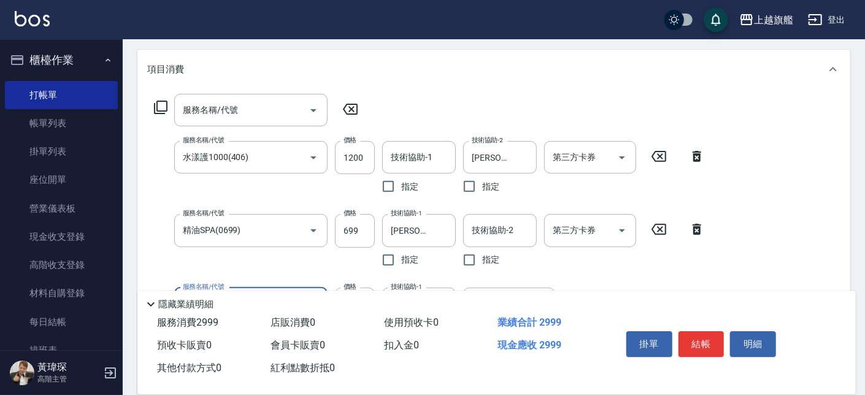
scroll to position [209, 0]
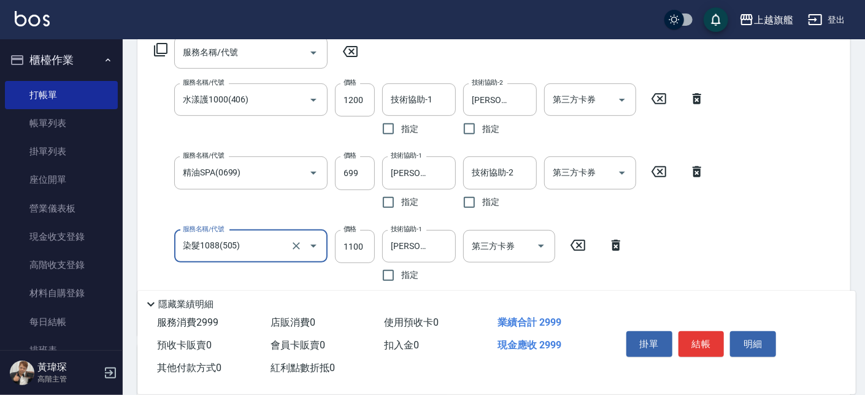
click at [700, 98] on icon at bounding box center [697, 98] width 9 height 11
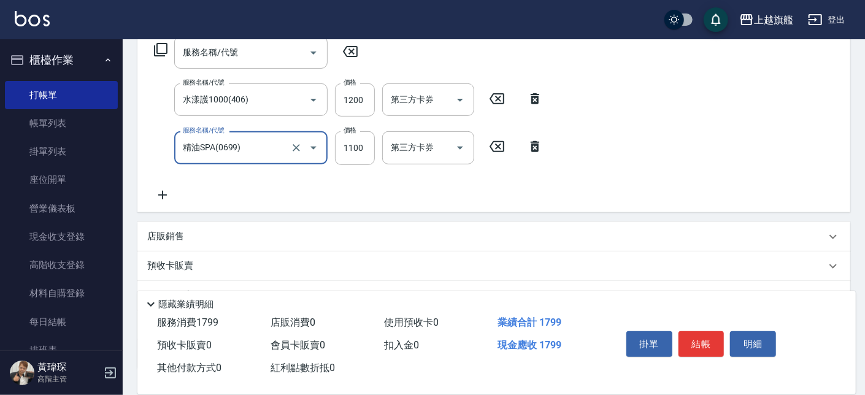
type input "精油SPA(0699)"
type input "699"
type input "染髮1088(505)"
type input "1100"
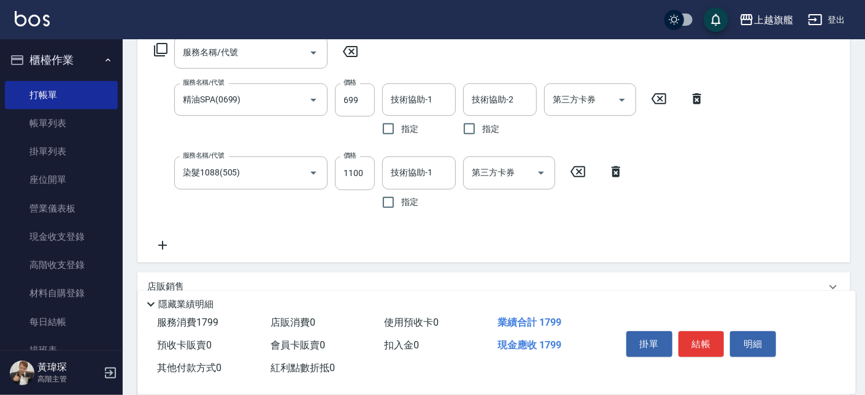
click at [689, 96] on icon at bounding box center [697, 98] width 31 height 15
type input "染髮1088(505)"
type input "1100"
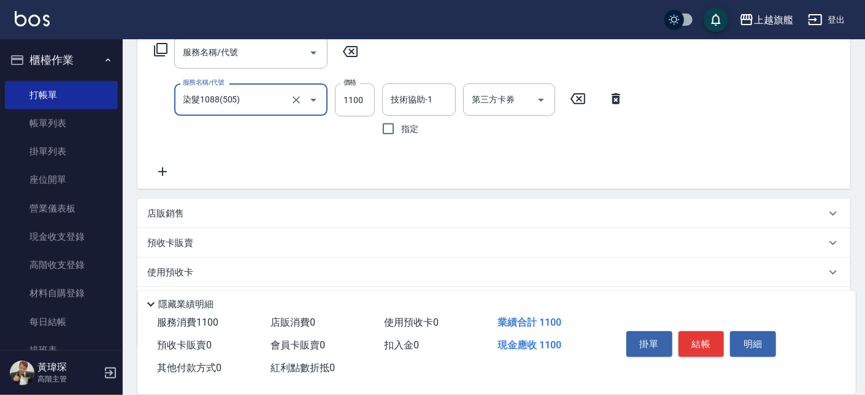
click at [621, 102] on icon at bounding box center [616, 98] width 31 height 15
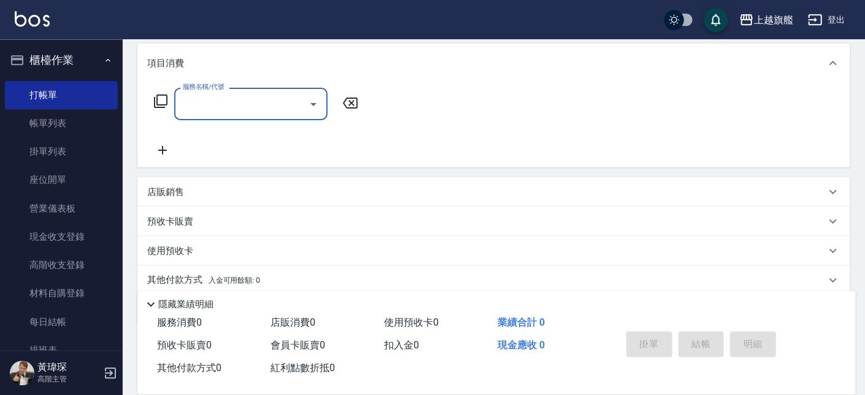
scroll to position [203, 0]
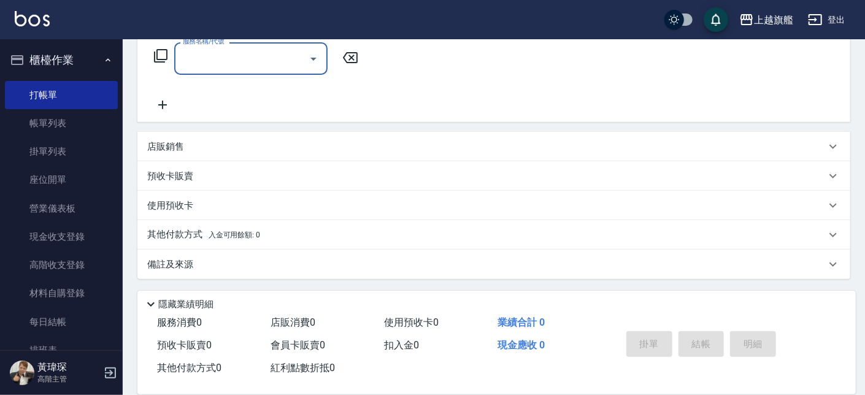
click at [210, 176] on div "預收卡販賣" at bounding box center [486, 176] width 679 height 13
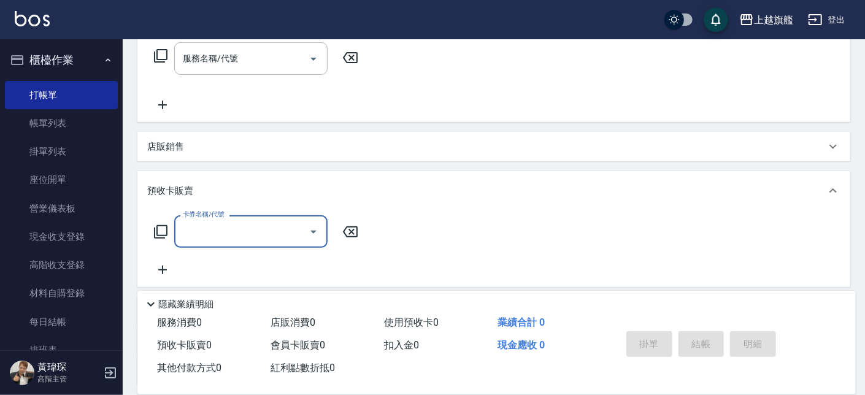
scroll to position [0, 0]
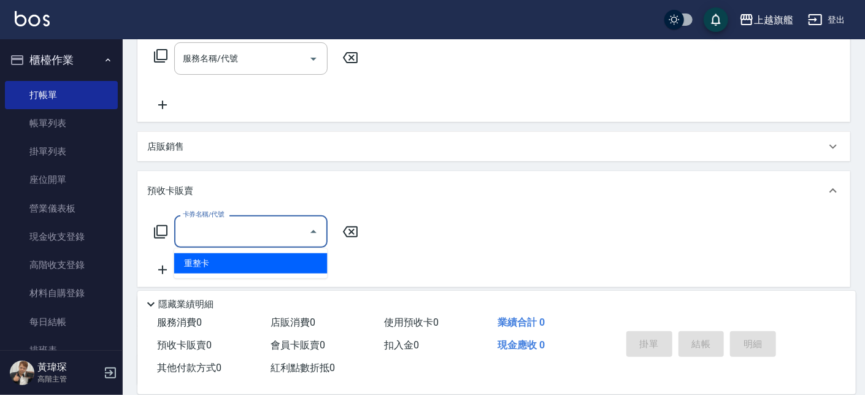
click at [219, 228] on input "卡券名稱/代號" at bounding box center [242, 231] width 124 height 21
drag, startPoint x: 225, startPoint y: 263, endPoint x: 330, endPoint y: 238, distance: 107.3
click at [225, 263] on span "重整卡" at bounding box center [250, 263] width 153 height 20
type input "重整卡(70069)"
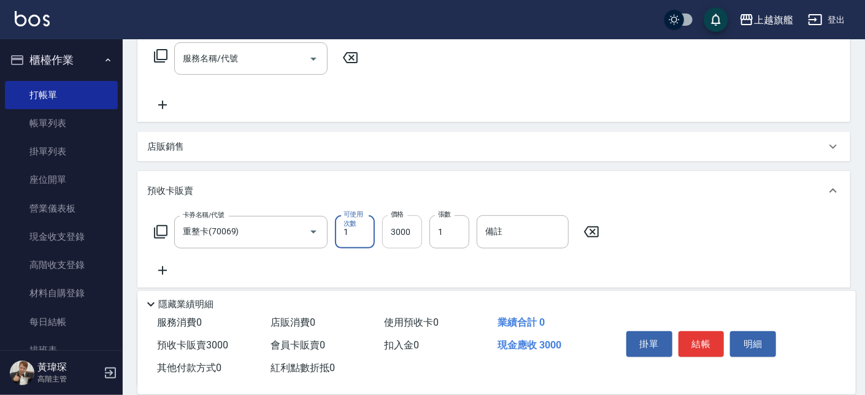
click at [395, 230] on input "3000" at bounding box center [402, 231] width 40 height 33
type input "6000"
click at [366, 226] on label "可使用次數" at bounding box center [356, 219] width 25 height 18
click at [366, 226] on input "1" at bounding box center [355, 231] width 40 height 33
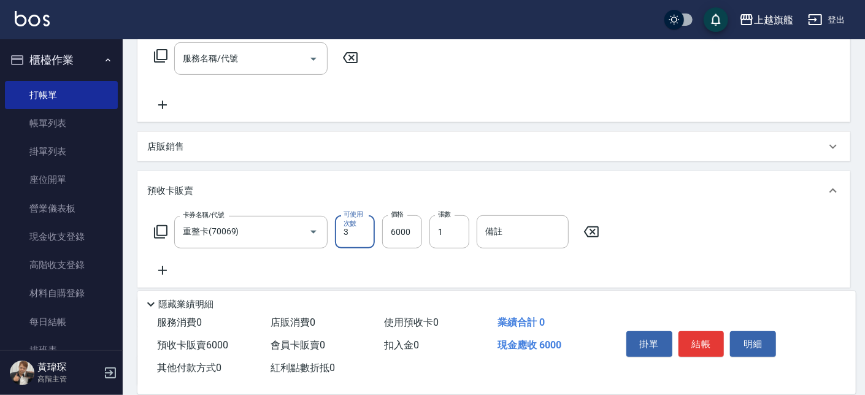
type input "3"
click at [635, 193] on div "預收卡販賣" at bounding box center [486, 191] width 679 height 13
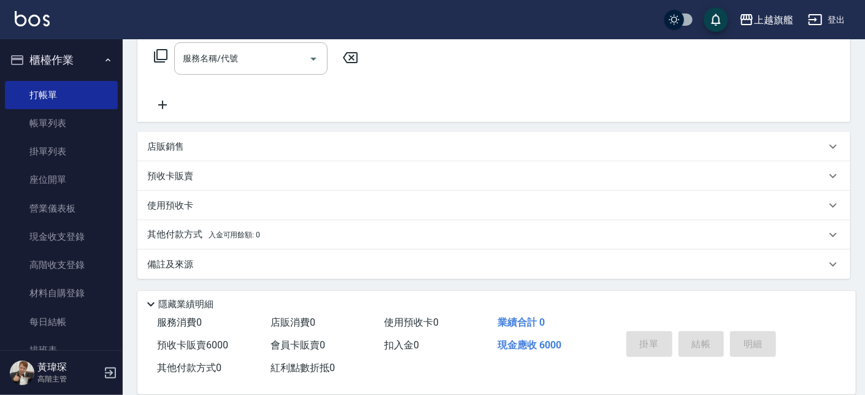
type input "2025/09/05 21:37"
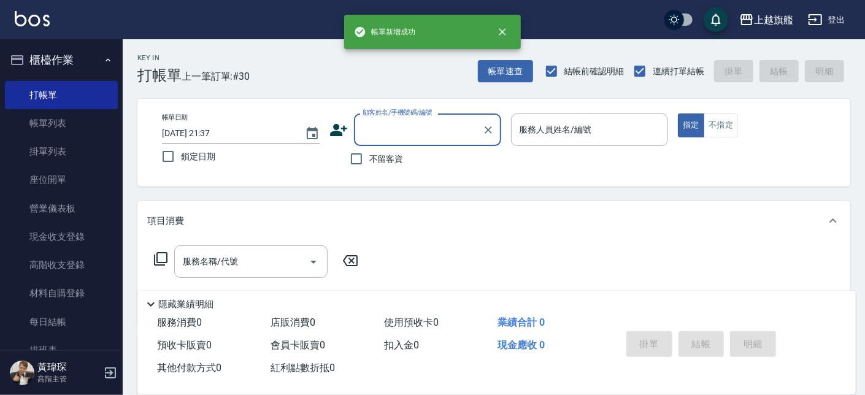
click at [404, 122] on input "顧客姓名/手機號碼/編號" at bounding box center [419, 129] width 118 height 21
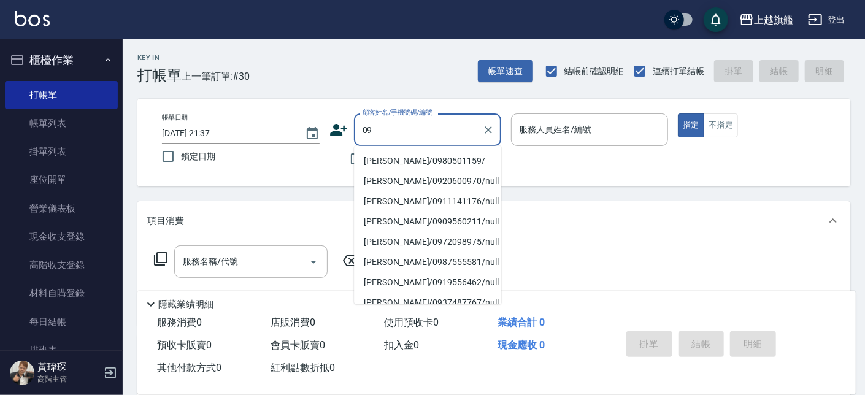
click at [411, 157] on li "陳雅萍/0980501159/" at bounding box center [427, 161] width 147 height 20
type input "陳雅萍/0980501159/"
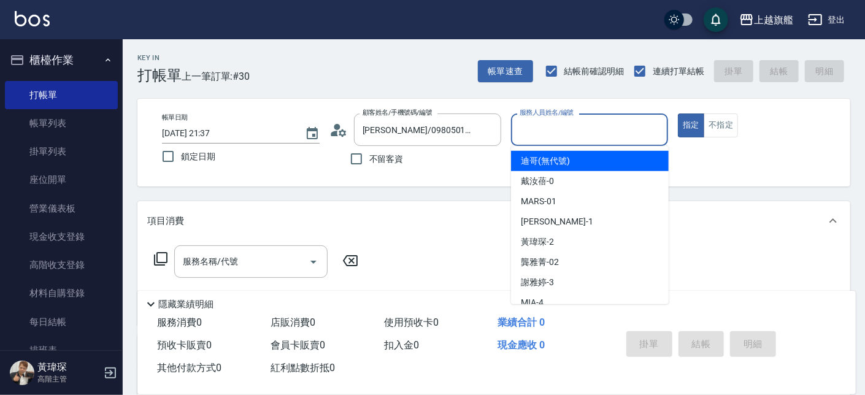
click at [551, 134] on input "服務人員姓名/編號" at bounding box center [590, 129] width 147 height 21
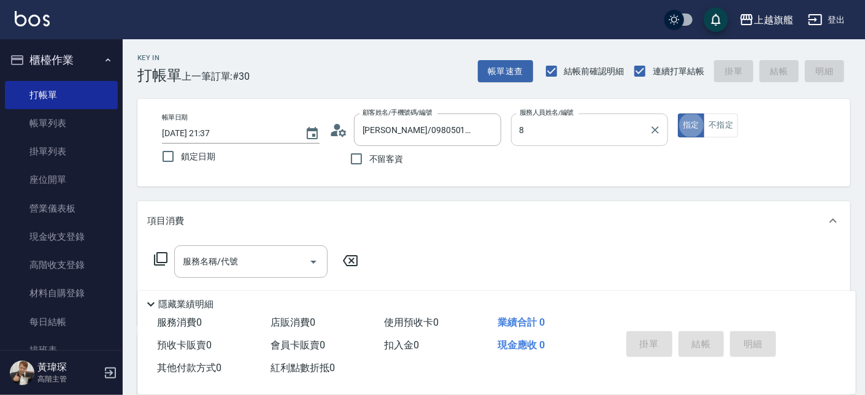
type input "周秀娟-8"
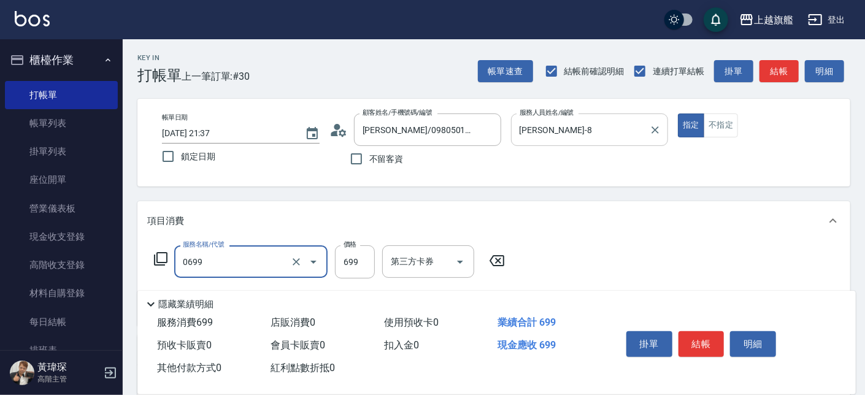
type input "精油SPA(0699)"
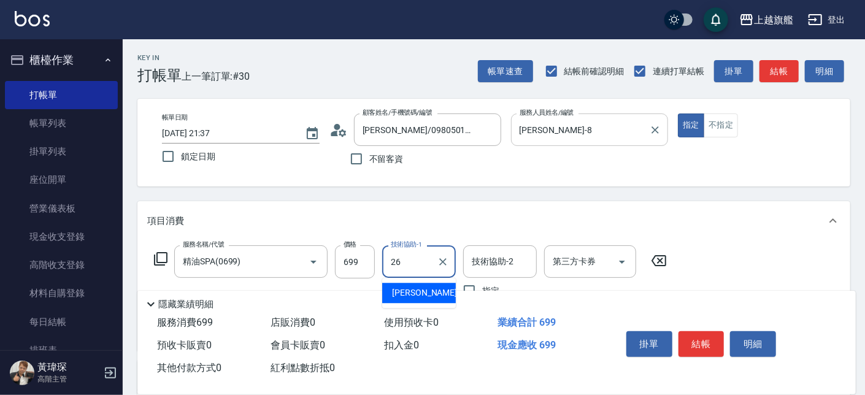
type input "陳祈聿-26"
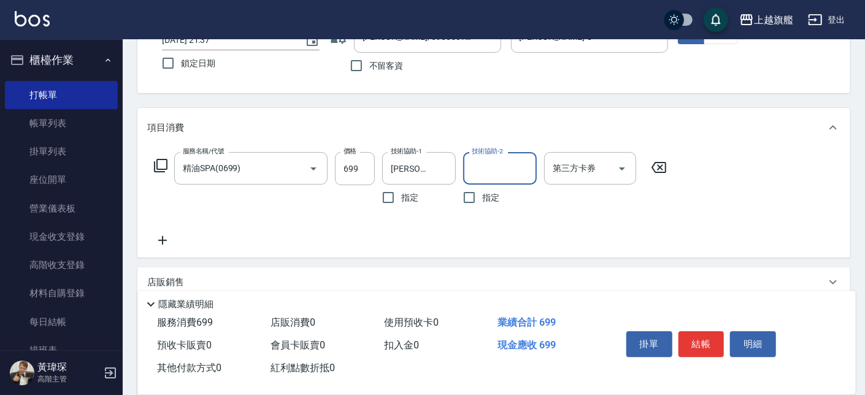
scroll to position [209, 0]
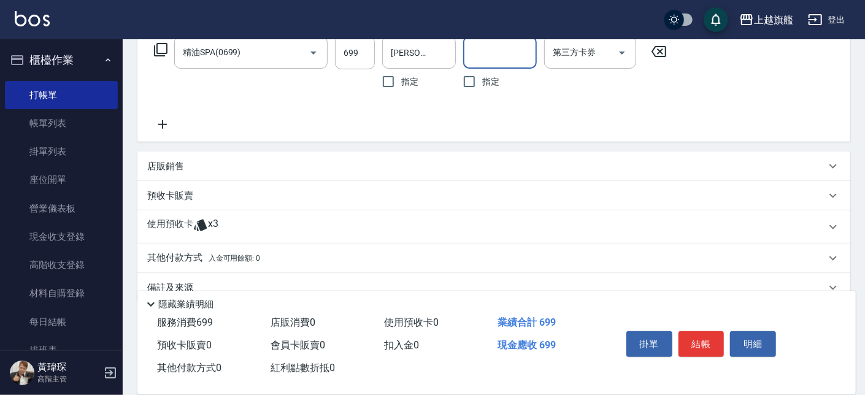
click at [152, 128] on icon at bounding box center [162, 124] width 31 height 15
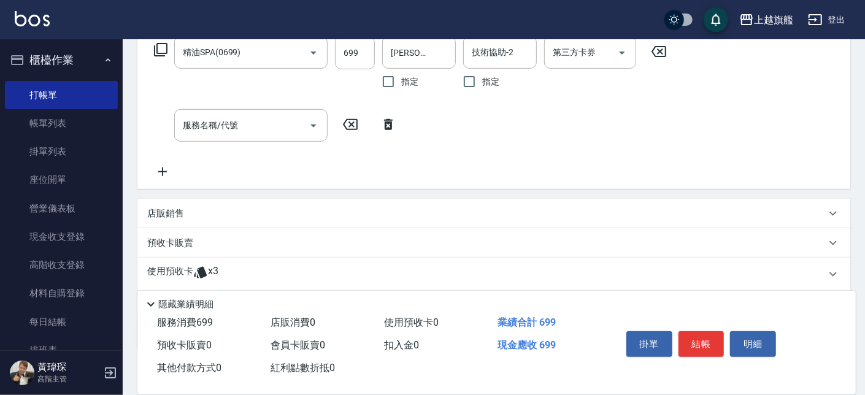
drag, startPoint x: 157, startPoint y: 171, endPoint x: 217, endPoint y: 130, distance: 72.9
click at [158, 171] on icon at bounding box center [162, 171] width 31 height 15
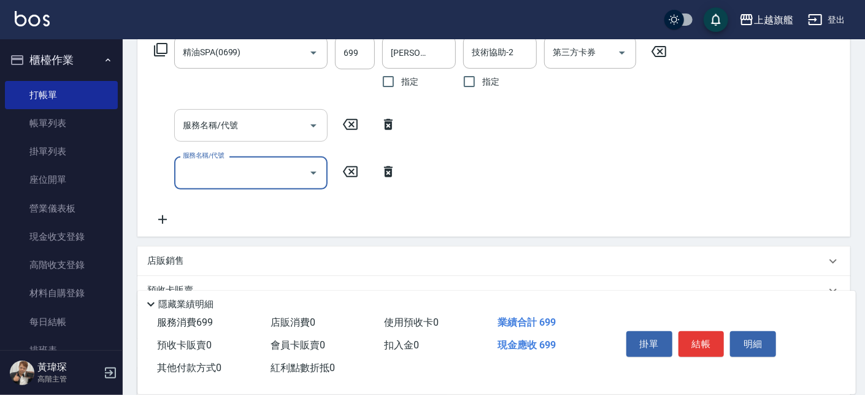
click at [225, 122] on input "服務名稱/代號" at bounding box center [242, 125] width 124 height 21
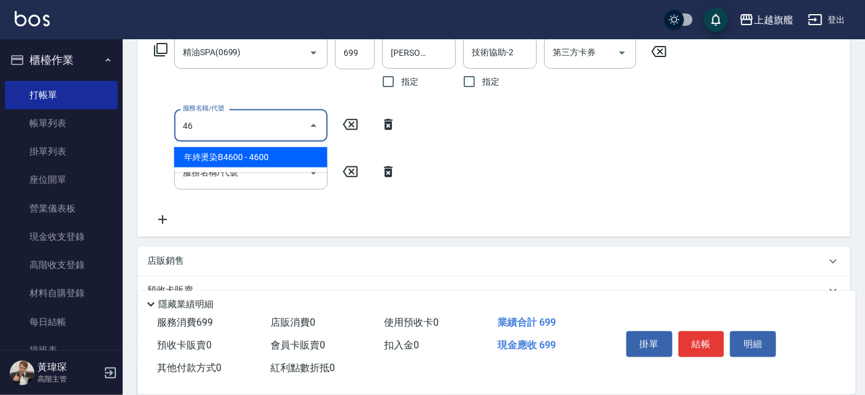
type input "4"
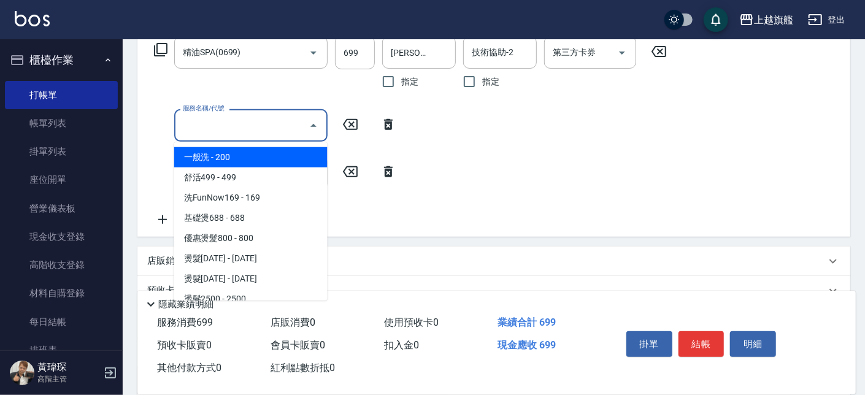
type input "6"
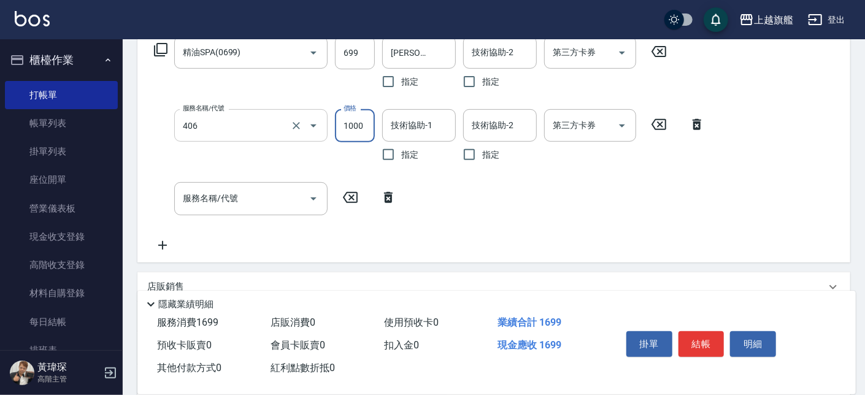
type input "水漾護1000(406)"
type input "1200"
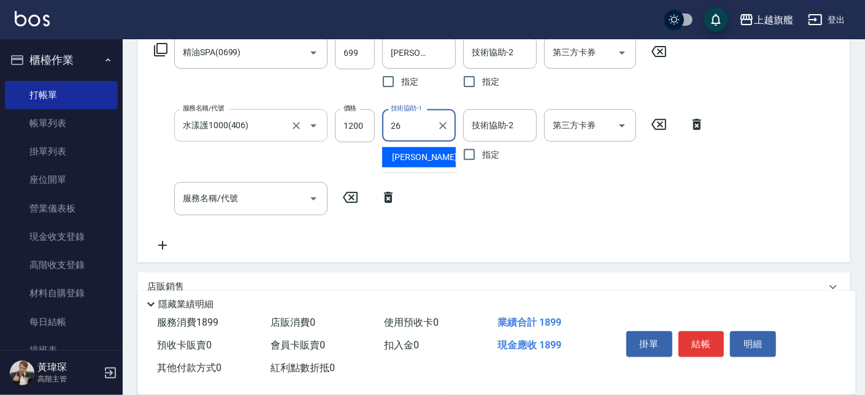
type input "陳祈聿-26"
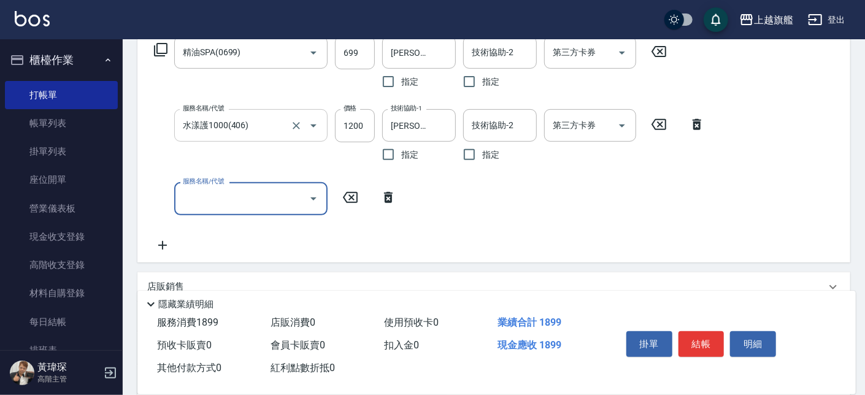
type input "ㄖ"
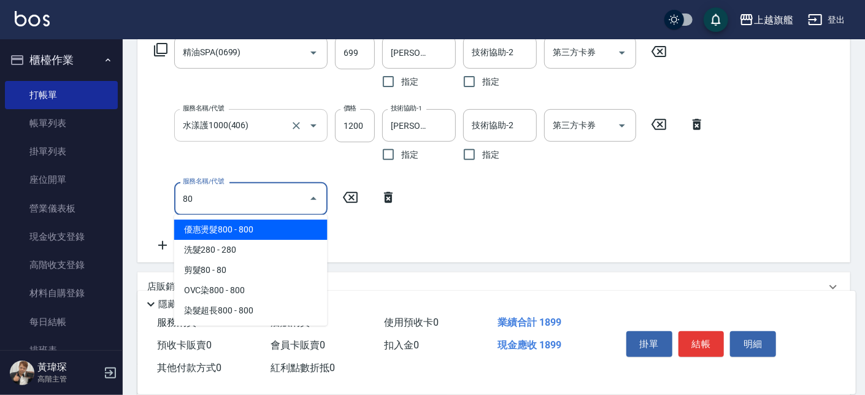
type input "8"
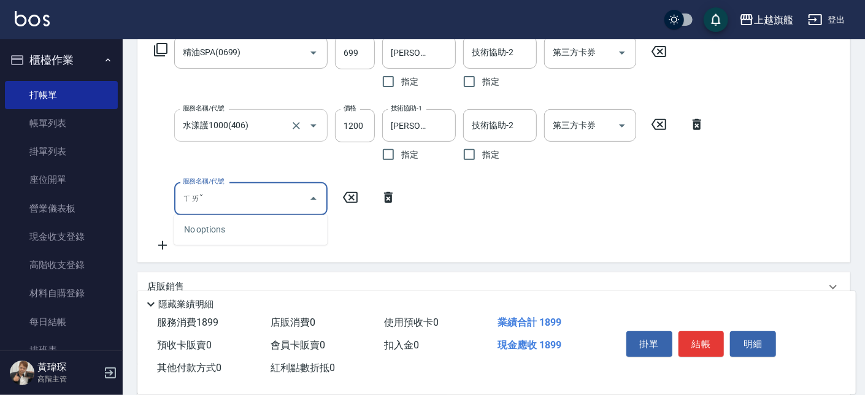
type input "ㄒ"
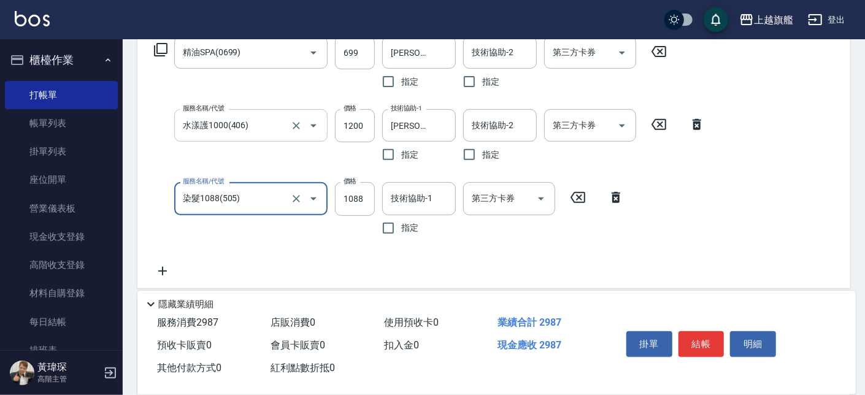
type input "染髮1088(505)"
type input "1100"
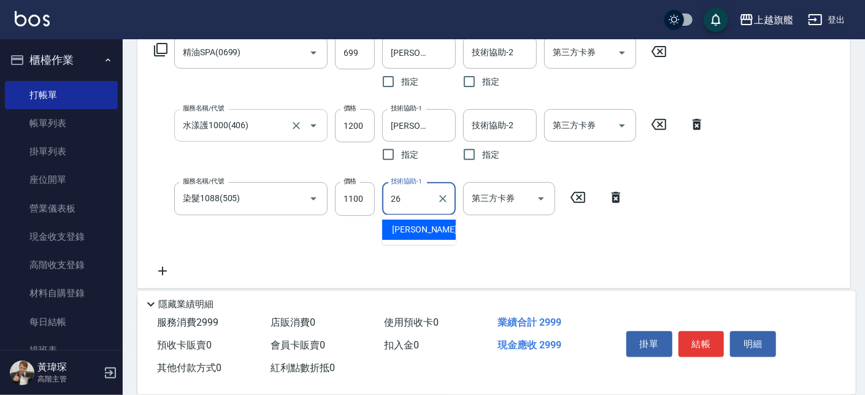
type input "陳祈聿-26"
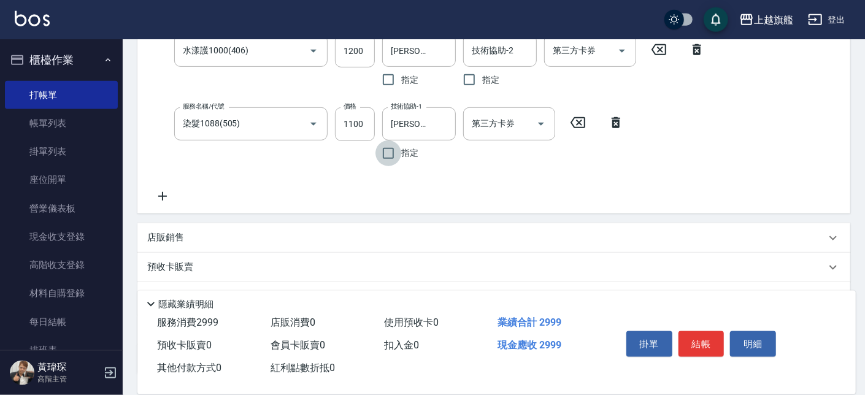
scroll to position [379, 0]
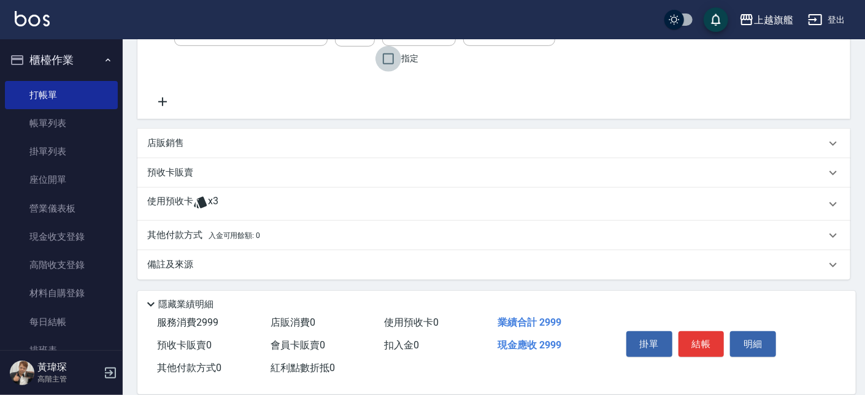
drag, startPoint x: 199, startPoint y: 193, endPoint x: 206, endPoint y: 198, distance: 9.2
click at [201, 198] on div "使用預收卡 x3" at bounding box center [493, 204] width 713 height 33
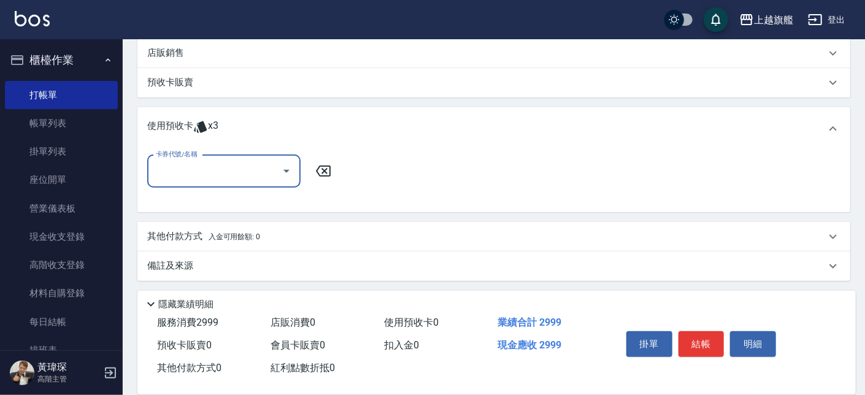
scroll to position [471, 0]
click at [262, 175] on input "卡券代號/名稱" at bounding box center [215, 169] width 124 height 21
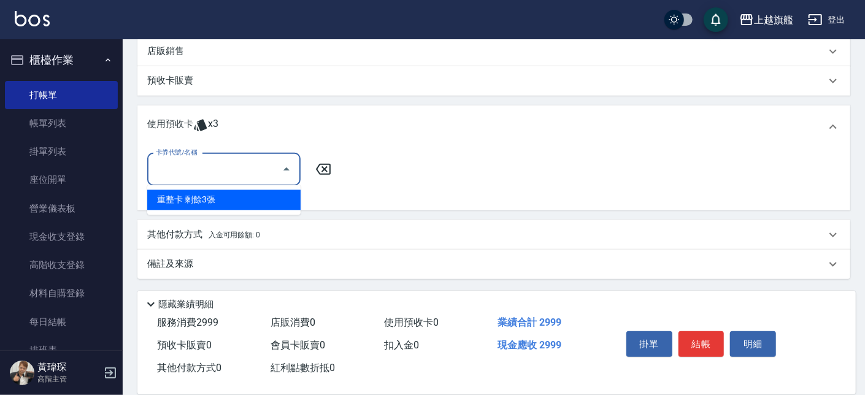
click at [247, 198] on div "重整卡 剩餘3張" at bounding box center [223, 200] width 153 height 20
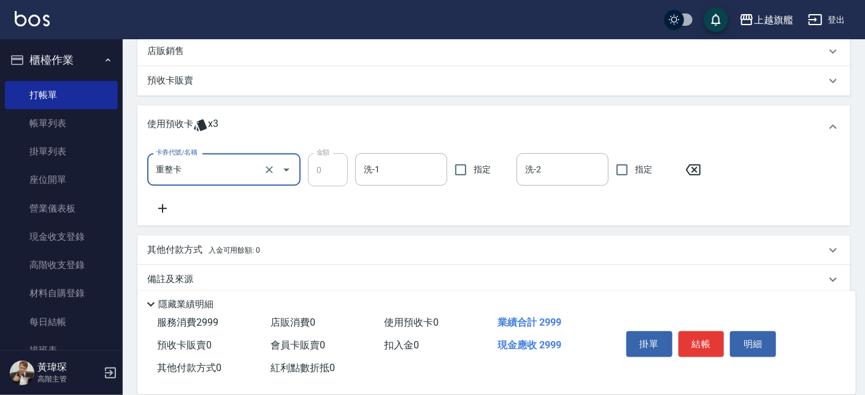
type input "重整卡"
click at [387, 171] on input "洗-1" at bounding box center [401, 169] width 81 height 21
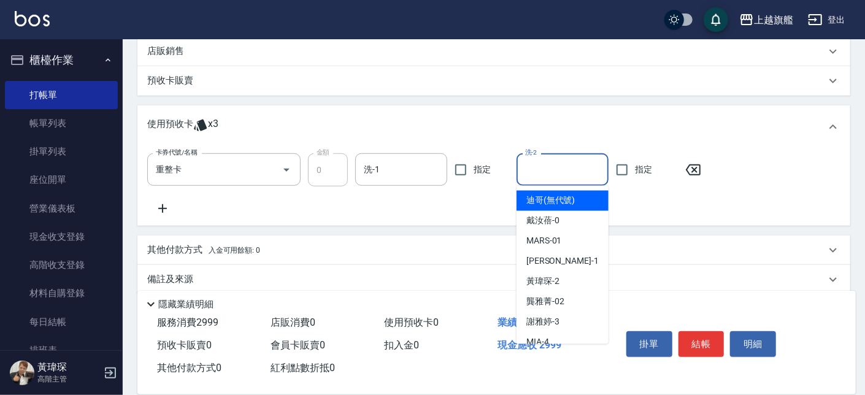
drag, startPoint x: 593, startPoint y: 177, endPoint x: 580, endPoint y: 180, distance: 13.8
click at [593, 177] on input "洗-2" at bounding box center [562, 169] width 81 height 21
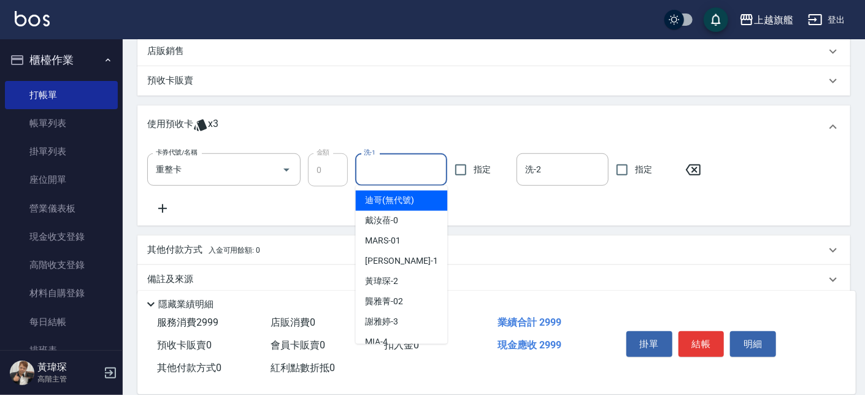
click at [407, 164] on input "洗-1" at bounding box center [401, 169] width 81 height 21
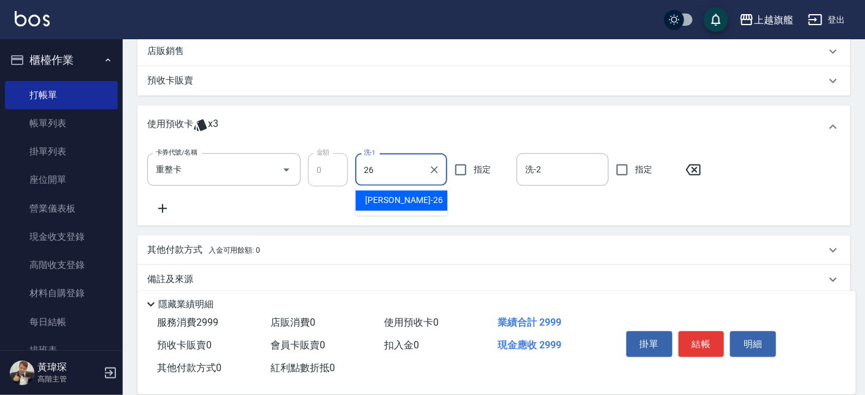
type input "陳祈聿-26"
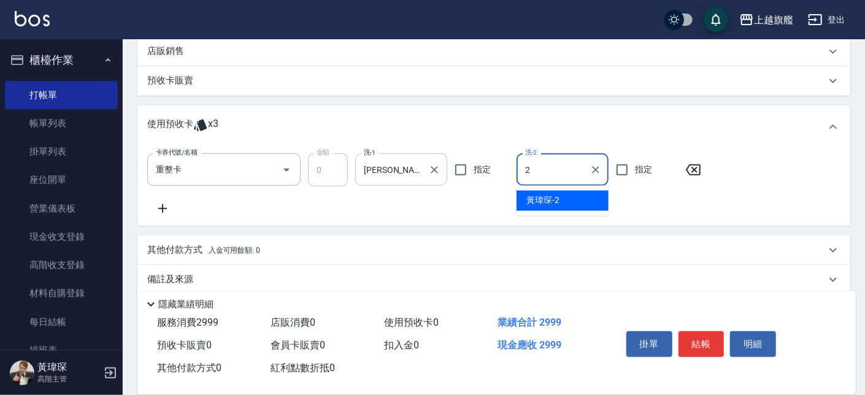
type input "黃瑋琛-2"
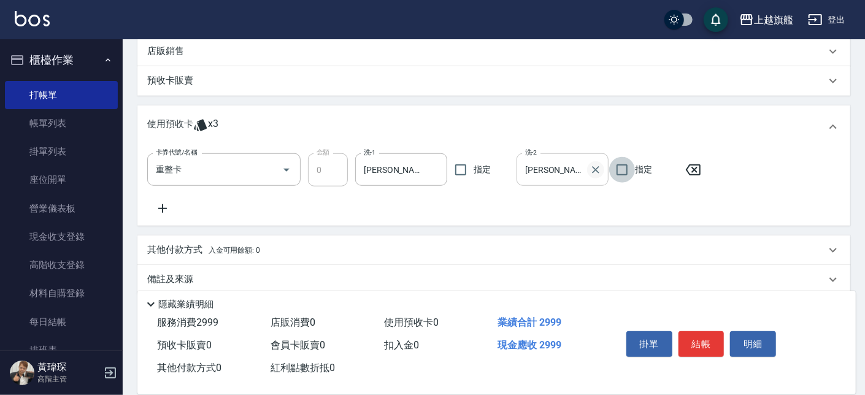
drag, startPoint x: 609, startPoint y: 165, endPoint x: 600, endPoint y: 165, distance: 9.8
click at [607, 165] on form "洗-2 黃瑋琛-2 洗-2" at bounding box center [566, 169] width 99 height 33
click at [589, 169] on button "Clear" at bounding box center [595, 169] width 17 height 17
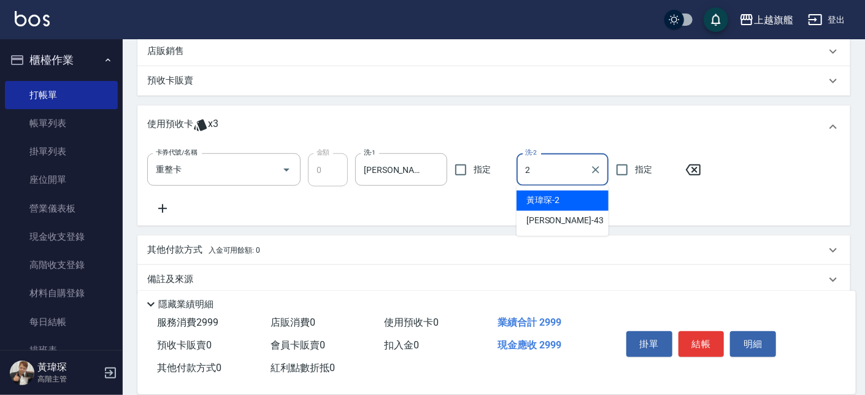
click at [578, 171] on input "2" at bounding box center [553, 169] width 63 height 21
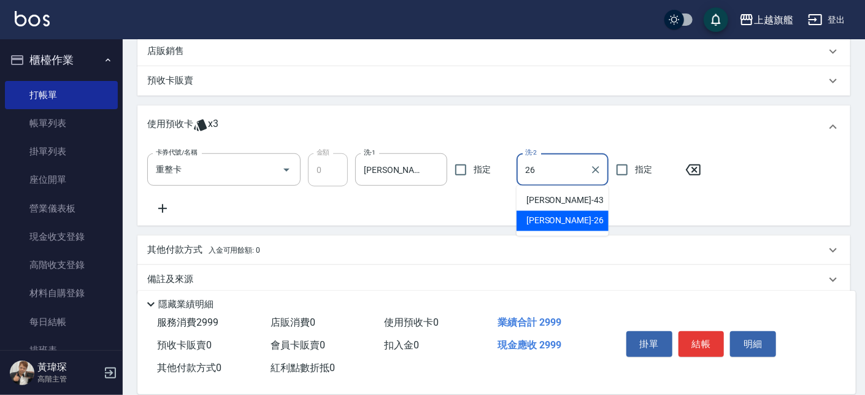
type input "陳祈聿-26"
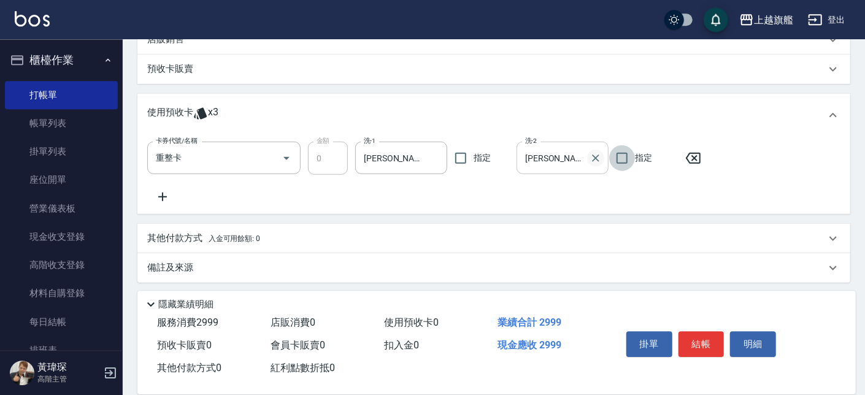
scroll to position [485, 0]
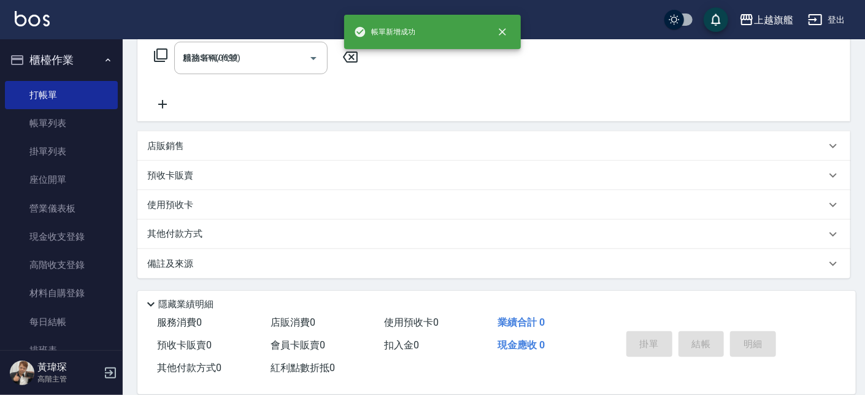
type input "2025/09/05 21:38"
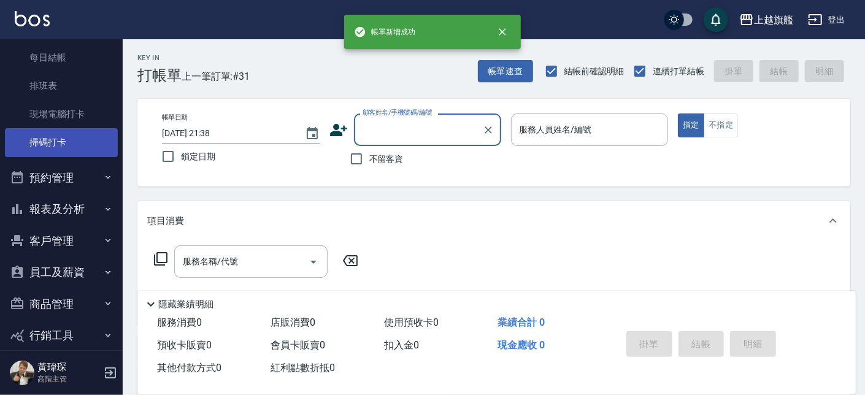
scroll to position [311, 0]
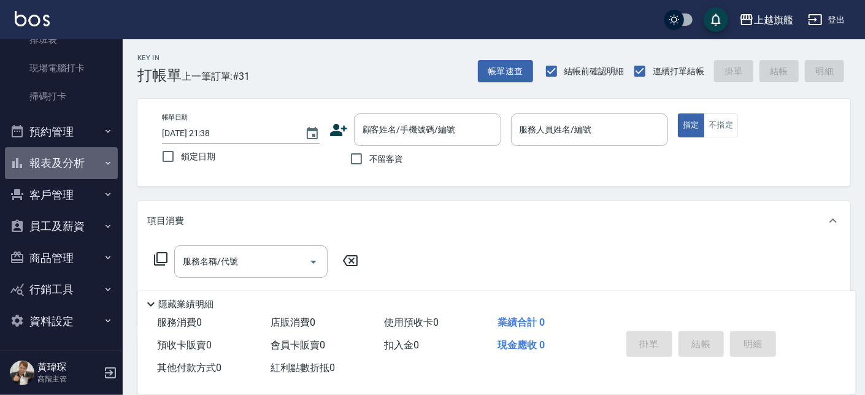
click at [75, 157] on button "報表及分析" at bounding box center [61, 163] width 113 height 32
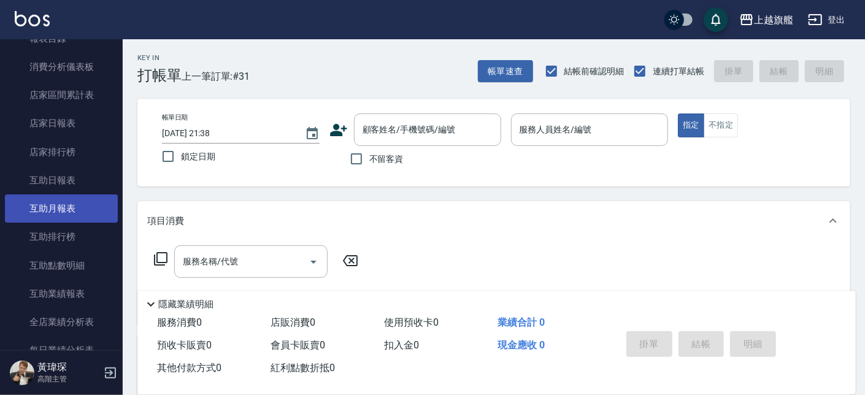
scroll to position [533, 0]
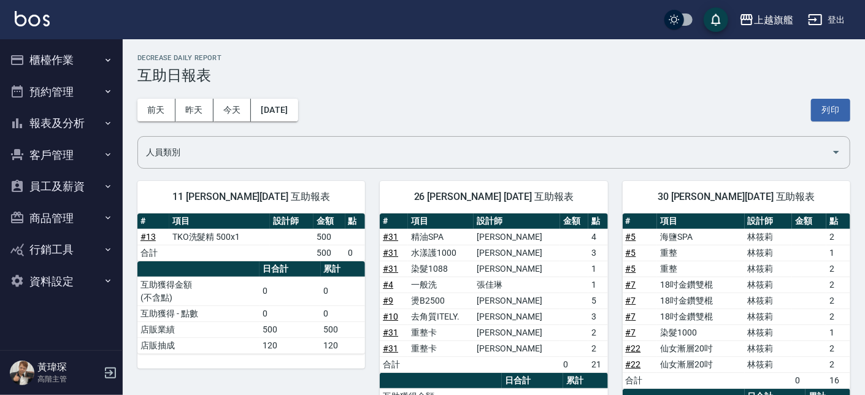
click at [407, 336] on td "# 31" at bounding box center [394, 333] width 28 height 16
click at [398, 348] on link "# 31" at bounding box center [390, 349] width 15 height 10
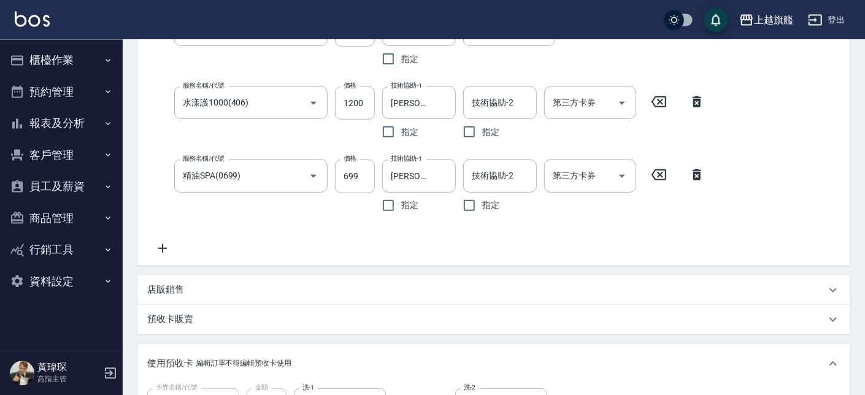
scroll to position [349, 0]
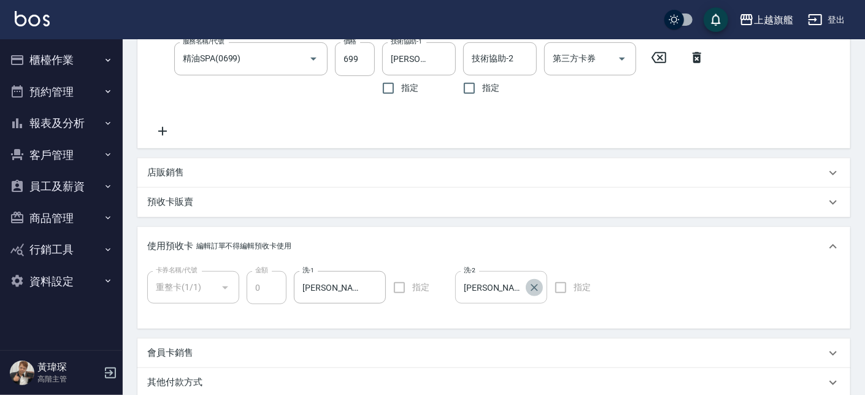
click at [535, 288] on icon "Clear" at bounding box center [534, 287] width 7 height 7
click at [558, 227] on div "使用預收卡 編輯訂單不得編輯預收卡使用 卡券名稱/代號 重整卡(1/1) 卡券名稱/代號 金額 0 金額 洗-1 [PERSON_NAME]-26 洗-1 指…" at bounding box center [493, 278] width 713 height 102
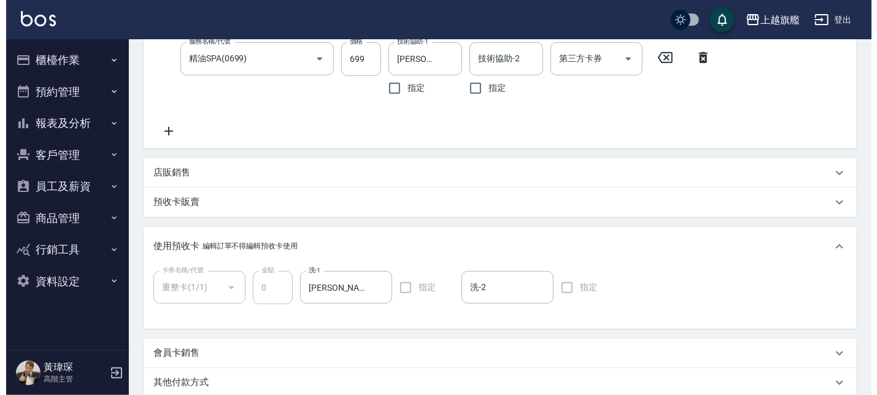
scroll to position [512, 0]
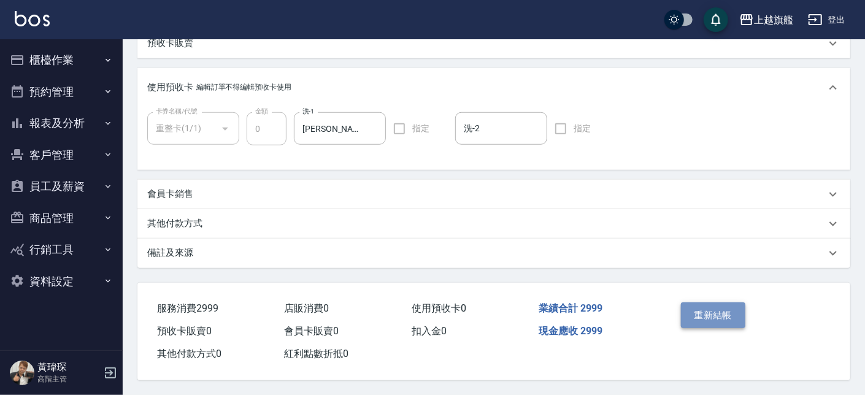
click at [717, 304] on button "重新結帳" at bounding box center [713, 316] width 65 height 26
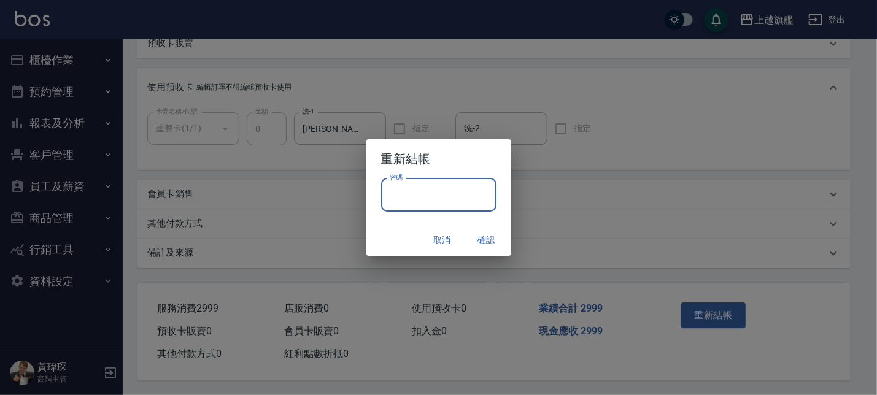
drag, startPoint x: 488, startPoint y: 190, endPoint x: 496, endPoint y: 190, distance: 8.0
click at [492, 190] on input "密碼" at bounding box center [438, 195] width 115 height 33
type input "*******"
click at [477, 239] on button "確認" at bounding box center [486, 240] width 39 height 23
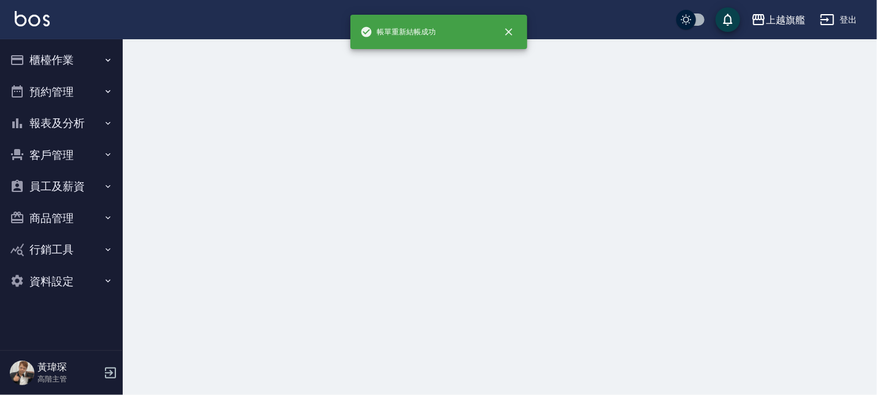
click at [488, 236] on div at bounding box center [438, 197] width 877 height 395
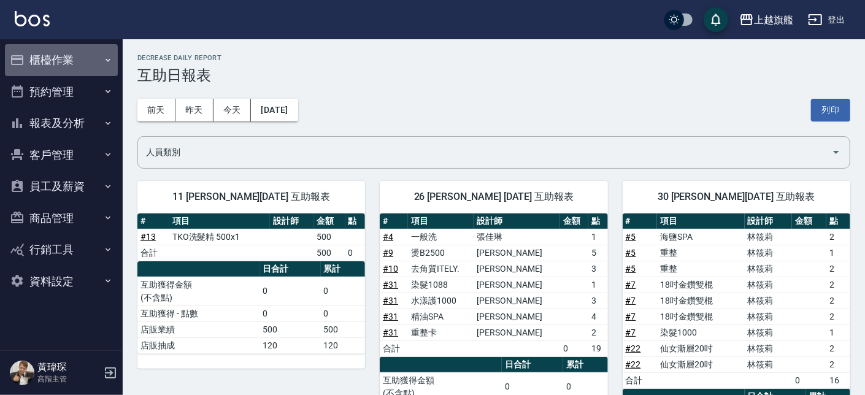
click at [53, 48] on button "櫃檯作業" at bounding box center [61, 60] width 113 height 32
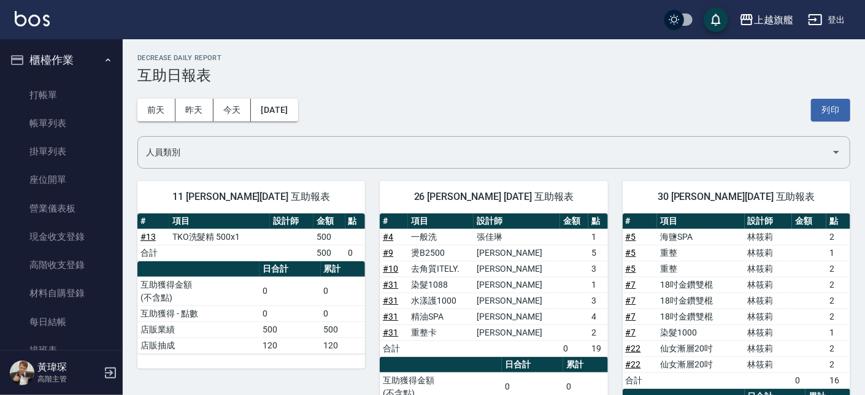
click at [57, 50] on button "櫃檯作業" at bounding box center [61, 60] width 113 height 32
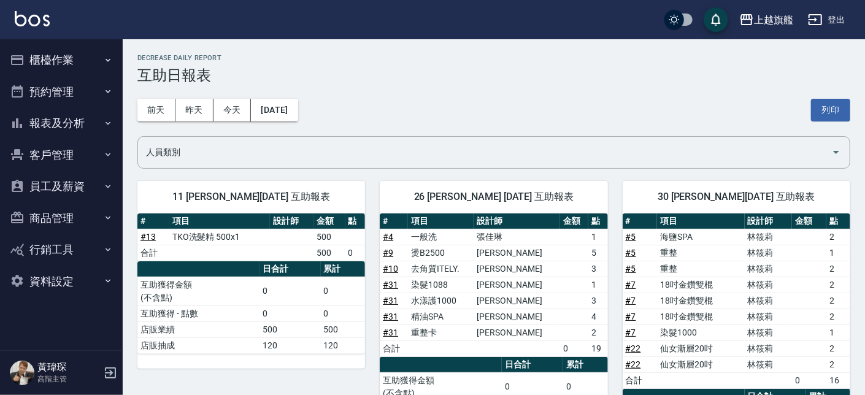
click at [64, 128] on button "報表及分析" at bounding box center [61, 123] width 113 height 32
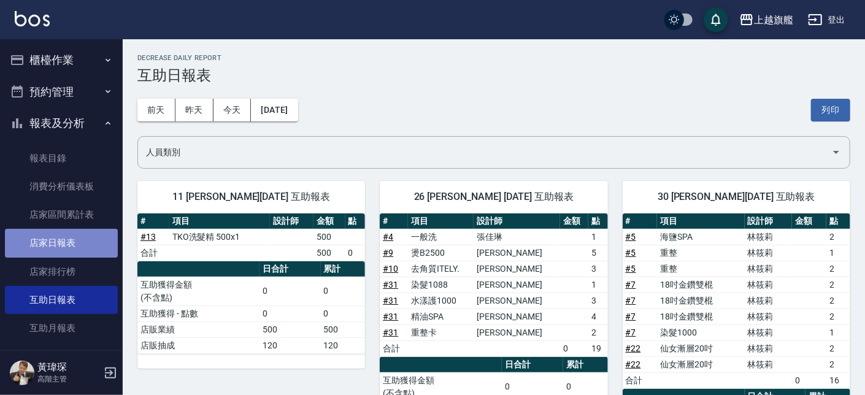
click at [77, 245] on link "店家日報表" at bounding box center [61, 243] width 113 height 28
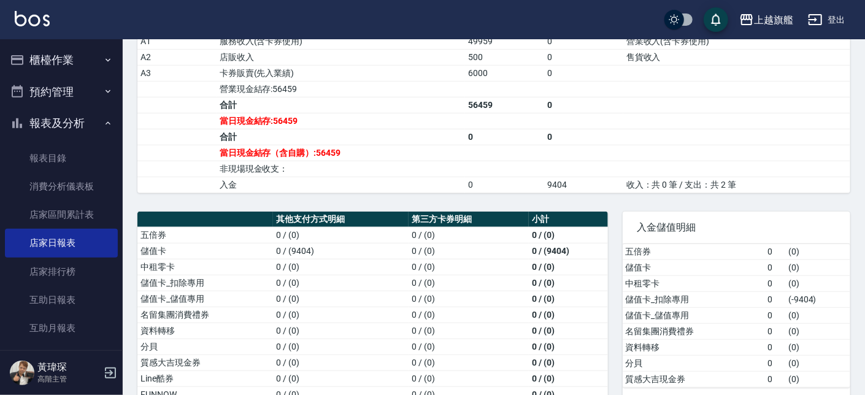
scroll to position [489, 0]
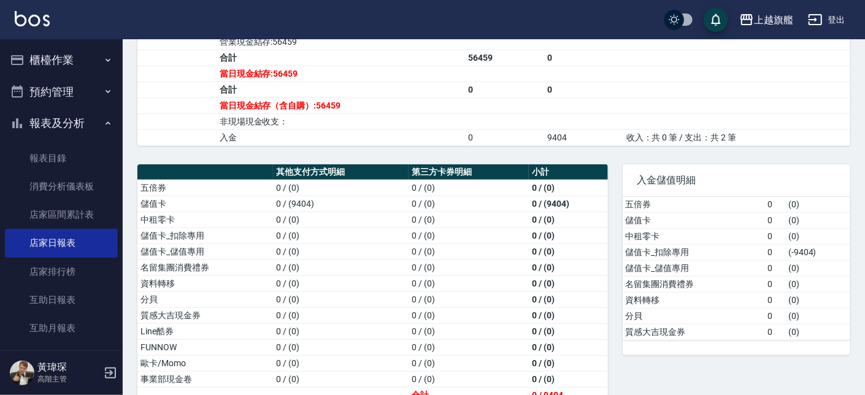
click at [492, 180] on th "第三方卡券明細" at bounding box center [469, 172] width 120 height 16
click at [425, 180] on th "第三方卡券明細" at bounding box center [469, 172] width 120 height 16
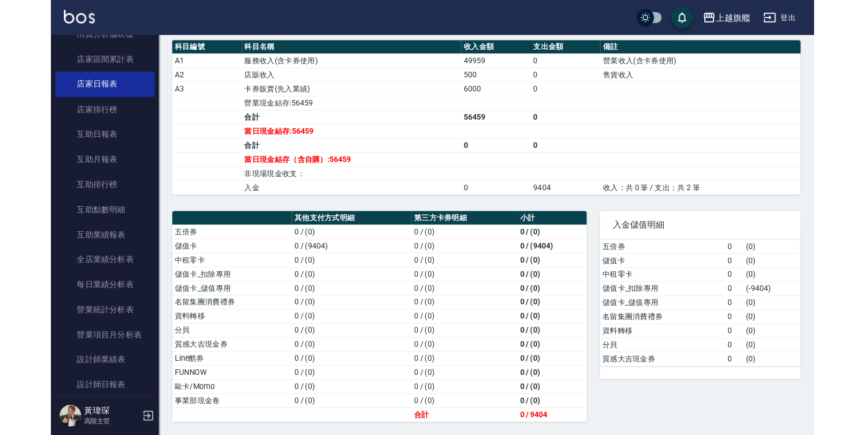
scroll to position [428, 0]
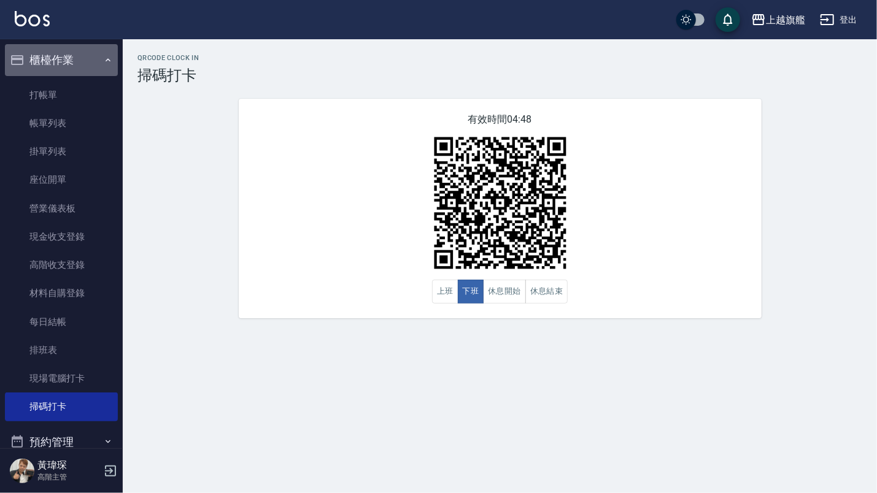
click at [63, 66] on button "櫃檯作業" at bounding box center [61, 60] width 113 height 32
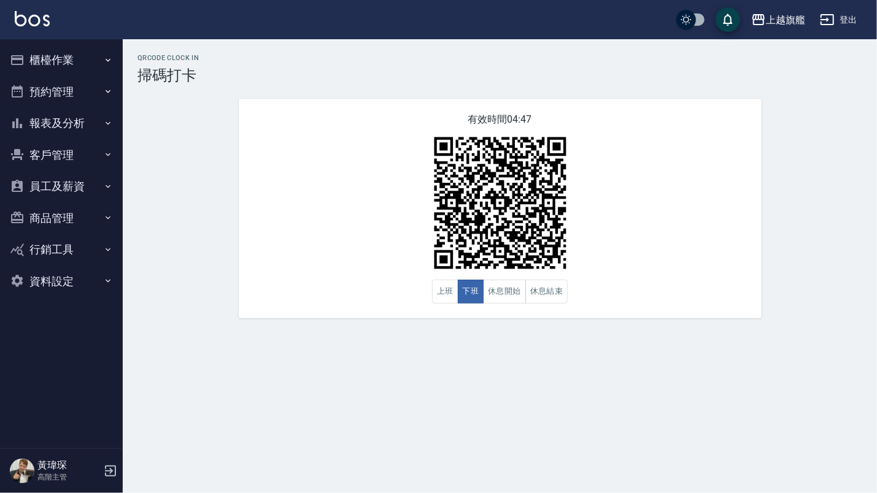
click at [82, 119] on button "報表及分析" at bounding box center [61, 123] width 113 height 32
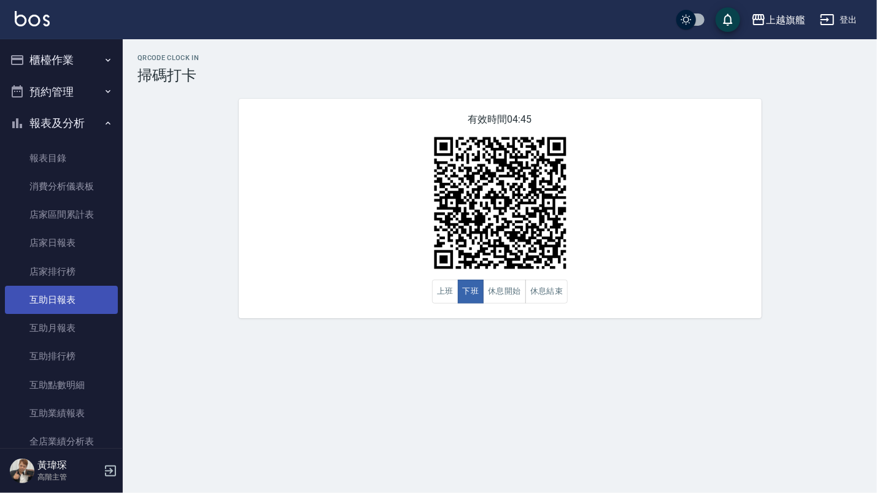
click at [64, 295] on link "互助日報表" at bounding box center [61, 300] width 113 height 28
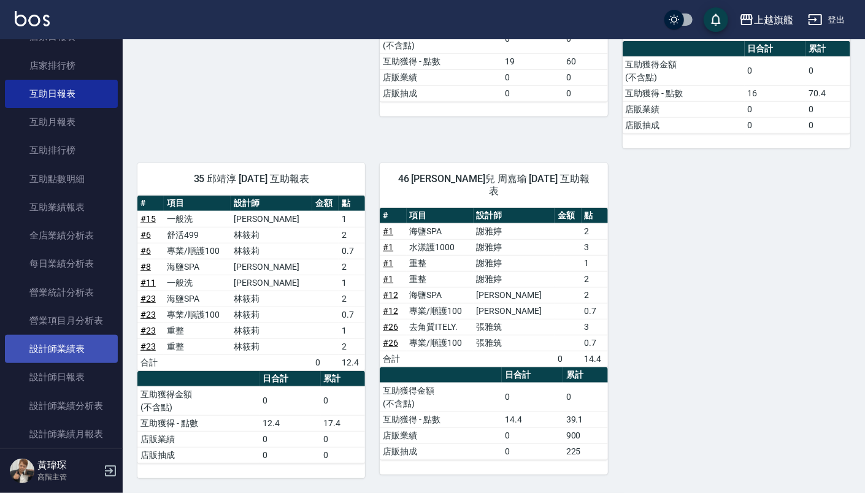
scroll to position [222, 0]
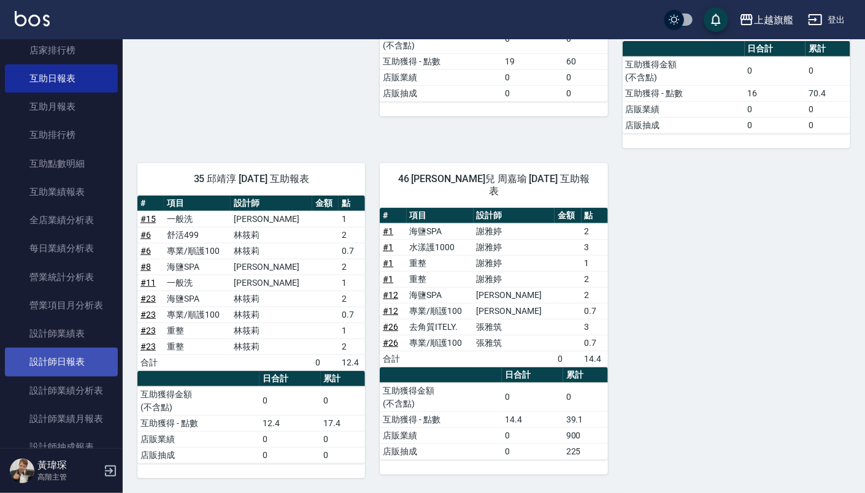
click at [77, 360] on link "設計師日報表" at bounding box center [61, 362] width 113 height 28
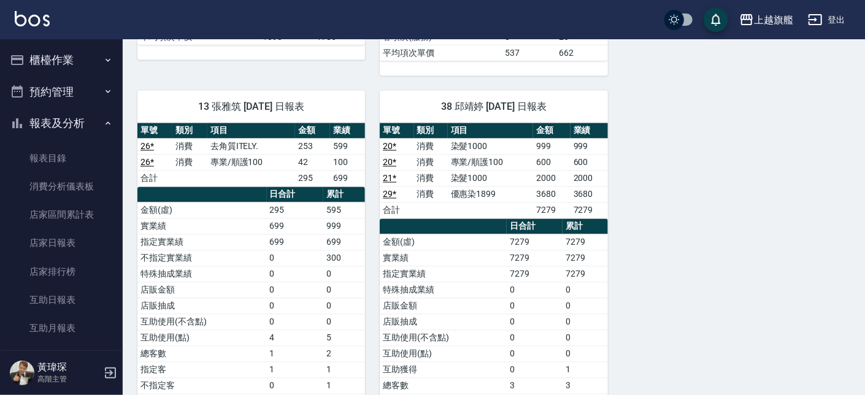
click at [103, 60] on icon "button" at bounding box center [108, 60] width 10 height 10
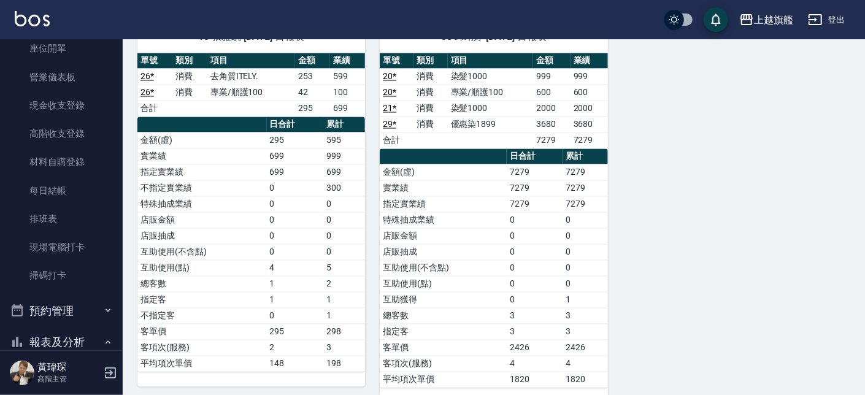
scroll to position [148, 0]
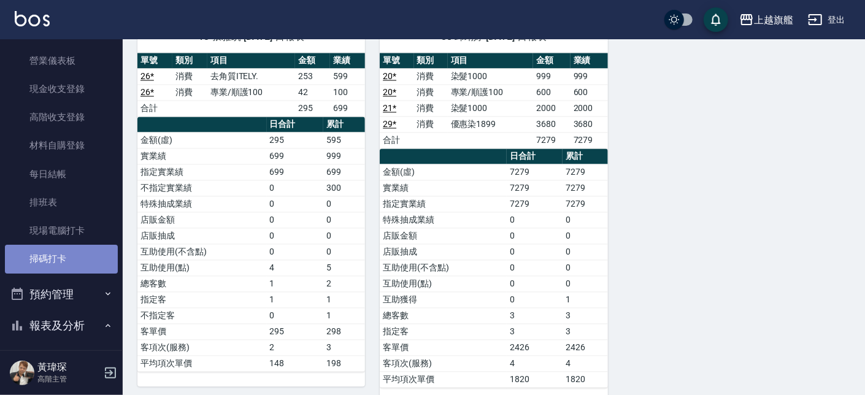
click at [69, 263] on link "掃碼打卡" at bounding box center [61, 259] width 113 height 28
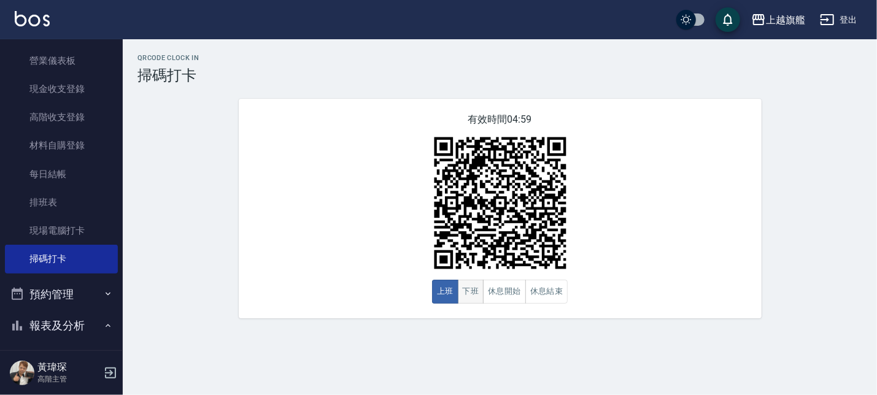
click at [469, 296] on button "下班" at bounding box center [471, 292] width 26 height 24
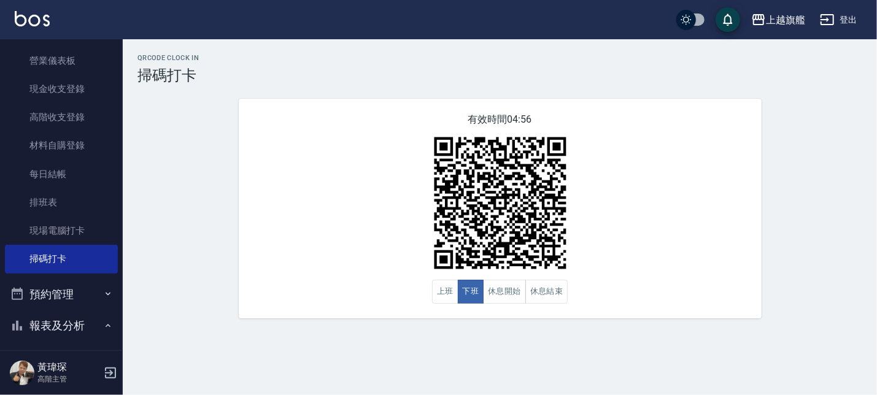
click at [873, 195] on div "QRcode Clock In 掃碼打卡 有效時間 04:56 上班 下班 休息開始 休息結束" at bounding box center [500, 186] width 754 height 265
click at [789, 10] on button "上越旗艦" at bounding box center [778, 19] width 64 height 25
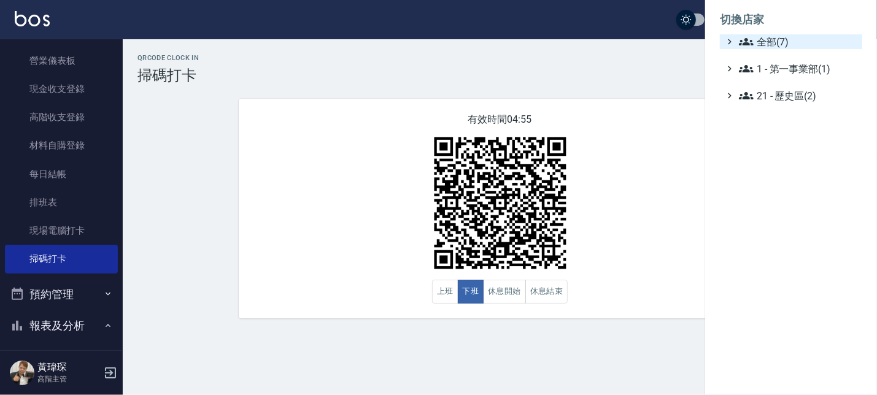
click at [781, 39] on span "全部(7)" at bounding box center [798, 41] width 118 height 15
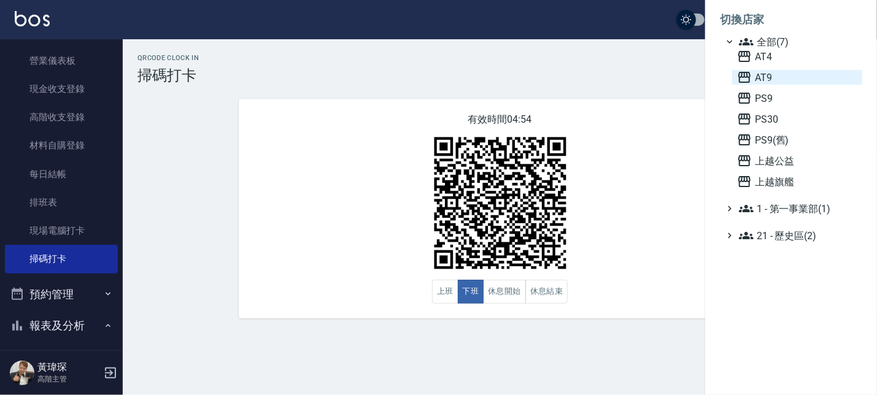
click at [767, 82] on span "AT9" at bounding box center [797, 77] width 120 height 15
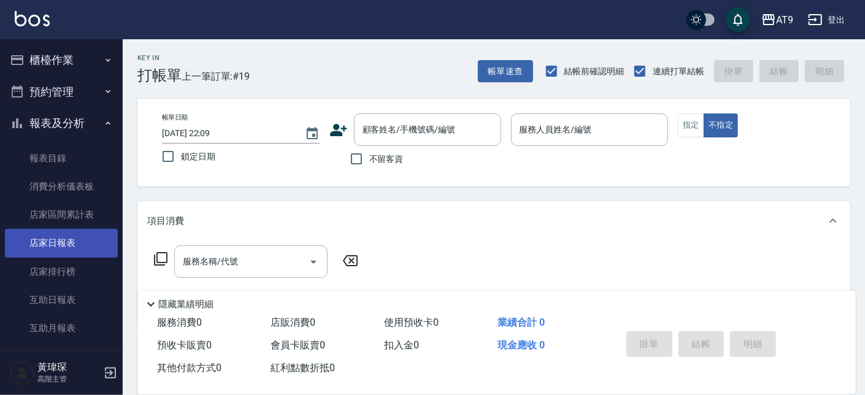
click at [76, 252] on link "店家日報表" at bounding box center [61, 243] width 113 height 28
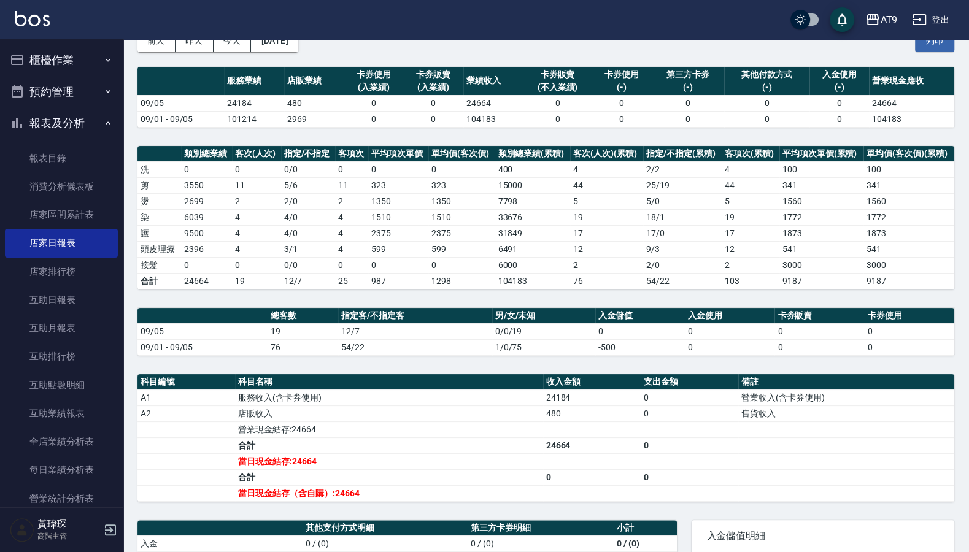
scroll to position [37, 0]
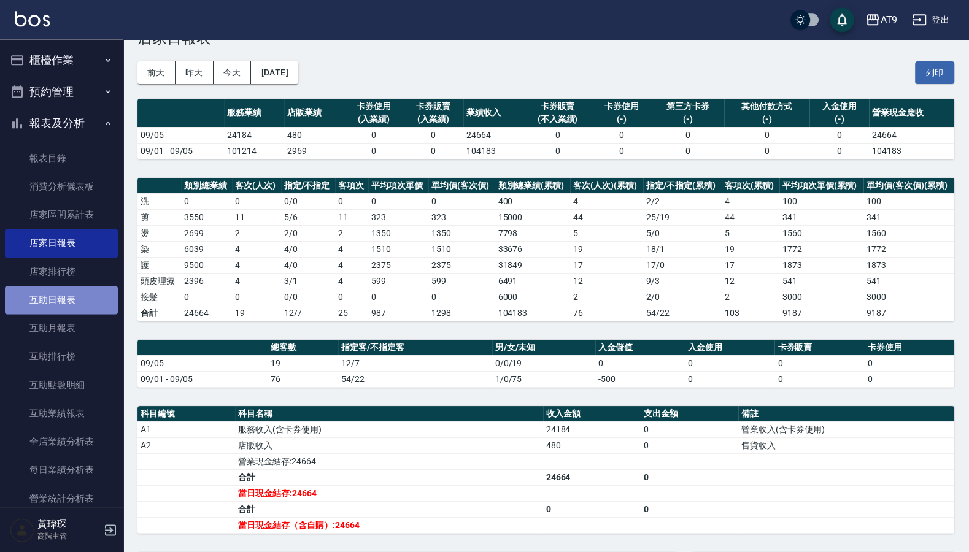
click at [98, 298] on link "互助日報表" at bounding box center [61, 300] width 113 height 28
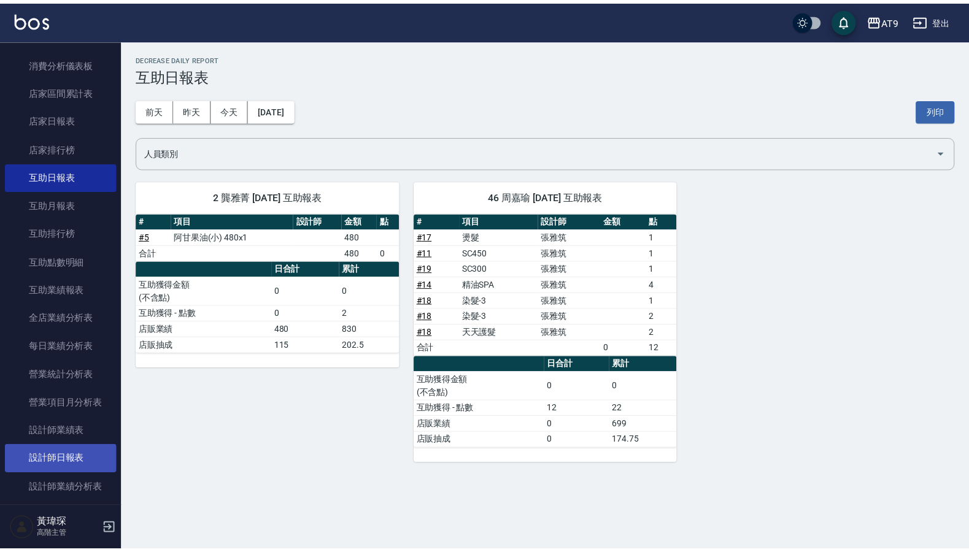
scroll to position [147, 0]
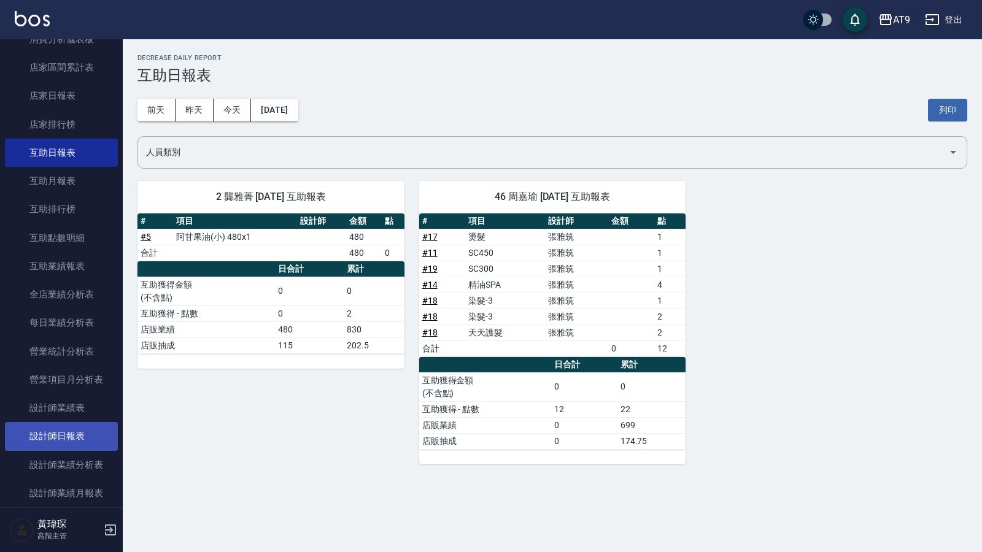
click at [68, 395] on link "設計師日報表" at bounding box center [61, 436] width 113 height 28
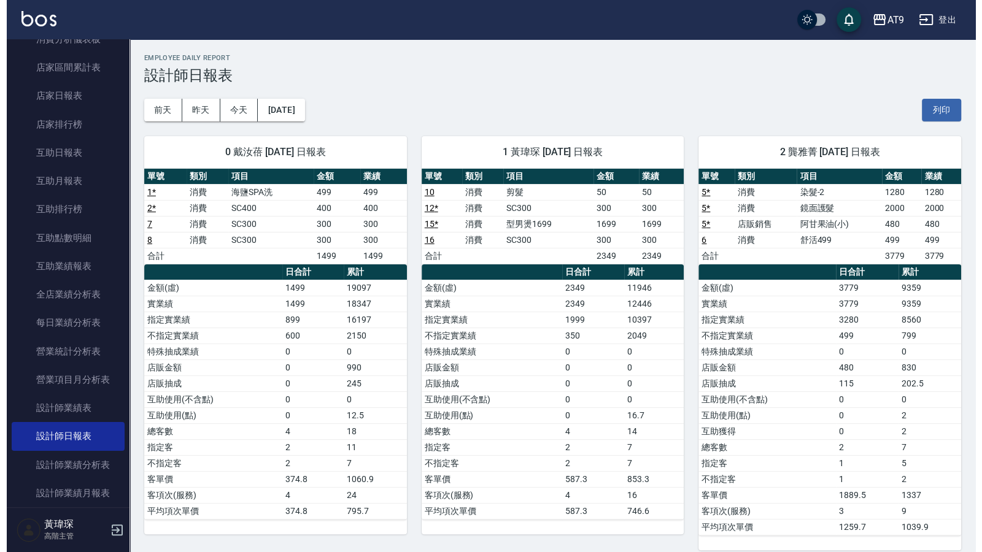
scroll to position [529, 0]
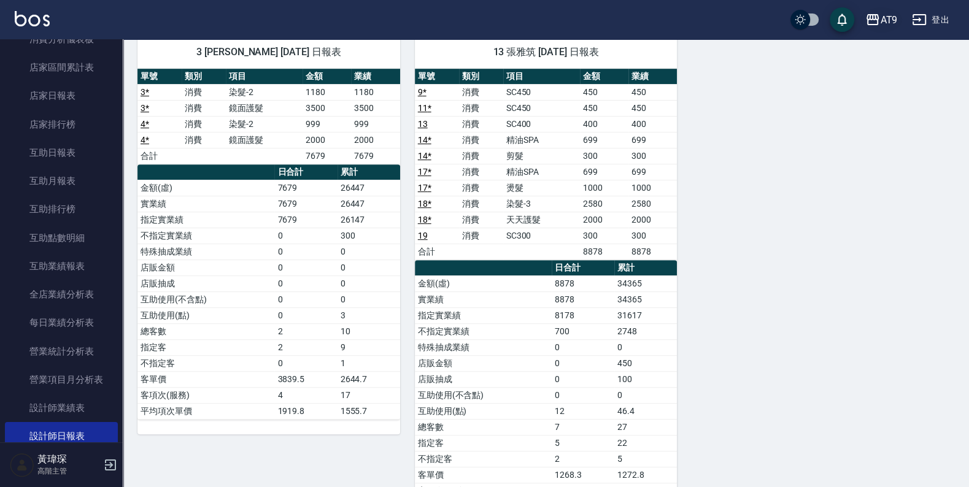
click at [865, 21] on div "AT9" at bounding box center [888, 19] width 17 height 15
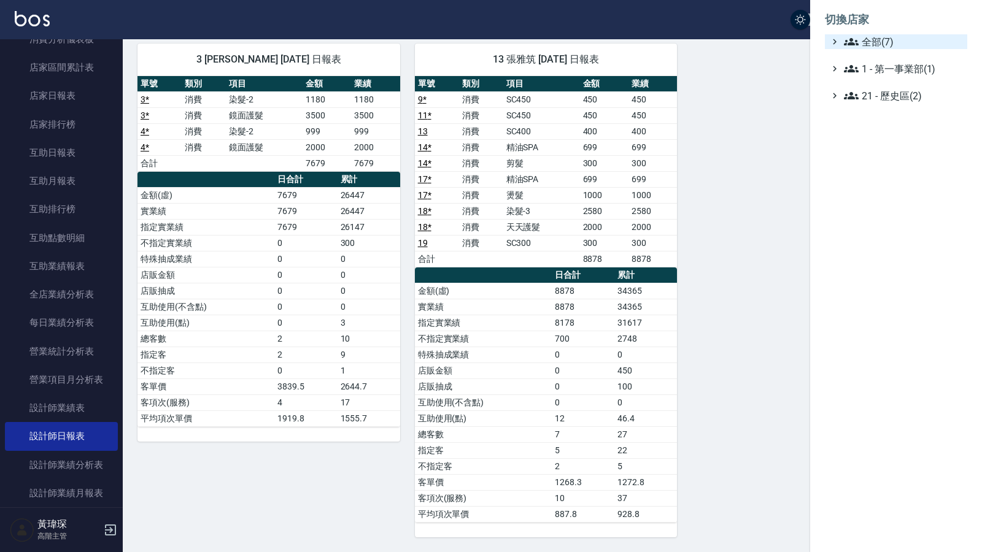
click at [865, 34] on span "全部(7)" at bounding box center [903, 41] width 118 height 15
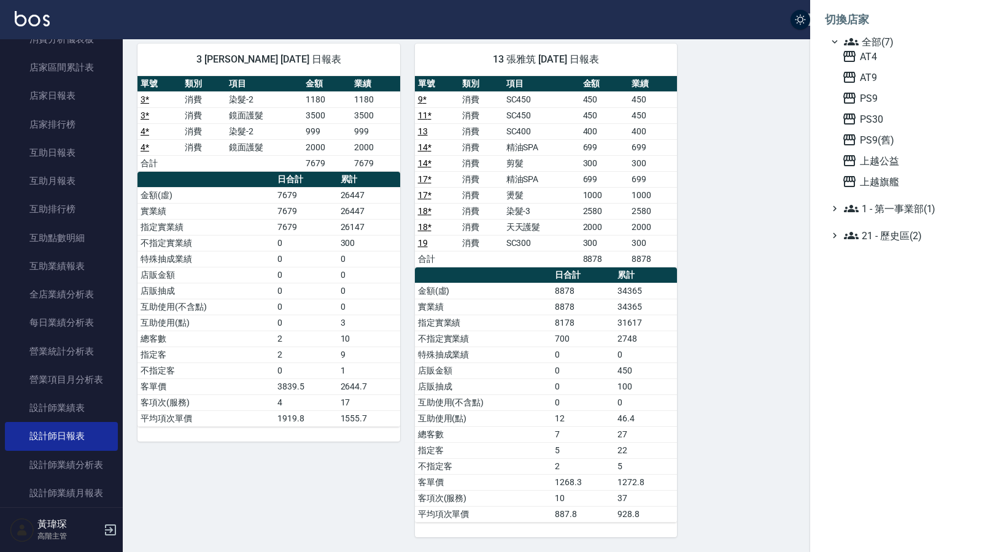
click at [865, 172] on div "AT4 AT9 PS9 PS30 PS9(舊) 上越公益 上越旗艦" at bounding box center [902, 119] width 130 height 140
click at [865, 184] on span "上越旗艦" at bounding box center [902, 181] width 120 height 15
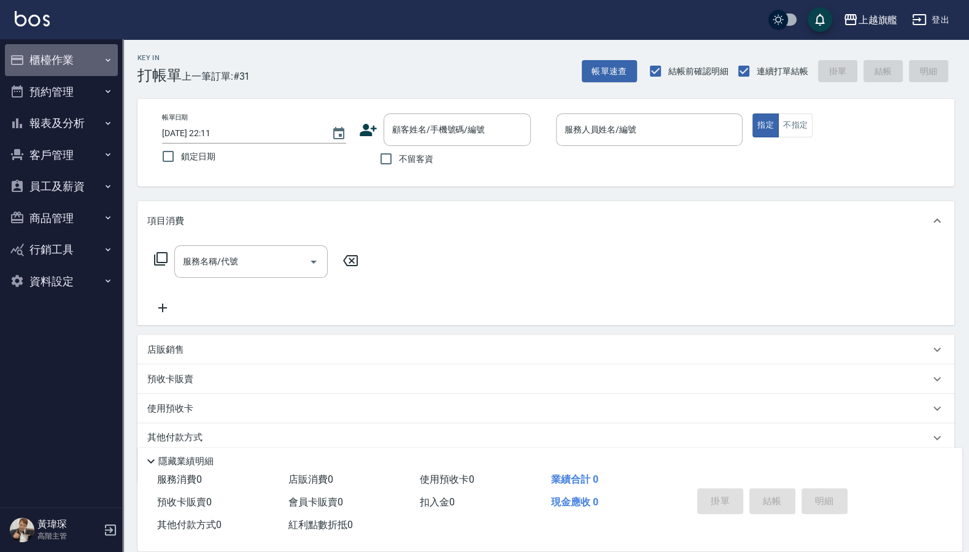
click at [50, 48] on button "櫃檯作業" at bounding box center [61, 60] width 113 height 32
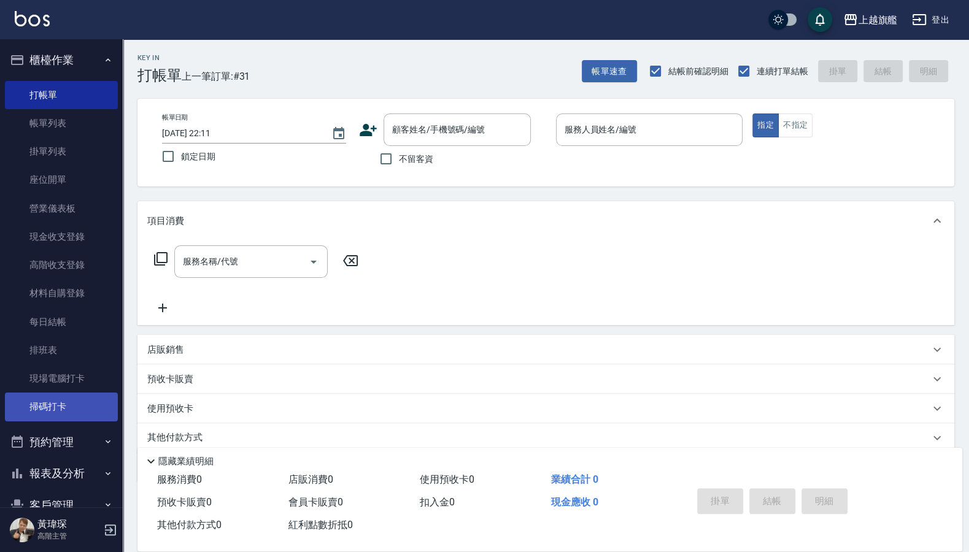
click at [71, 409] on link "掃碼打卡" at bounding box center [61, 407] width 113 height 28
